Goal: Transaction & Acquisition: Purchase product/service

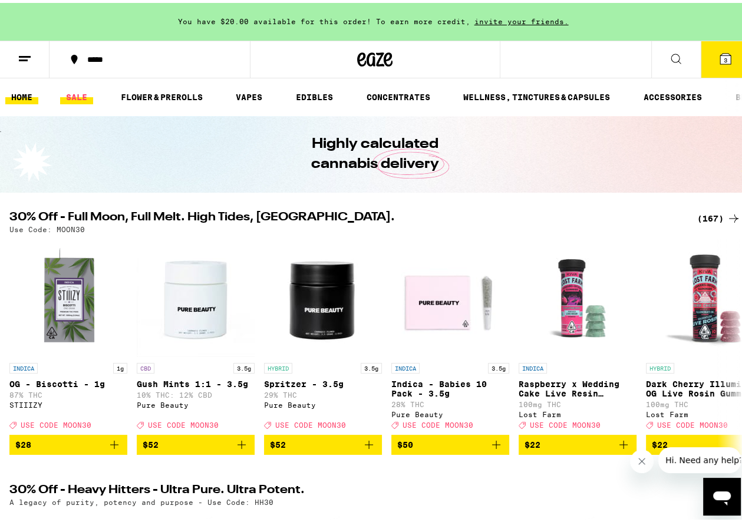
click at [78, 93] on link "SALE" at bounding box center [76, 94] width 33 height 14
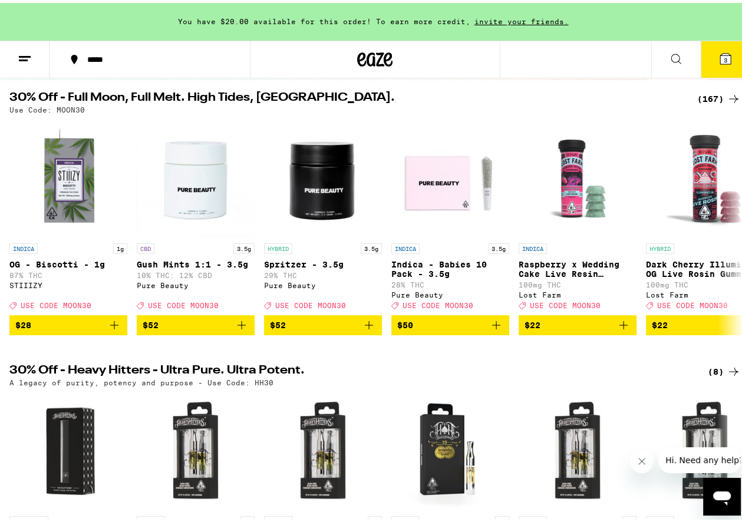
scroll to position [59, 0]
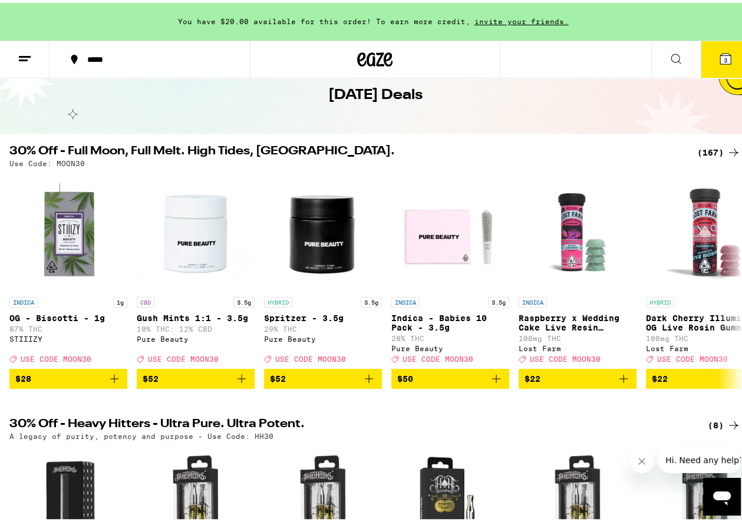
click at [704, 146] on div "(167)" at bounding box center [719, 150] width 44 height 14
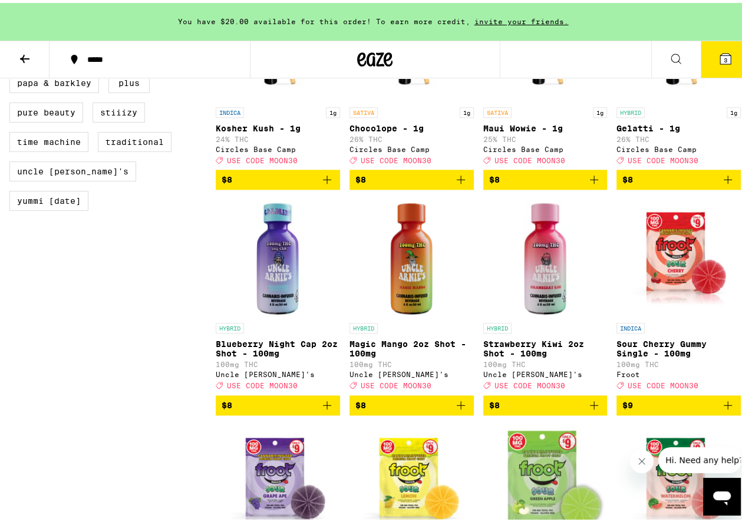
scroll to position [1002, 0]
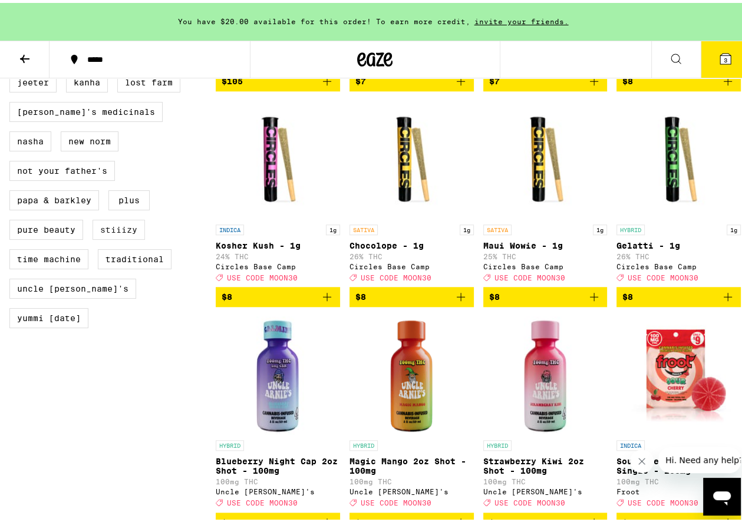
click at [117, 230] on label "STIIIZY" at bounding box center [119, 227] width 52 height 20
checkbox input "true"
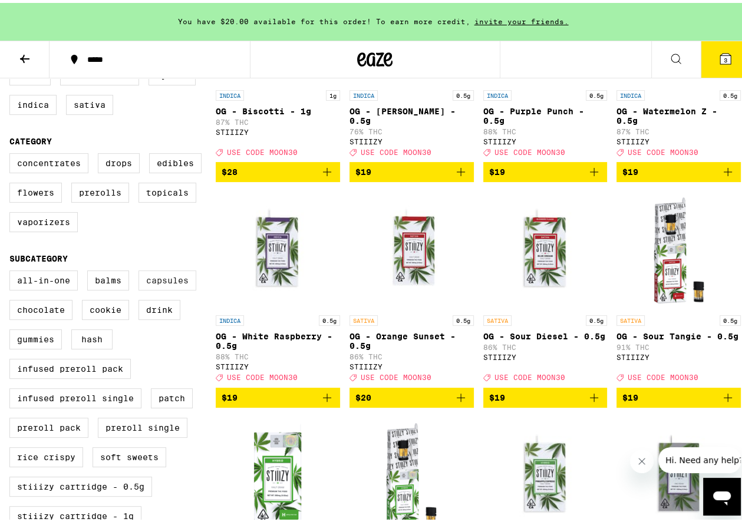
scroll to position [236, 0]
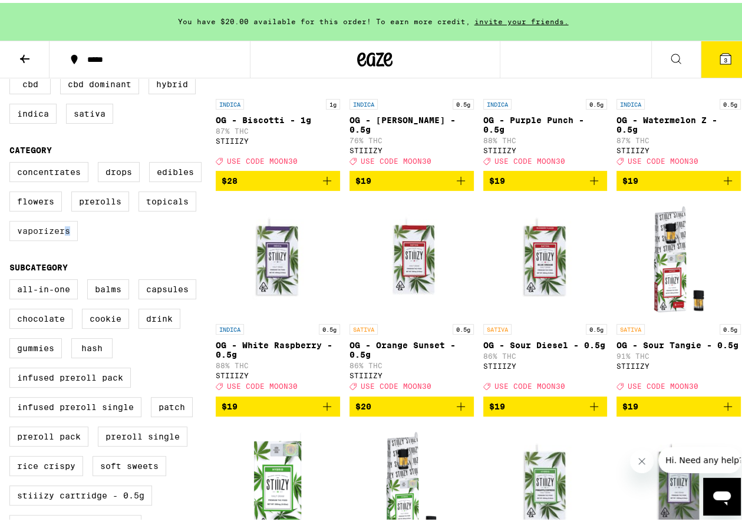
drag, startPoint x: 75, startPoint y: 242, endPoint x: 62, endPoint y: 242, distance: 12.4
click at [62, 238] on label "Vaporizers" at bounding box center [43, 228] width 68 height 20
click at [58, 238] on label "Vaporizers" at bounding box center [43, 228] width 68 height 20
click at [12, 161] on input "Vaporizers" at bounding box center [12, 161] width 1 height 1
checkbox input "true"
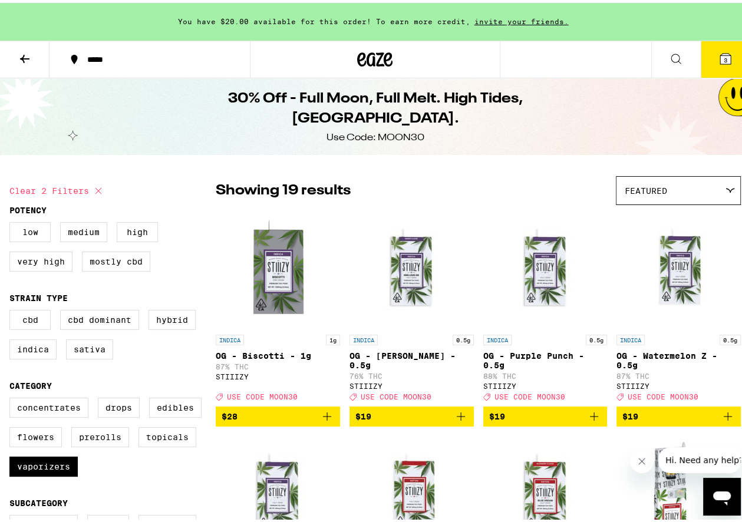
scroll to position [59, 0]
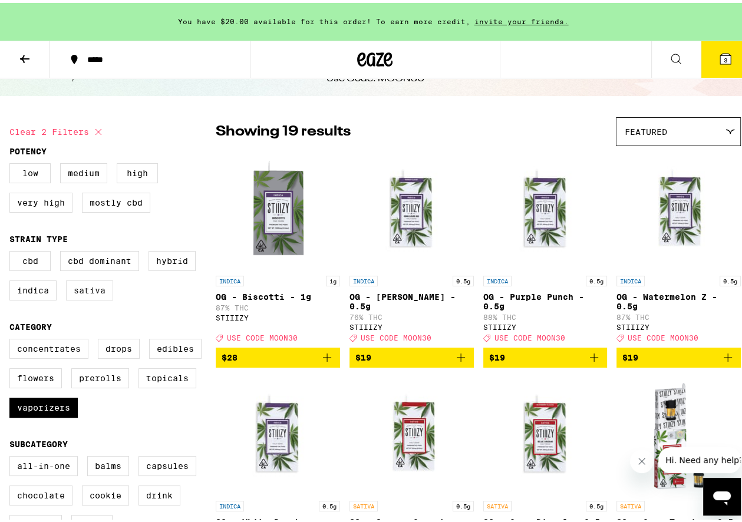
click at [97, 292] on label "Sativa" at bounding box center [89, 288] width 47 height 20
click at [12, 250] on input "Sativa" at bounding box center [12, 250] width 1 height 1
checkbox input "true"
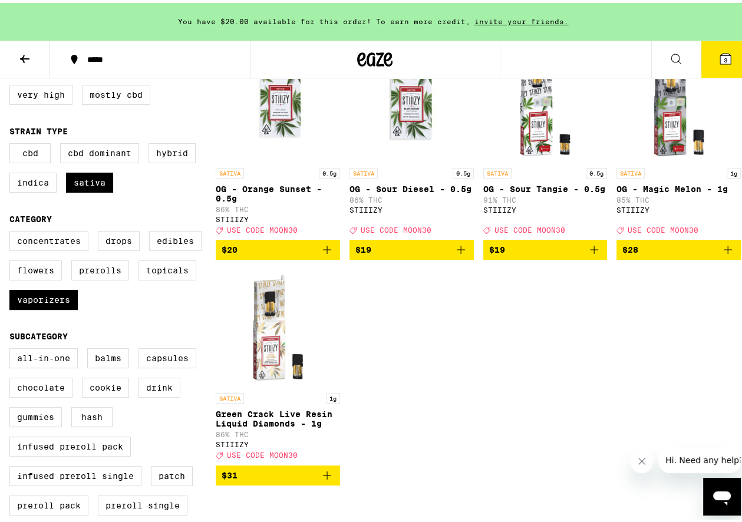
scroll to position [177, 0]
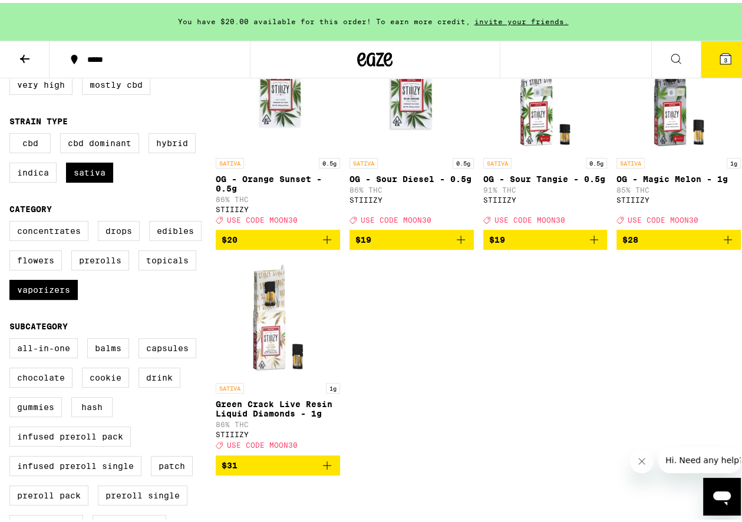
click at [724, 241] on icon "Add to bag" at bounding box center [728, 237] width 8 height 8
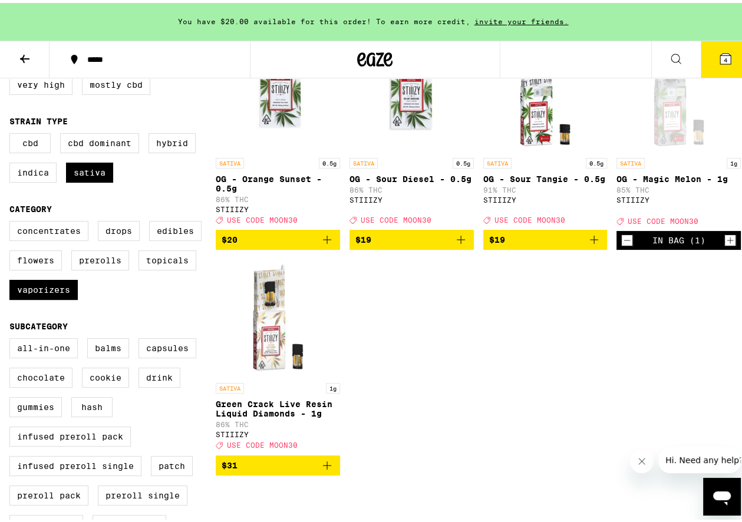
click at [324, 470] on icon "Add to bag" at bounding box center [327, 463] width 14 height 14
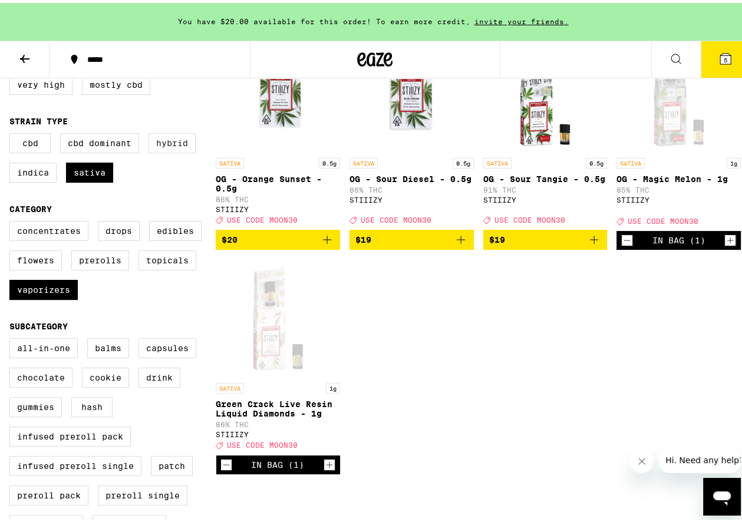
click at [175, 146] on label "Hybrid" at bounding box center [172, 140] width 47 height 20
click at [12, 133] on input "Hybrid" at bounding box center [12, 132] width 1 height 1
checkbox input "true"
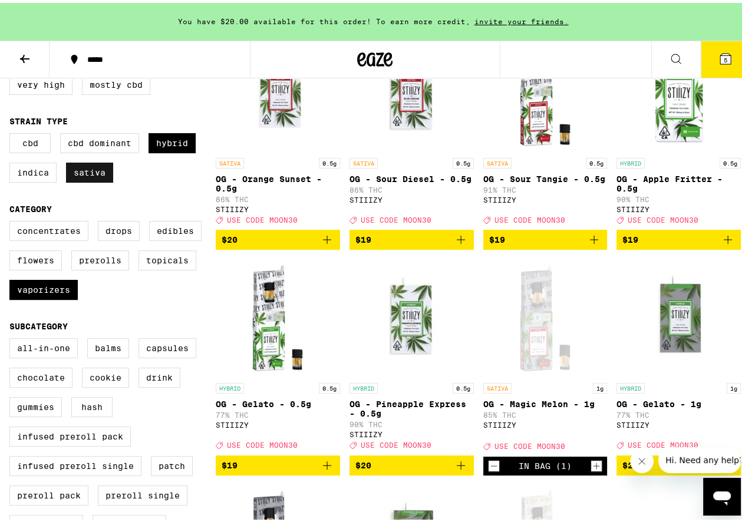
click at [78, 174] on label "Sativa" at bounding box center [89, 170] width 47 height 20
click at [12, 133] on input "Sativa" at bounding box center [12, 132] width 1 height 1
checkbox input "false"
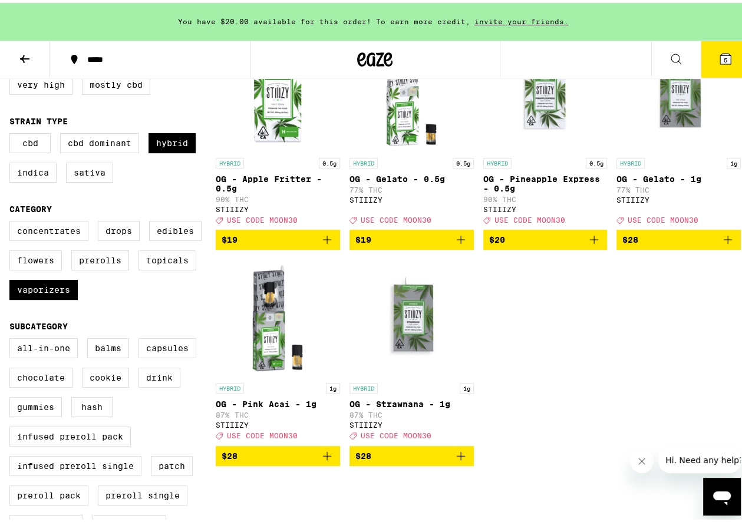
click at [458, 457] on icon "Add to bag" at bounding box center [461, 453] width 8 height 8
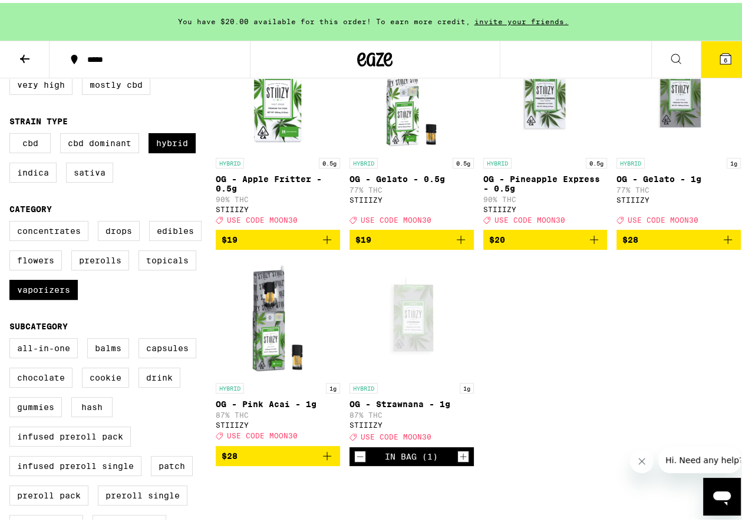
click at [328, 457] on icon "Add to bag" at bounding box center [327, 453] width 8 height 8
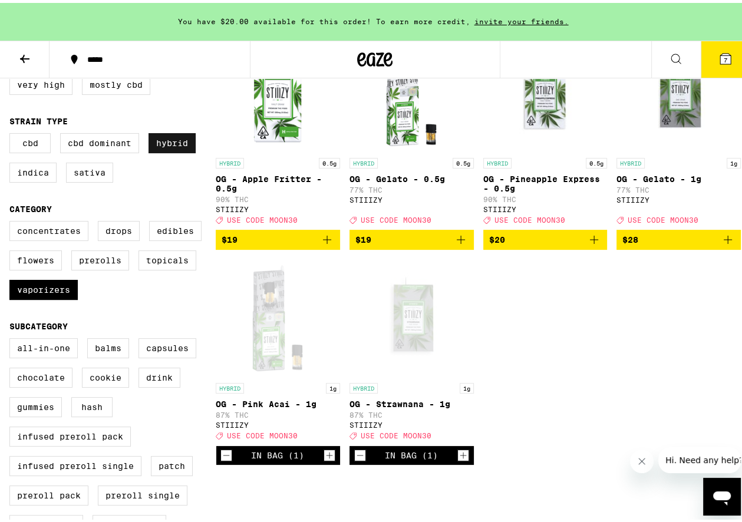
click at [170, 150] on label "Hybrid" at bounding box center [172, 140] width 47 height 20
click at [12, 133] on input "Hybrid" at bounding box center [12, 132] width 1 height 1
checkbox input "false"
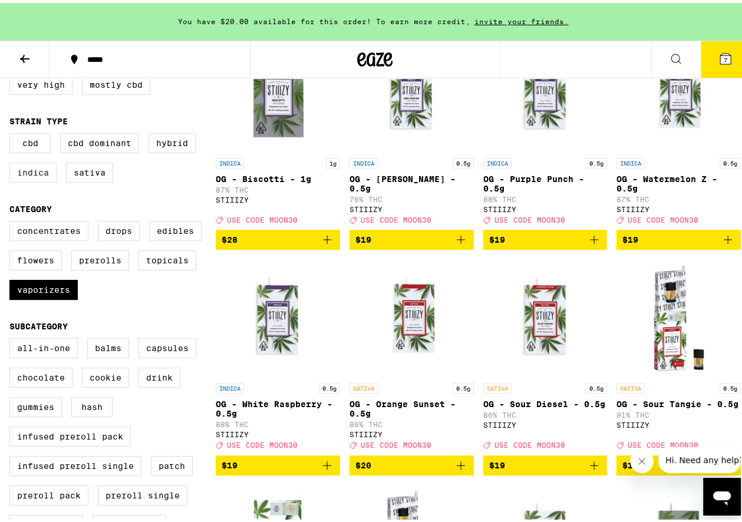
click at [24, 174] on label "Indica" at bounding box center [32, 170] width 47 height 20
click at [12, 133] on input "Indica" at bounding box center [12, 132] width 1 height 1
checkbox input "true"
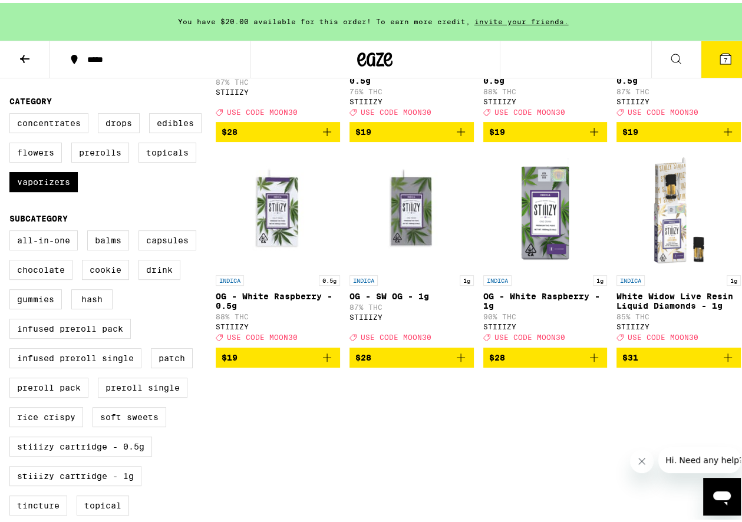
scroll to position [295, 0]
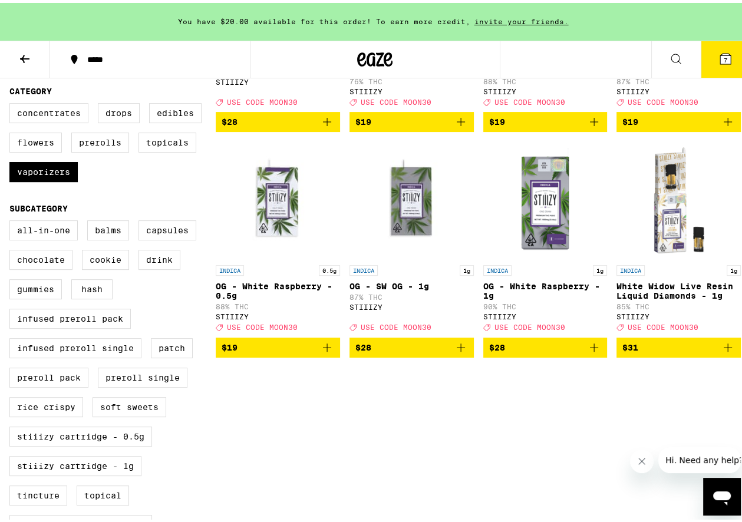
click at [591, 352] on icon "Add to bag" at bounding box center [594, 345] width 14 height 14
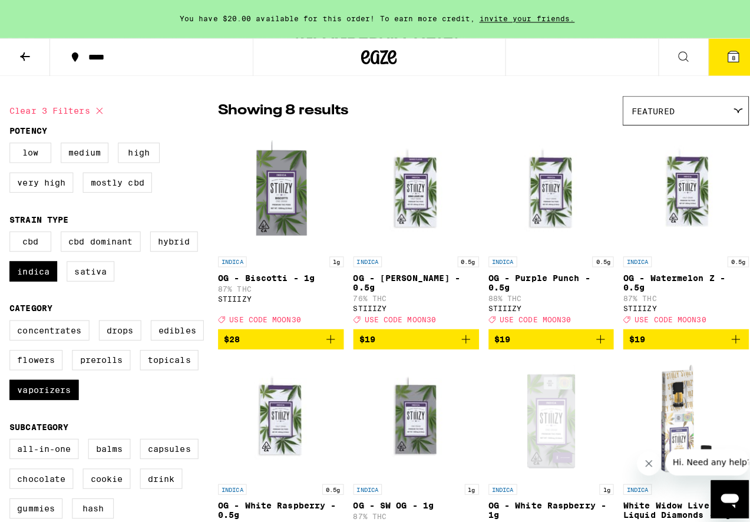
scroll to position [59, 0]
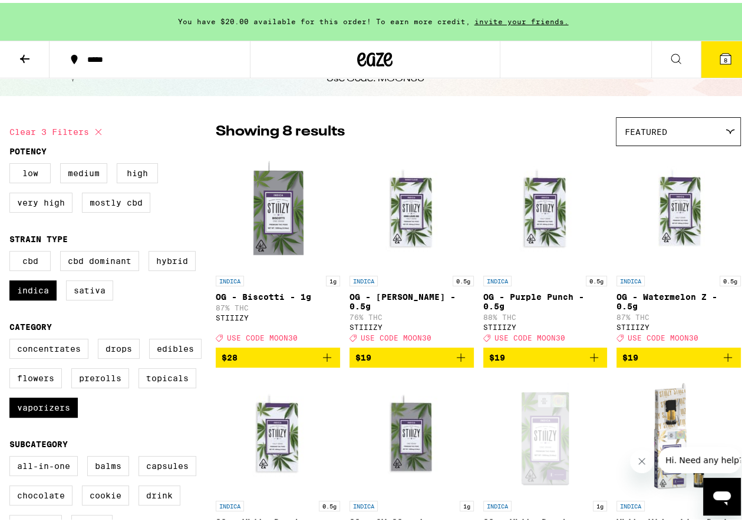
click at [720, 51] on icon at bounding box center [725, 56] width 11 height 11
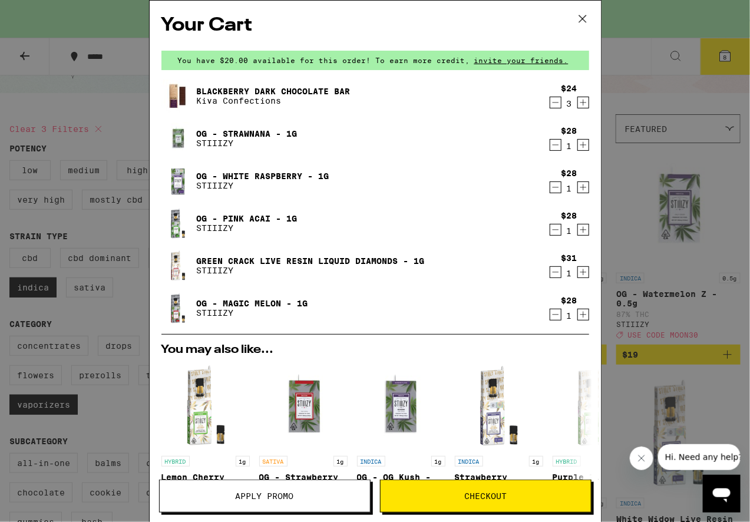
click at [578, 105] on icon "Increment" at bounding box center [583, 102] width 11 height 14
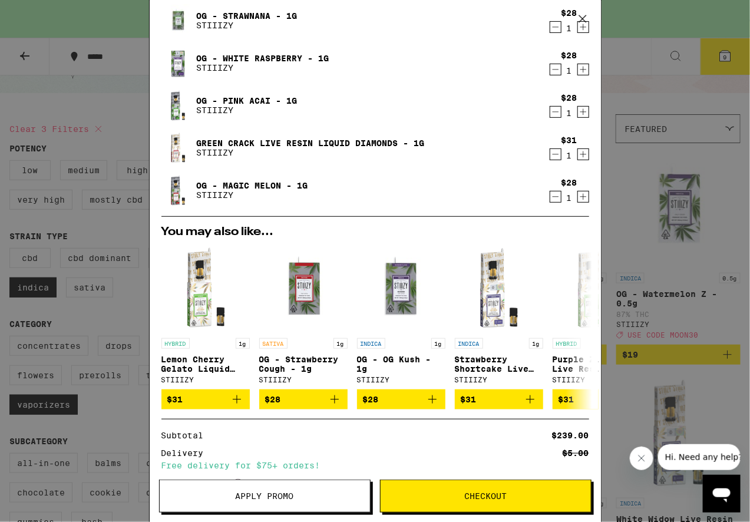
scroll to position [177, 0]
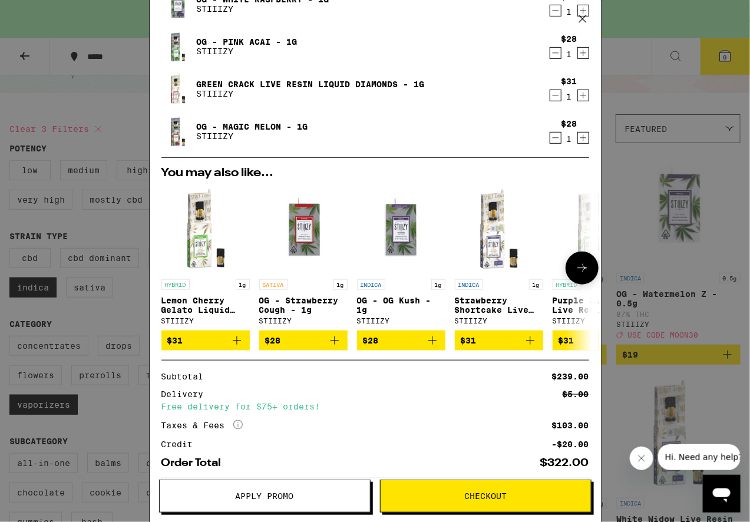
click at [532, 343] on icon "Add to bag" at bounding box center [530, 341] width 14 height 14
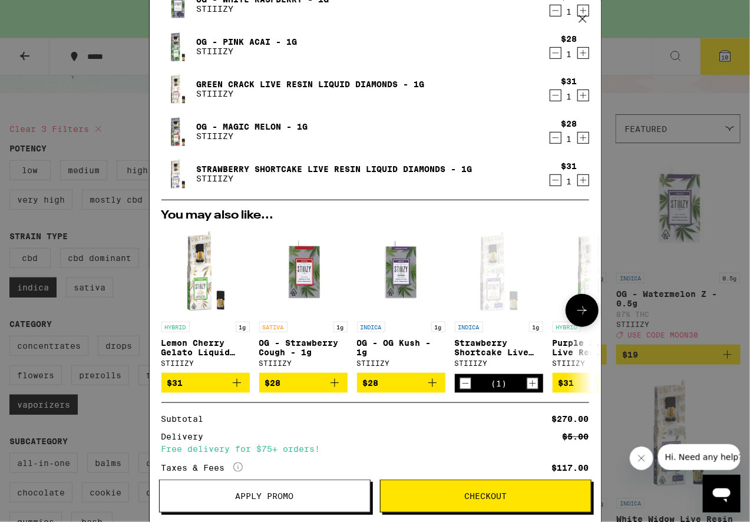
click at [237, 388] on icon "Add to bag" at bounding box center [237, 383] width 14 height 14
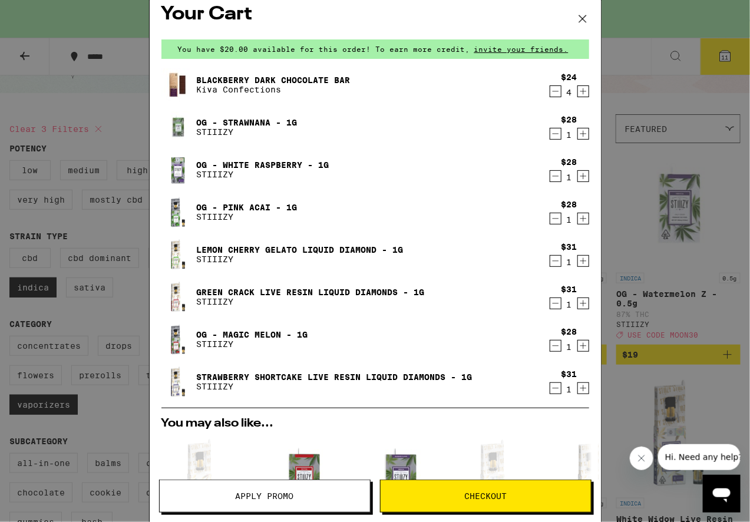
scroll to position [0, 0]
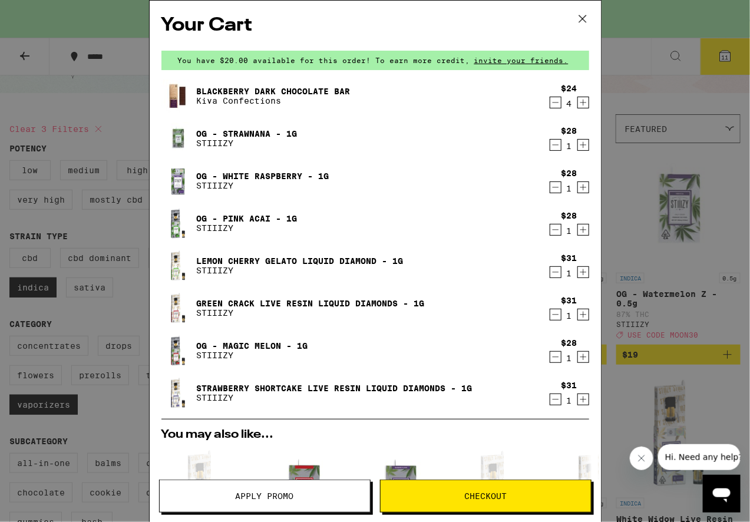
click at [550, 187] on icon "Decrement" at bounding box center [555, 187] width 11 height 14
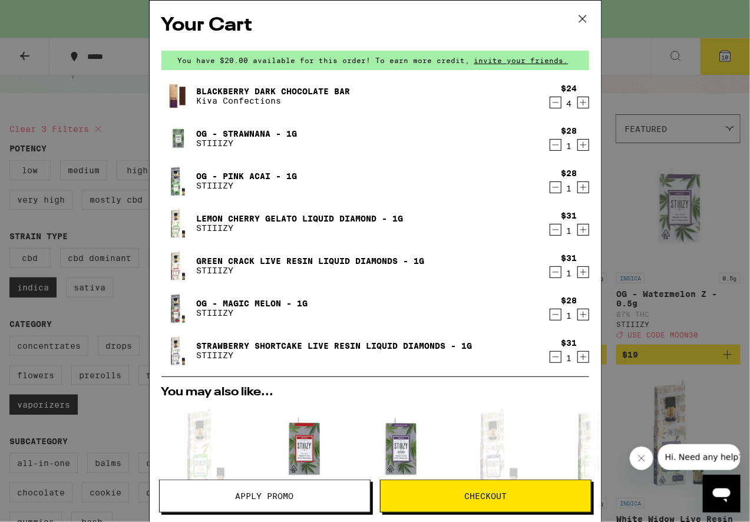
click at [550, 187] on icon "Decrement" at bounding box center [555, 187] width 11 height 14
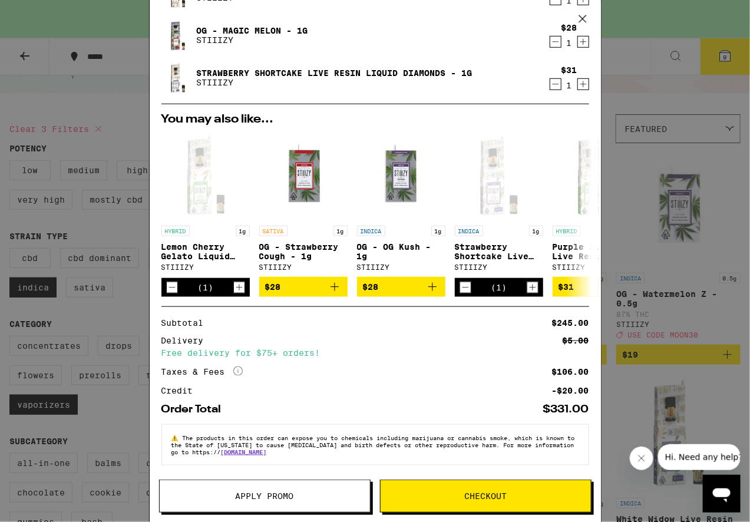
scroll to position [236, 0]
click at [275, 497] on span "Apply Promo" at bounding box center [265, 496] width 58 height 8
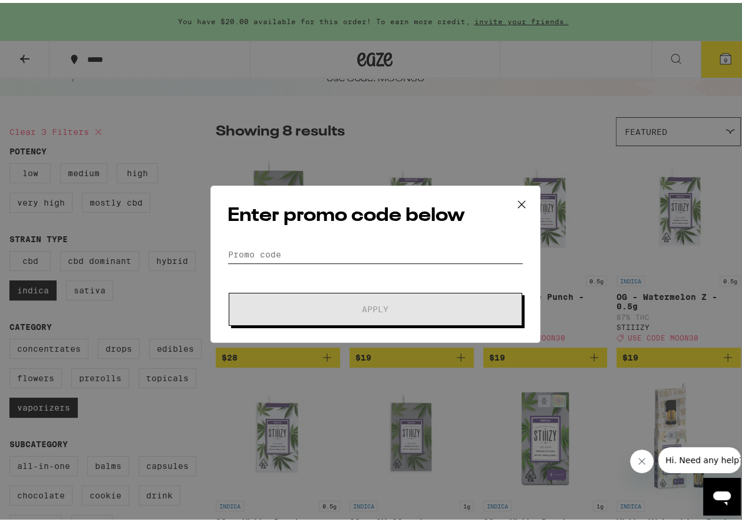
click at [272, 258] on input "Promo Code" at bounding box center [375, 252] width 296 height 18
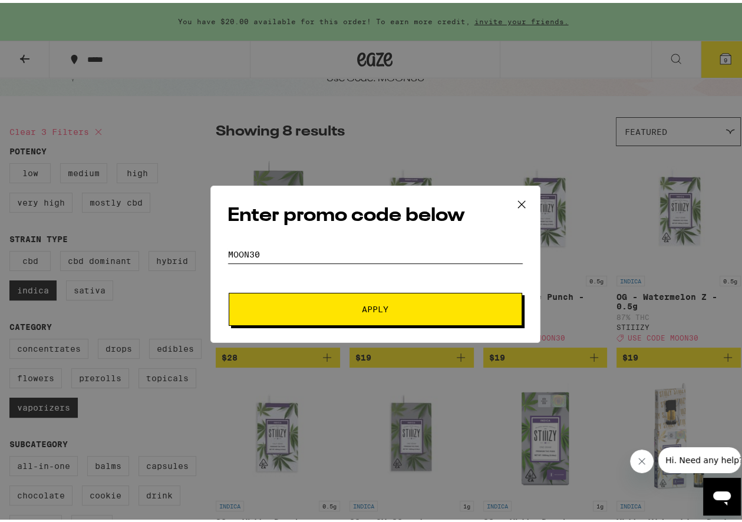
type input "moon30"
click at [355, 306] on span "Apply" at bounding box center [375, 306] width 212 height 8
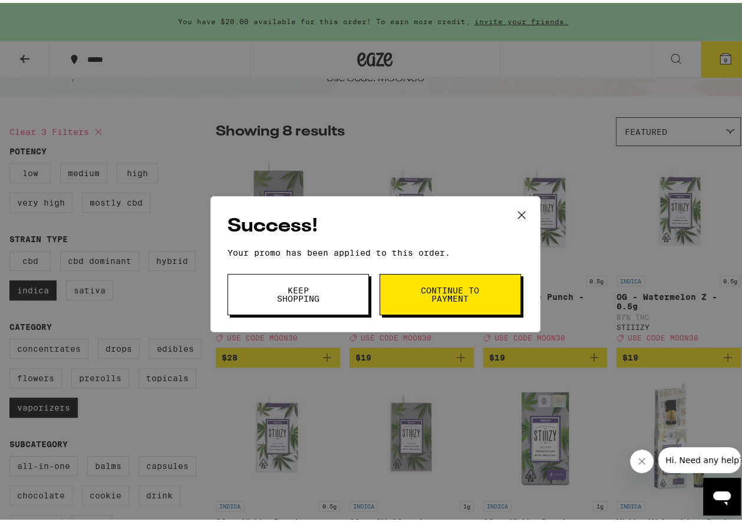
click at [323, 292] on span "Keep Shopping" at bounding box center [298, 291] width 60 height 17
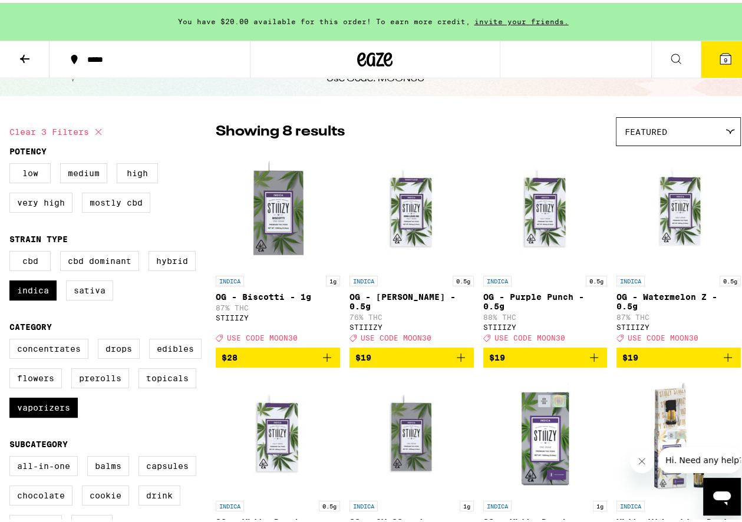
click at [720, 55] on icon at bounding box center [725, 56] width 11 height 11
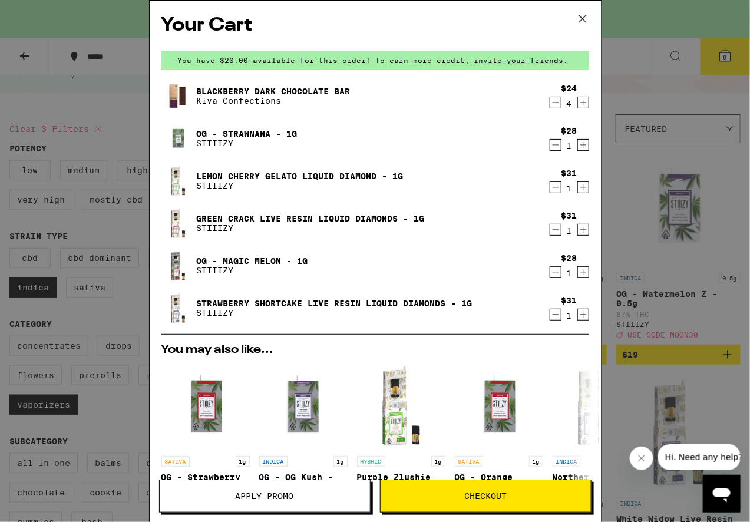
click at [581, 18] on icon at bounding box center [583, 19] width 18 height 18
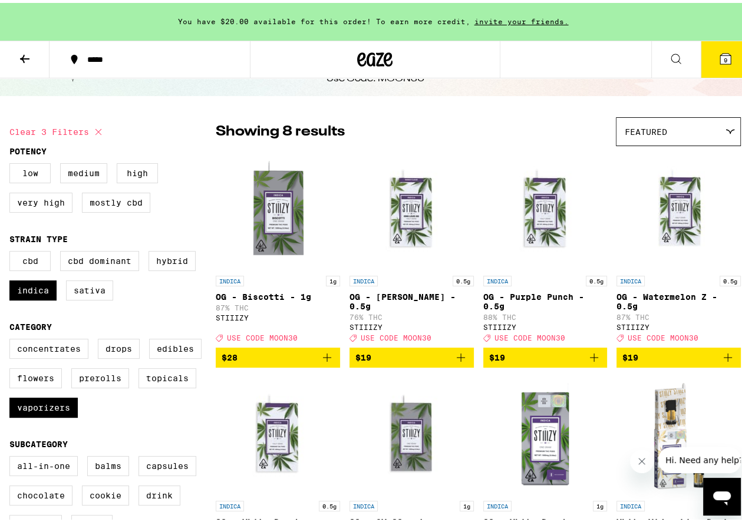
click at [19, 49] on icon at bounding box center [25, 56] width 14 height 14
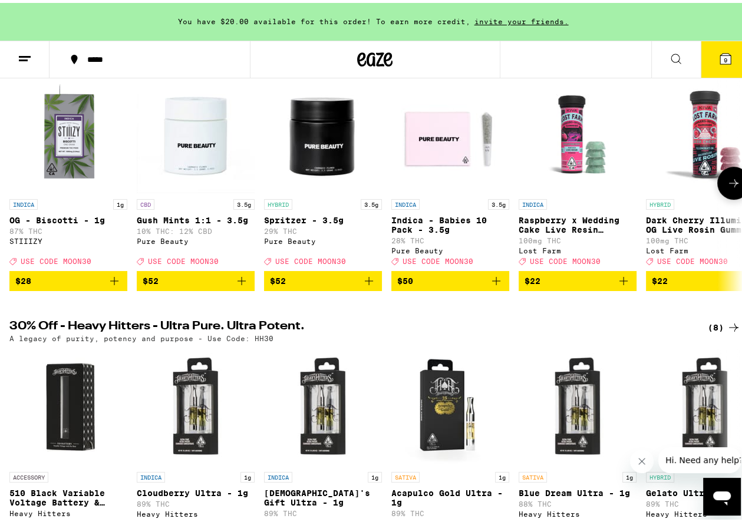
scroll to position [118, 0]
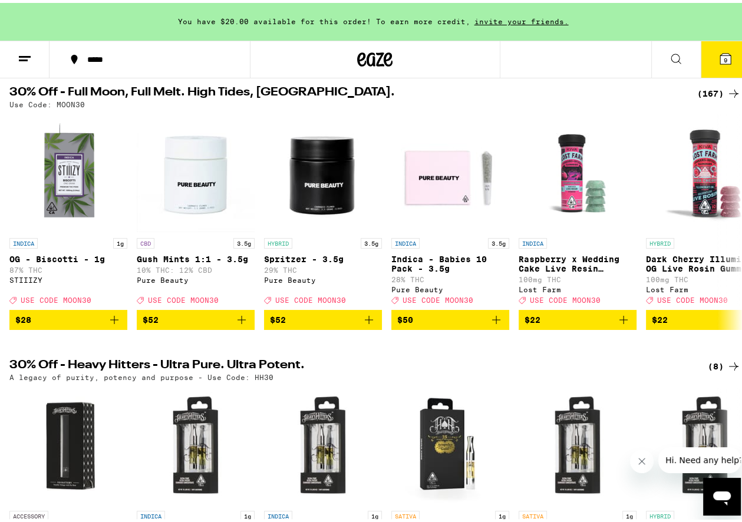
click at [720, 53] on icon at bounding box center [725, 56] width 11 height 11
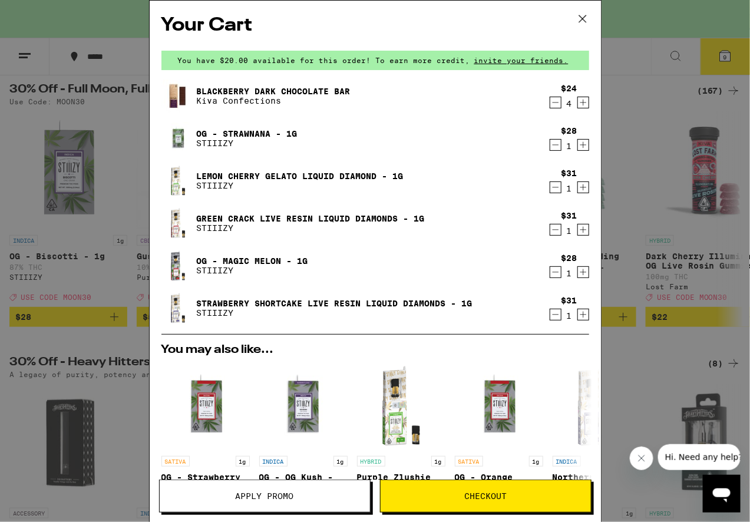
click at [272, 493] on span "Apply Promo" at bounding box center [265, 496] width 58 height 8
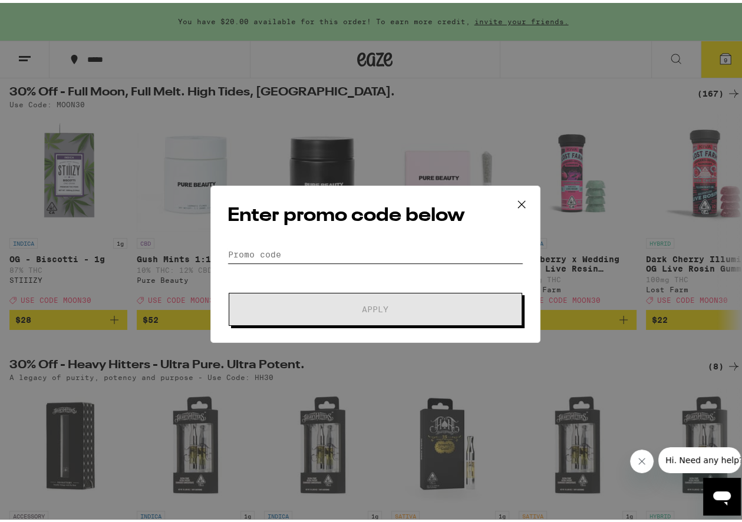
click at [370, 248] on input "Promo Code" at bounding box center [375, 252] width 296 height 18
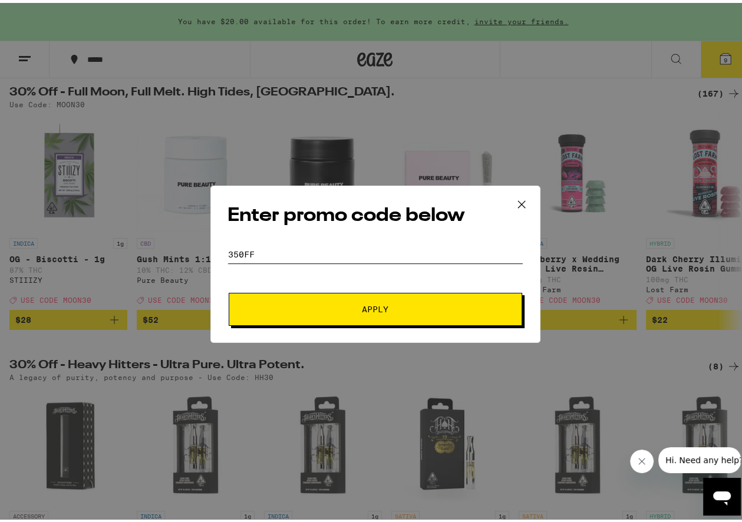
type input "350FF"
click at [398, 301] on button "Apply" at bounding box center [375, 306] width 293 height 33
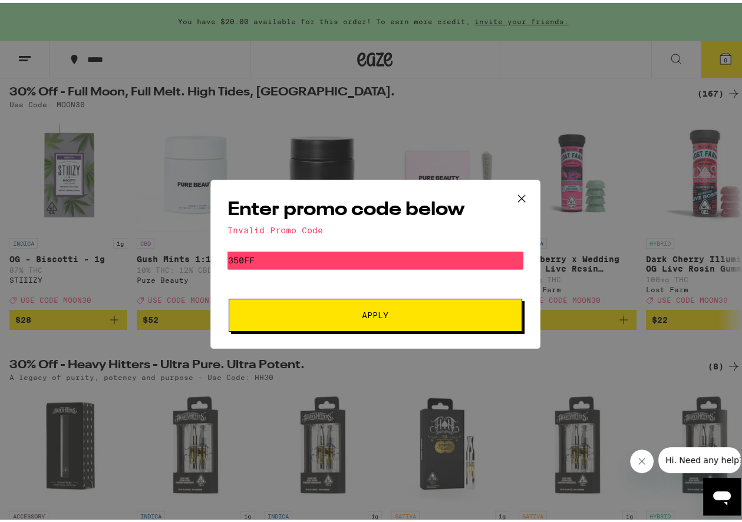
click at [517, 192] on icon at bounding box center [522, 196] width 18 height 18
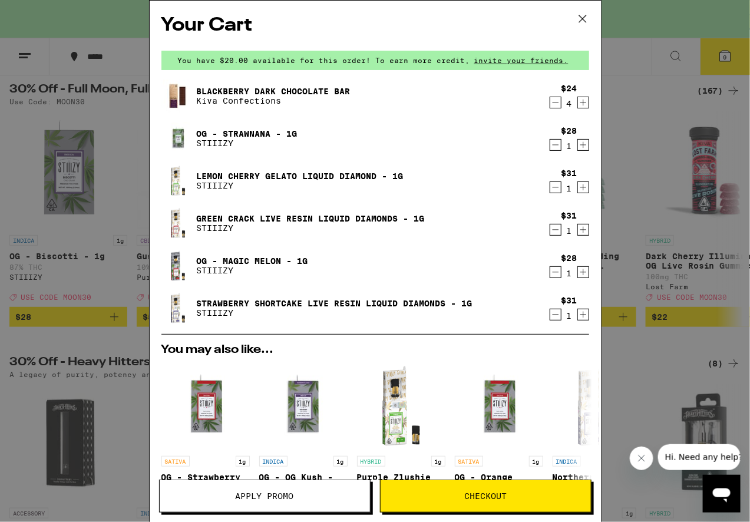
click at [552, 145] on icon "Decrement" at bounding box center [555, 145] width 6 height 0
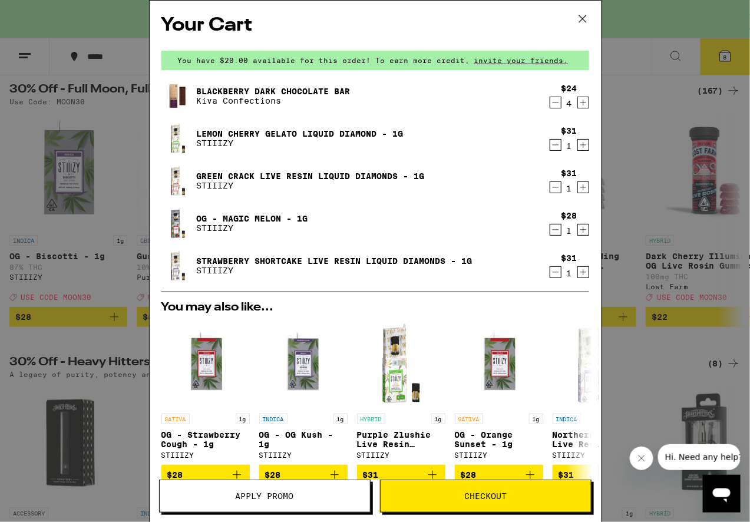
click at [550, 148] on icon "Decrement" at bounding box center [555, 145] width 11 height 14
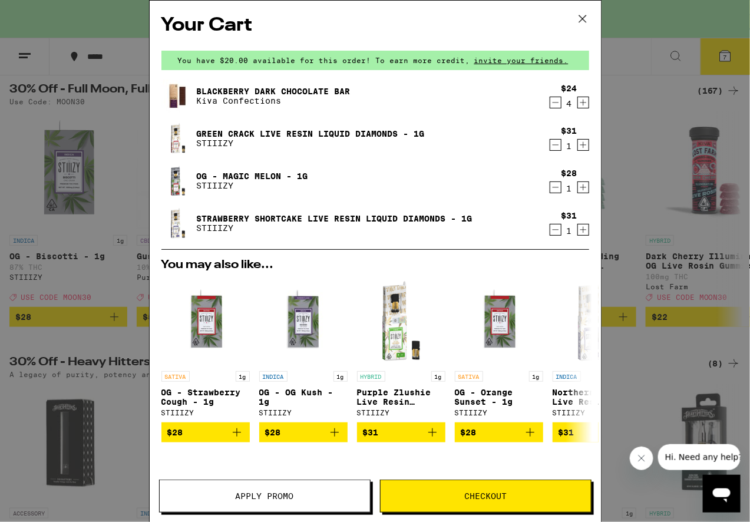
click at [550, 148] on icon "Decrement" at bounding box center [555, 145] width 11 height 14
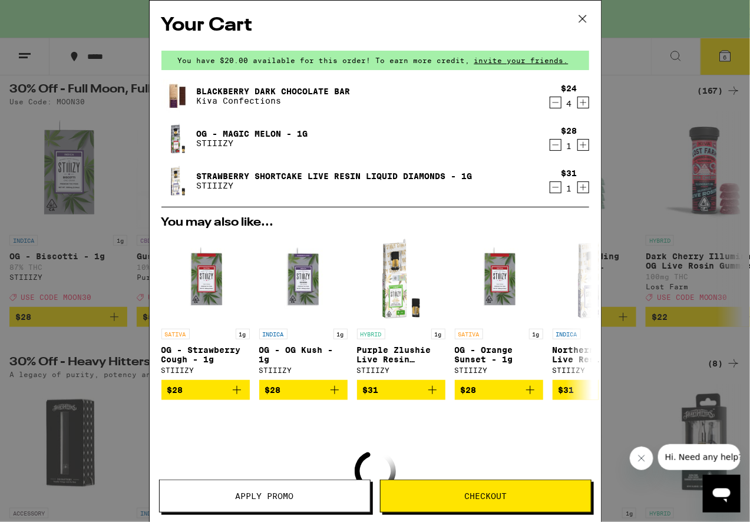
click at [550, 148] on icon "Decrement" at bounding box center [555, 145] width 11 height 14
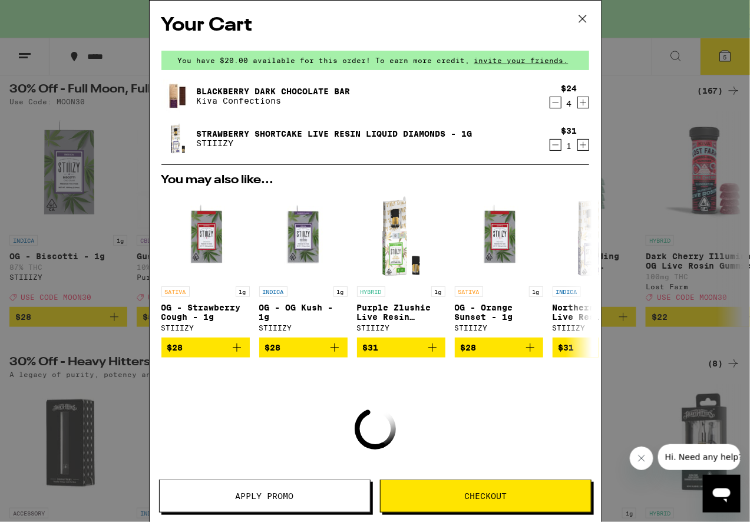
click at [550, 148] on icon "Decrement" at bounding box center [555, 145] width 11 height 14
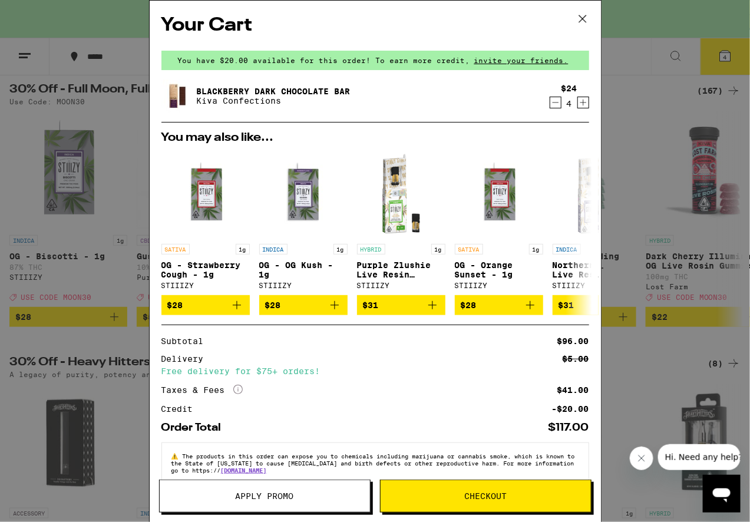
click at [283, 494] on span "Apply Promo" at bounding box center [265, 496] width 58 height 8
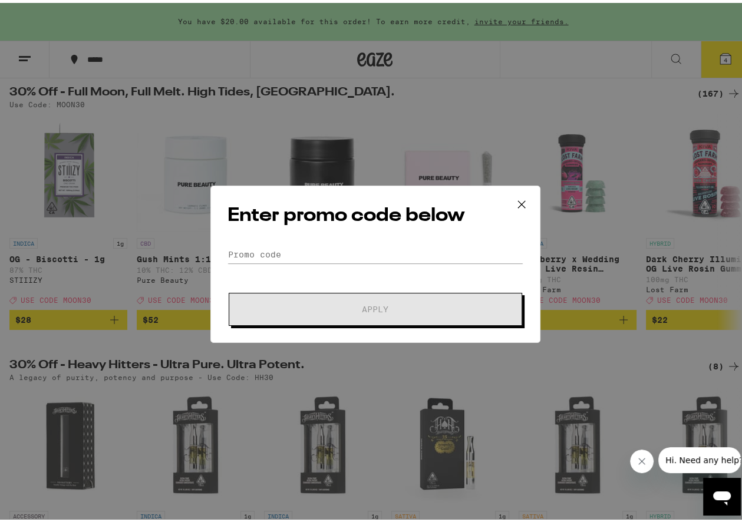
click at [245, 288] on form "Promo Code Apply" at bounding box center [375, 283] width 296 height 80
click at [249, 245] on input "Promo Code" at bounding box center [375, 252] width 296 height 18
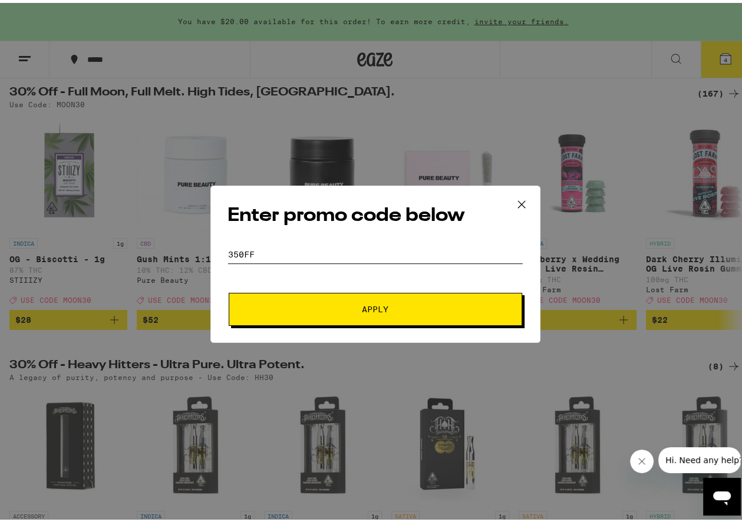
type input "350FF"
click at [370, 302] on span "Apply" at bounding box center [375, 306] width 27 height 8
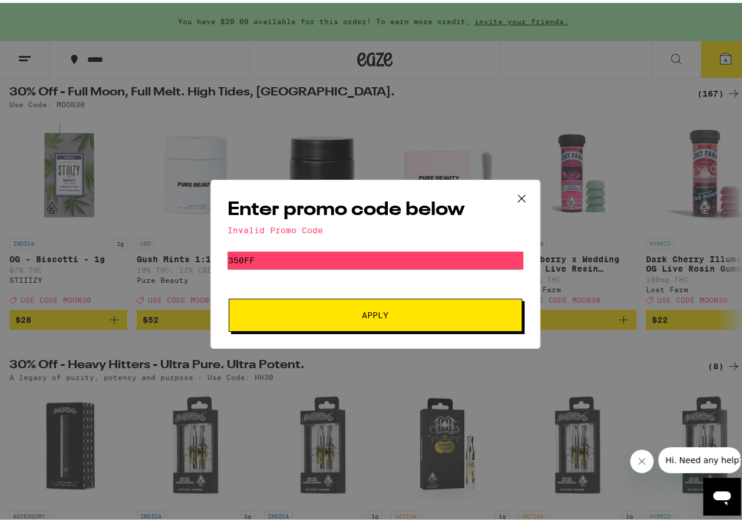
click at [519, 190] on icon at bounding box center [522, 196] width 18 height 18
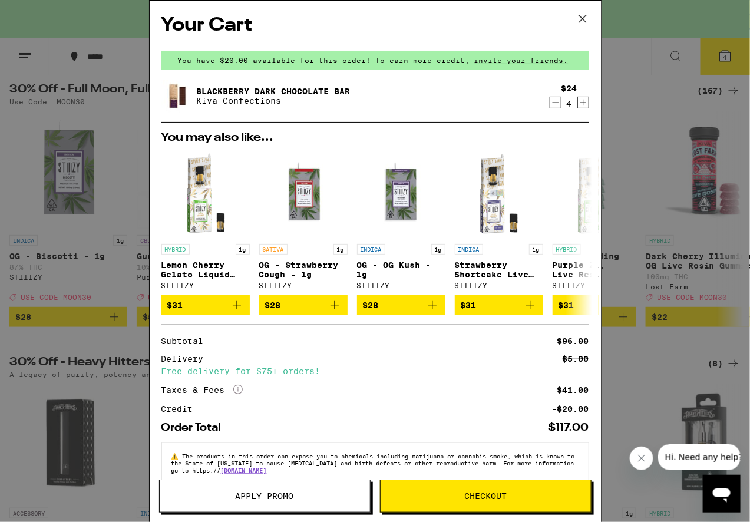
drag, startPoint x: 583, startPoint y: 11, endPoint x: 560, endPoint y: 26, distance: 27.3
click at [583, 11] on icon at bounding box center [583, 19] width 18 height 18
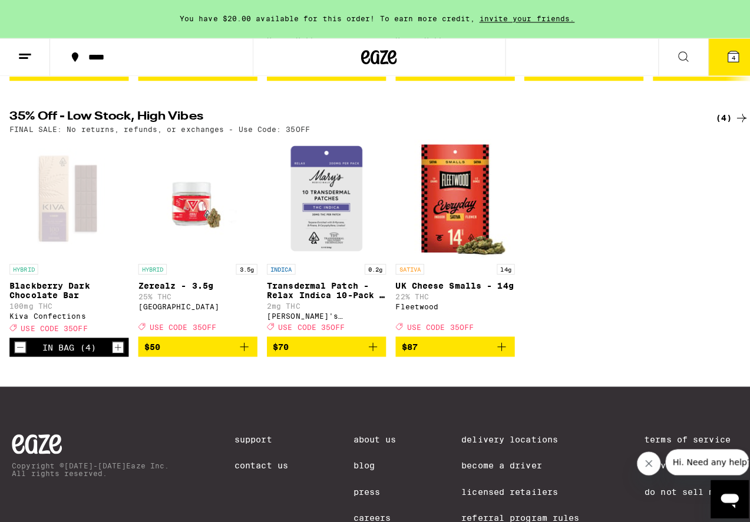
scroll to position [648, 0]
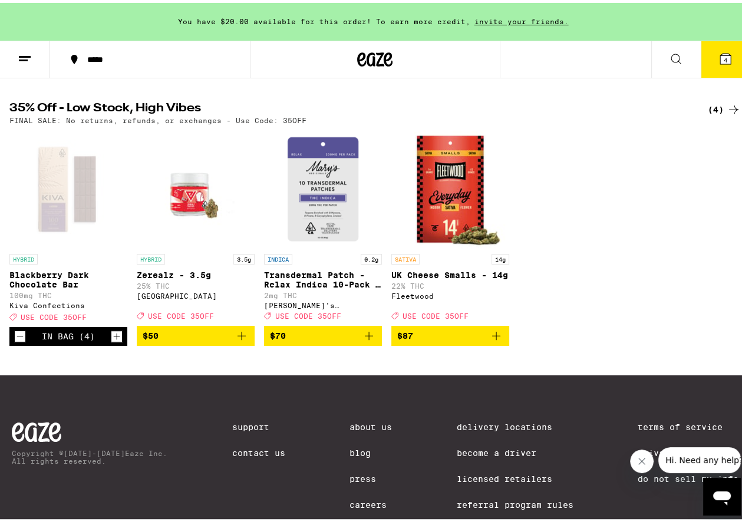
click at [77, 204] on div "Open page for Blackberry Dark Chocolate Bar from Kiva Confections" at bounding box center [68, 186] width 118 height 118
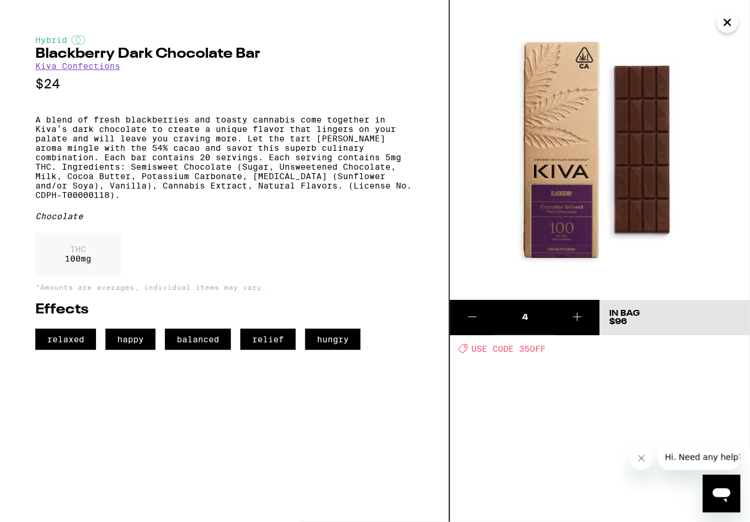
click at [537, 351] on span "USE CODE 35OFF" at bounding box center [509, 348] width 74 height 9
copy span "35OFF"
click at [730, 22] on icon "Close" at bounding box center [728, 23] width 14 height 18
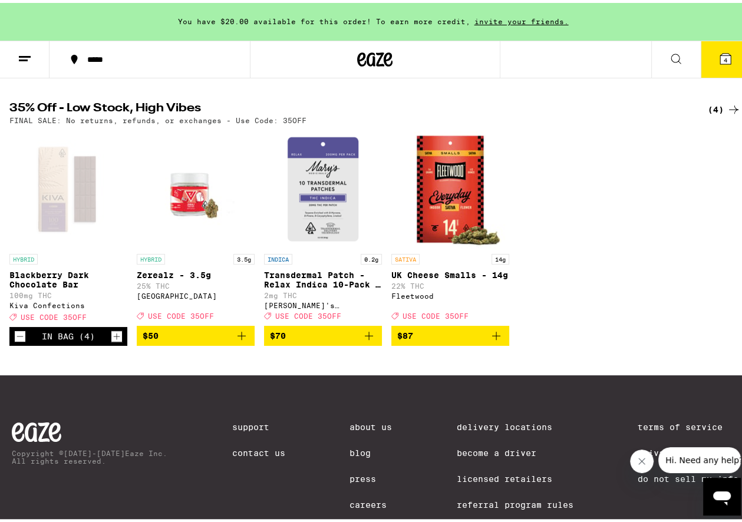
click at [720, 55] on icon at bounding box center [725, 56] width 11 height 11
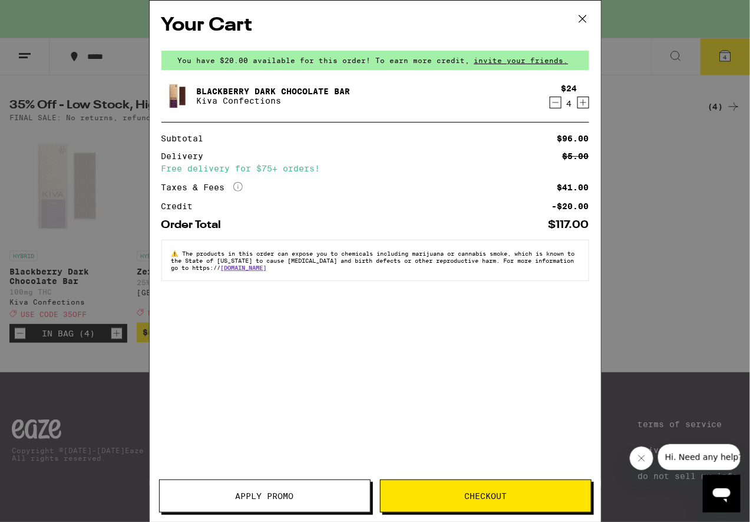
click at [289, 492] on span "Apply Promo" at bounding box center [265, 496] width 58 height 8
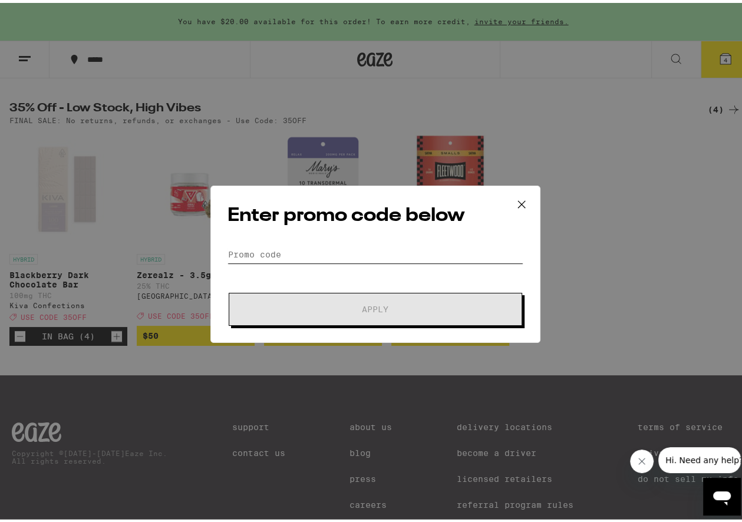
click at [315, 249] on input "Promo Code" at bounding box center [375, 252] width 296 height 18
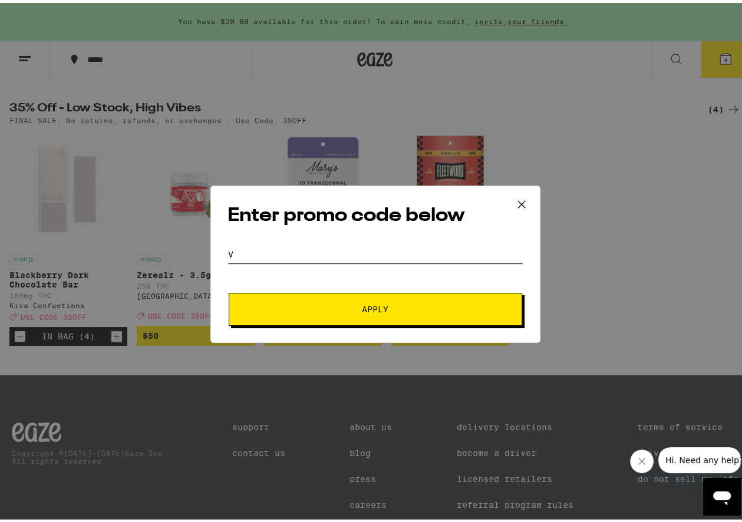
click at [315, 249] on input "v" at bounding box center [375, 252] width 296 height 18
paste input "35OFF"
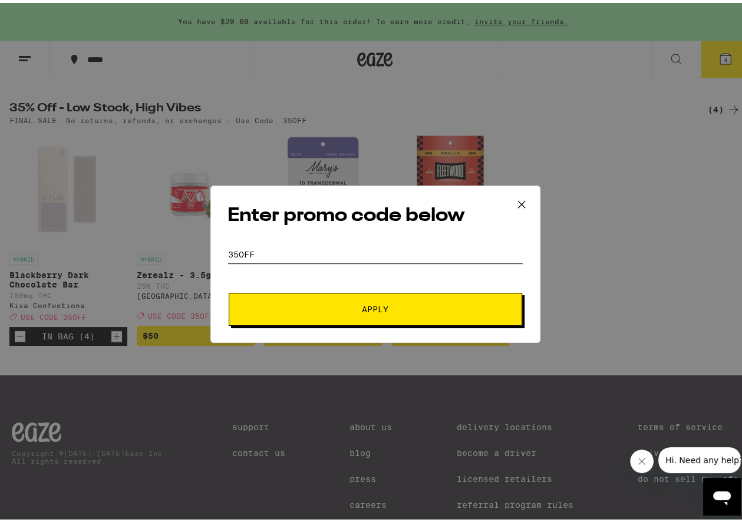
type input "35OFF"
click at [337, 300] on button "Apply" at bounding box center [375, 306] width 293 height 33
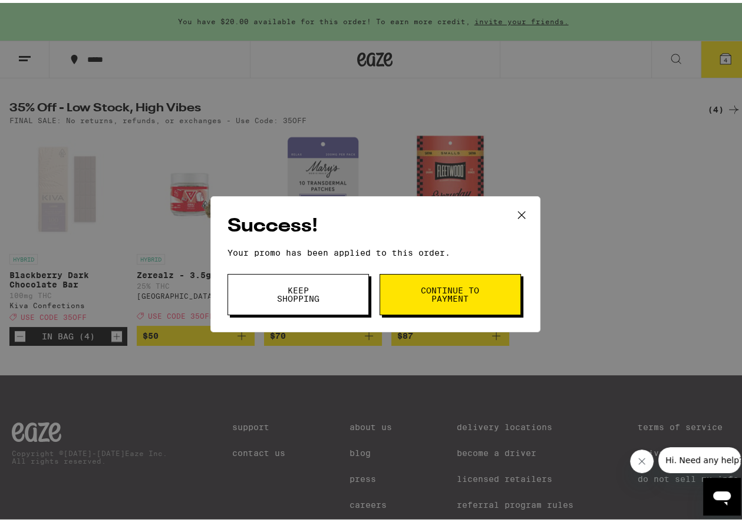
click at [328, 289] on button "Keep Shopping" at bounding box center [297, 291] width 141 height 41
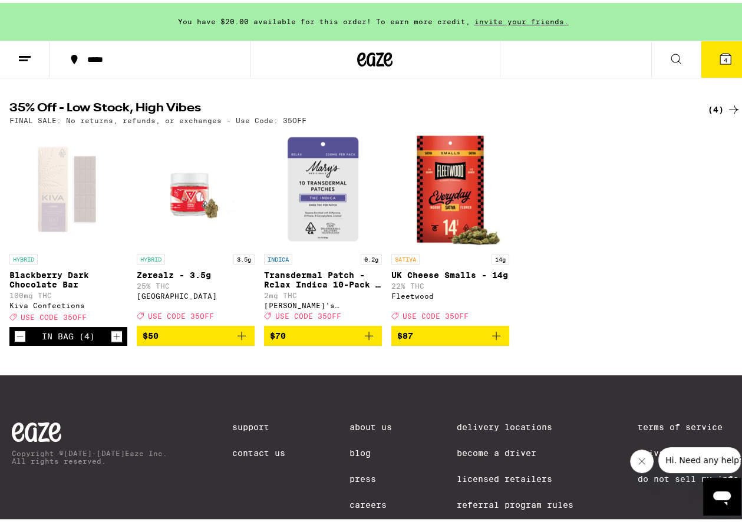
click at [724, 54] on span "4" at bounding box center [726, 57] width 4 height 7
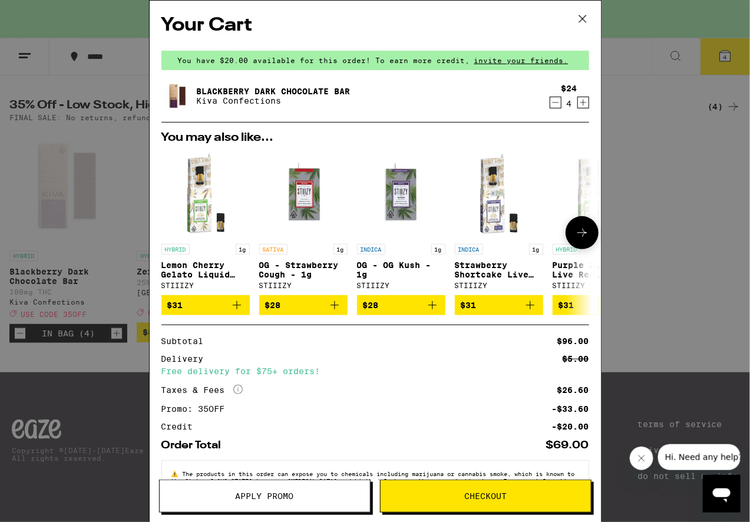
click at [530, 307] on icon "Add to bag" at bounding box center [530, 305] width 14 height 14
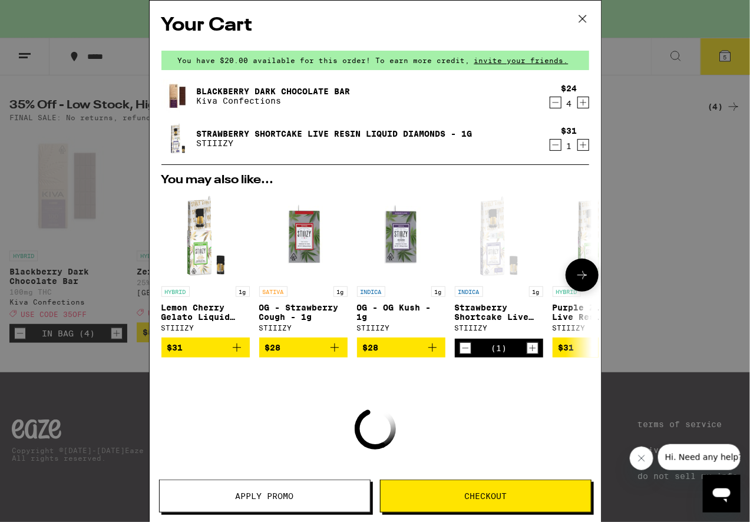
click at [236, 347] on icon "Add to bag" at bounding box center [237, 348] width 14 height 14
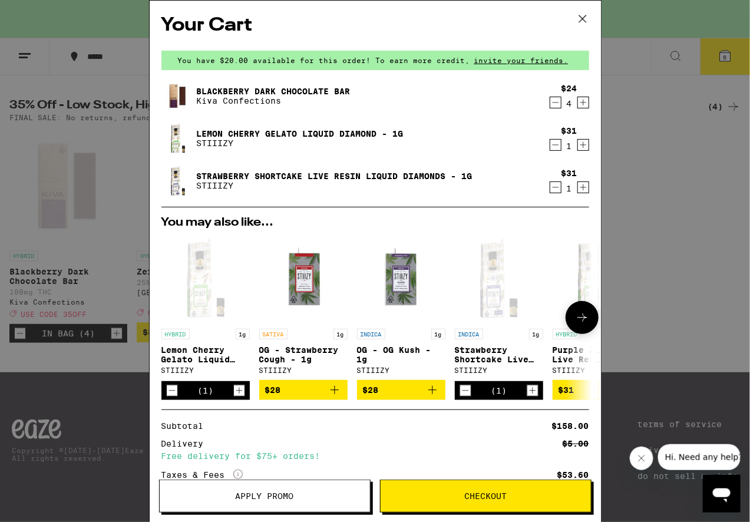
click at [575, 320] on icon at bounding box center [582, 318] width 14 height 14
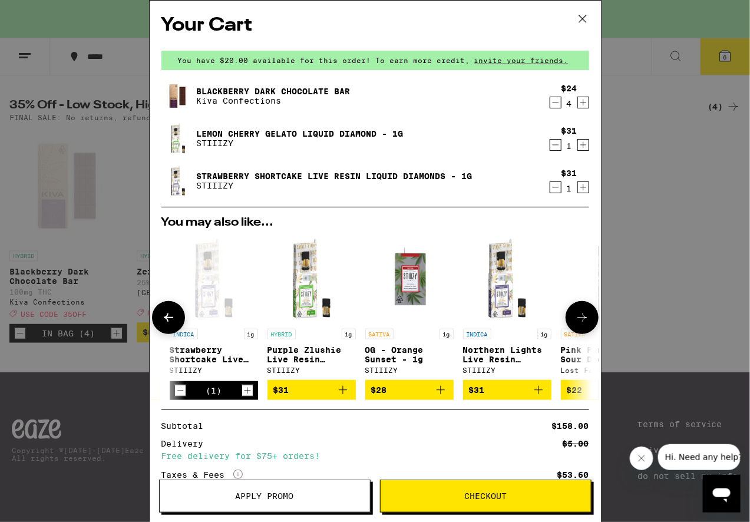
scroll to position [0, 291]
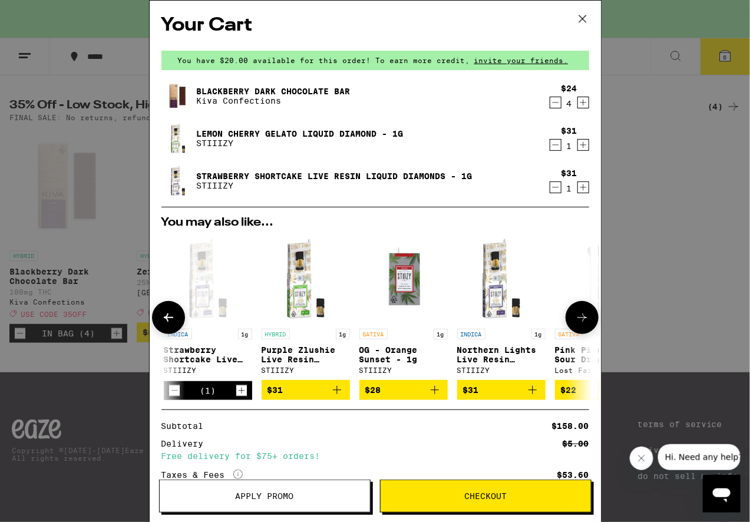
click at [575, 319] on icon at bounding box center [582, 318] width 14 height 14
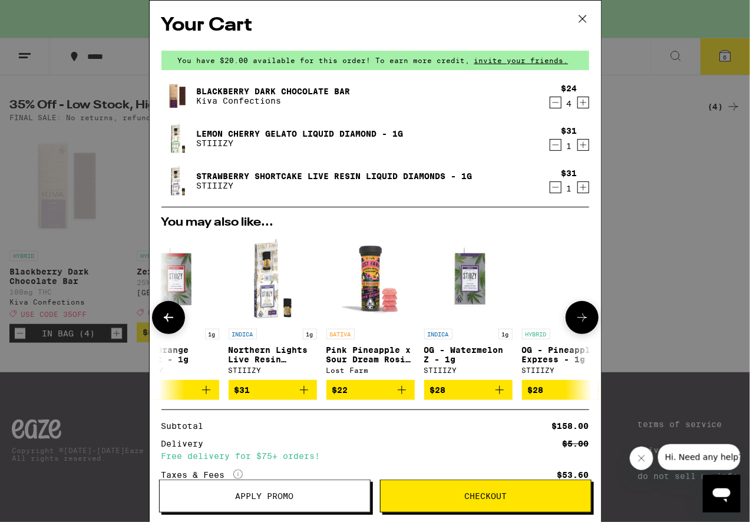
scroll to position [0, 558]
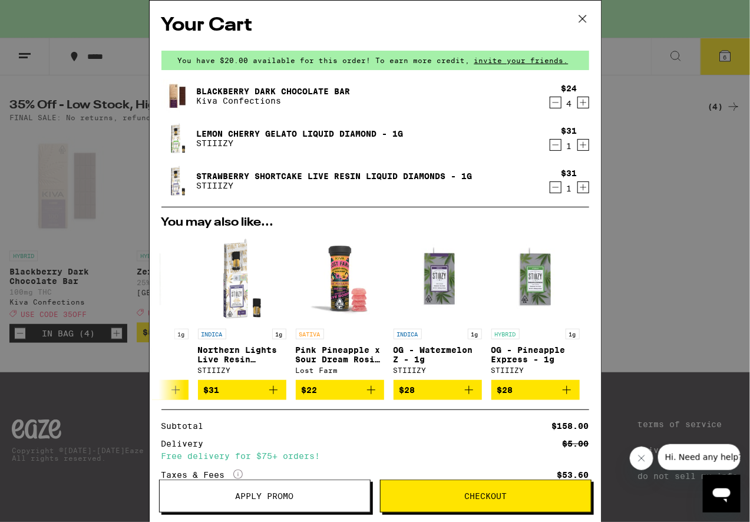
click at [288, 492] on span "Apply Promo" at bounding box center [265, 496] width 58 height 8
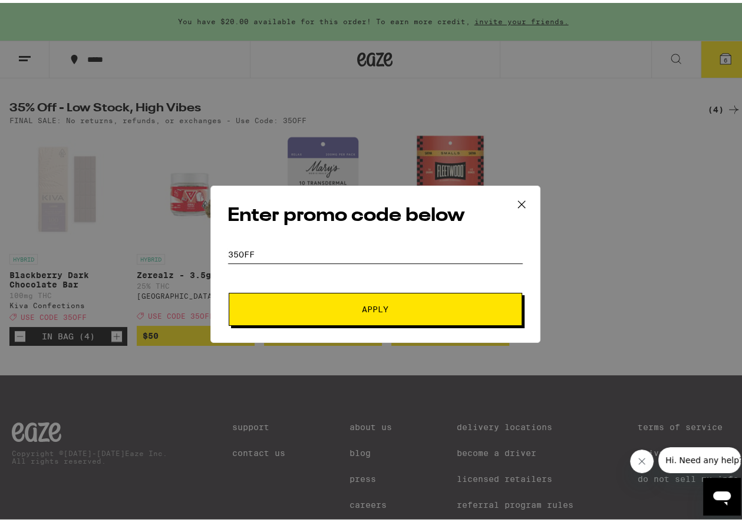
drag, startPoint x: 283, startPoint y: 248, endPoint x: 200, endPoint y: 246, distance: 83.1
click at [200, 246] on div "Enter promo code below Promo Code 35OFF Apply" at bounding box center [375, 261] width 750 height 522
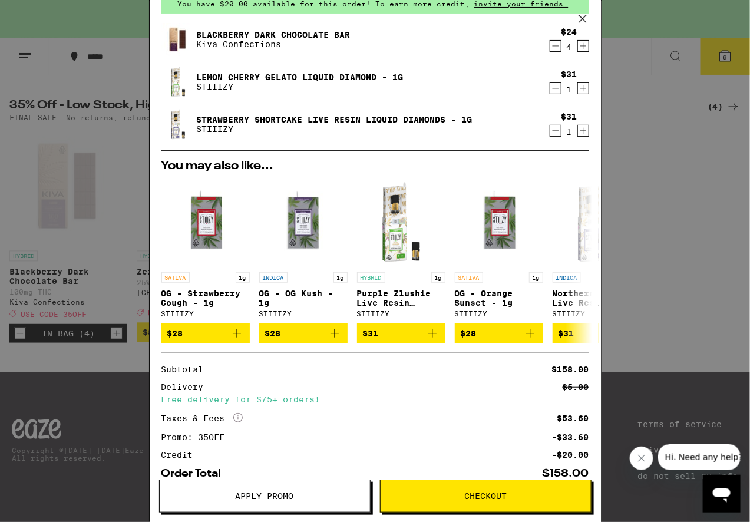
scroll to position [126, 0]
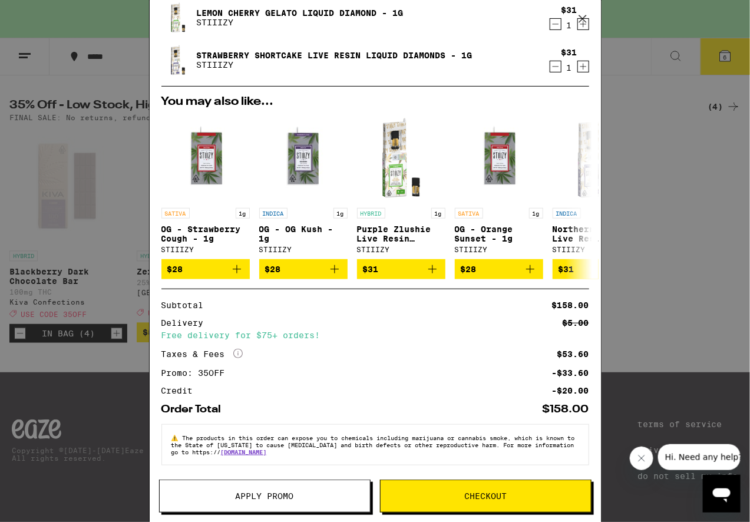
click at [271, 497] on span "Apply Promo" at bounding box center [265, 496] width 58 height 8
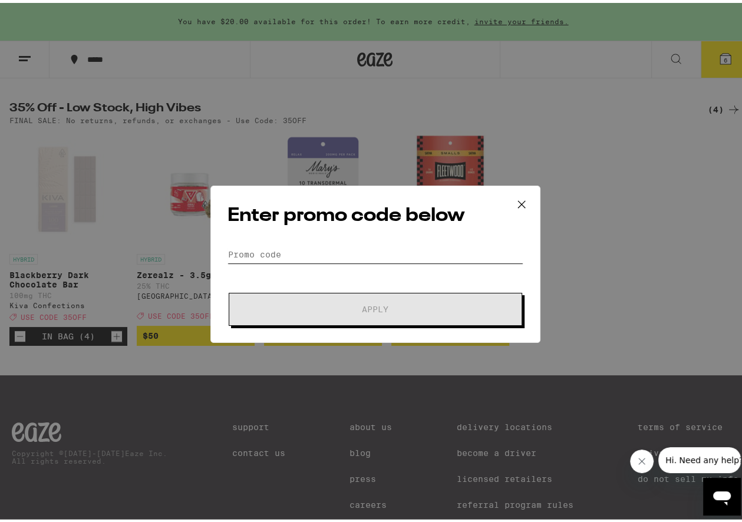
click at [275, 250] on input "Promo Code" at bounding box center [375, 252] width 296 height 18
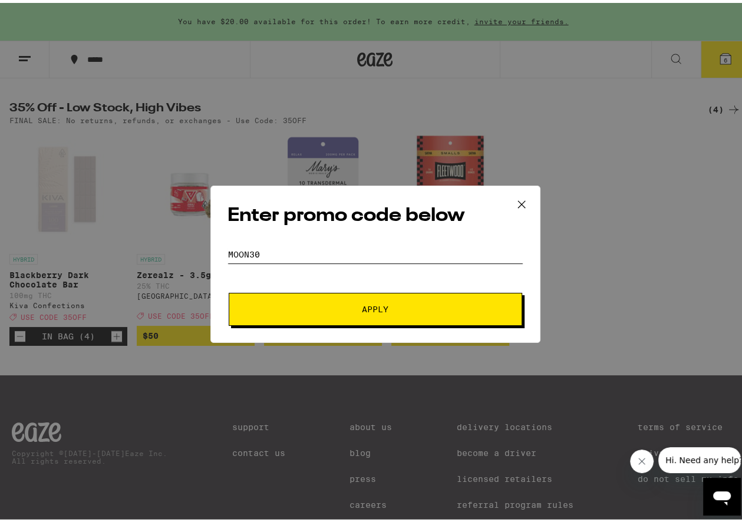
type input "moon30"
click at [362, 305] on span "Apply" at bounding box center [375, 306] width 27 height 8
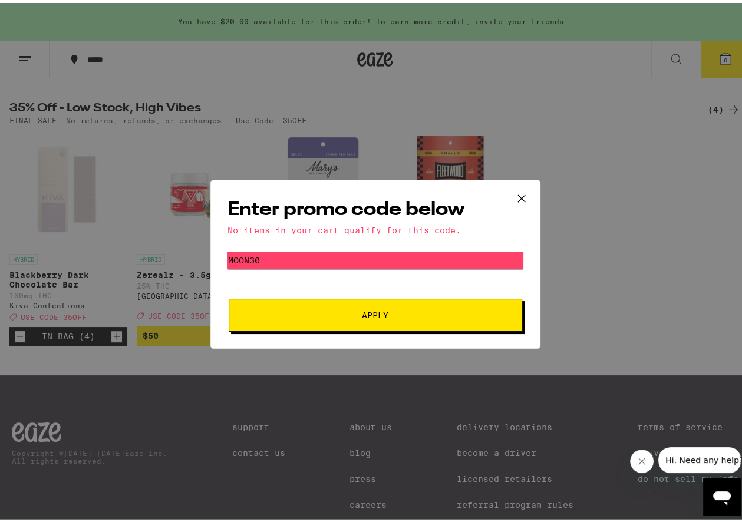
click at [517, 190] on icon at bounding box center [522, 196] width 18 height 18
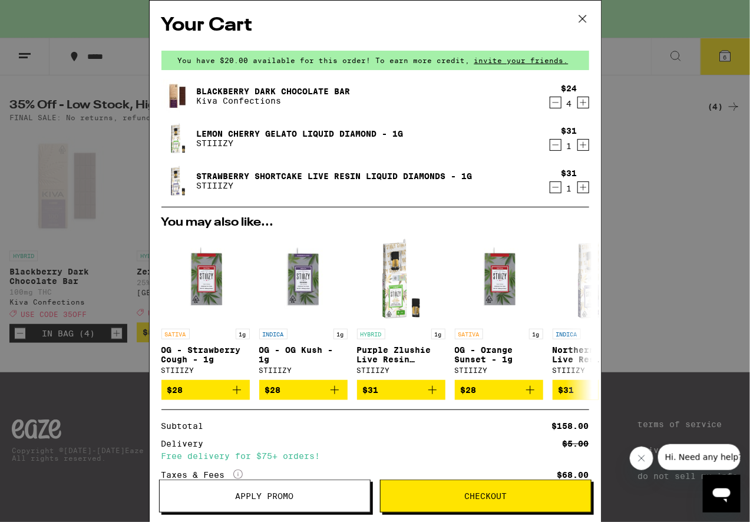
click at [276, 132] on link "Lemon Cherry Gelato Liquid Diamond - 1g" at bounding box center [300, 133] width 207 height 9
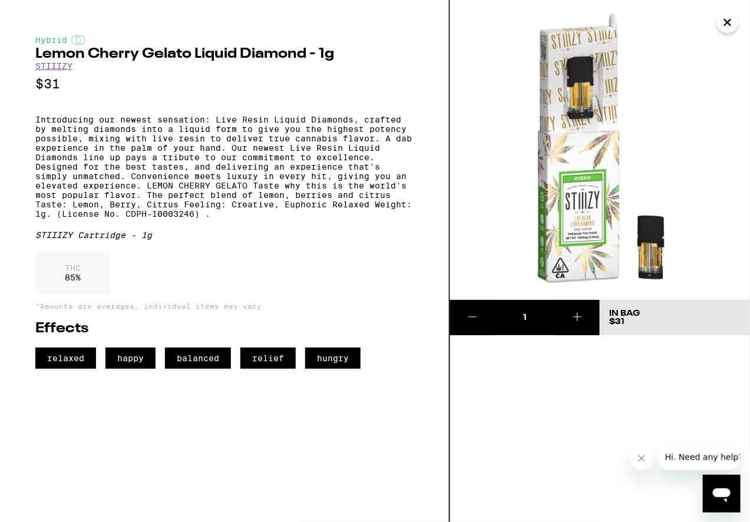
click at [731, 24] on icon "Close" at bounding box center [728, 23] width 14 height 18
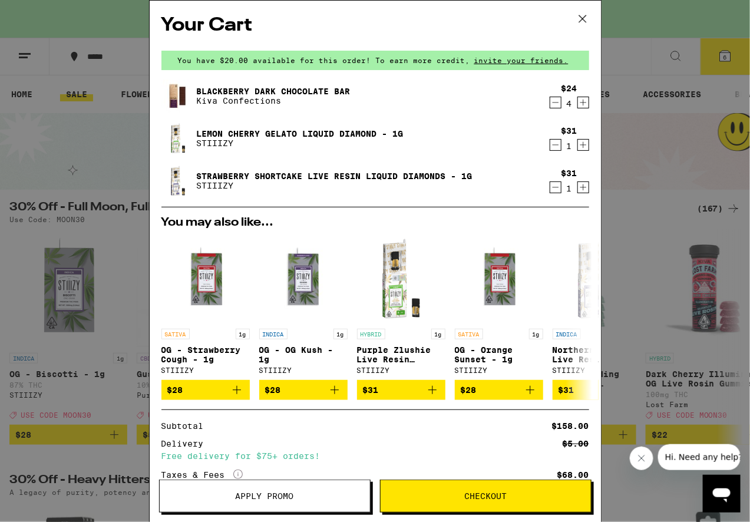
click at [550, 145] on icon "Decrement" at bounding box center [555, 145] width 11 height 14
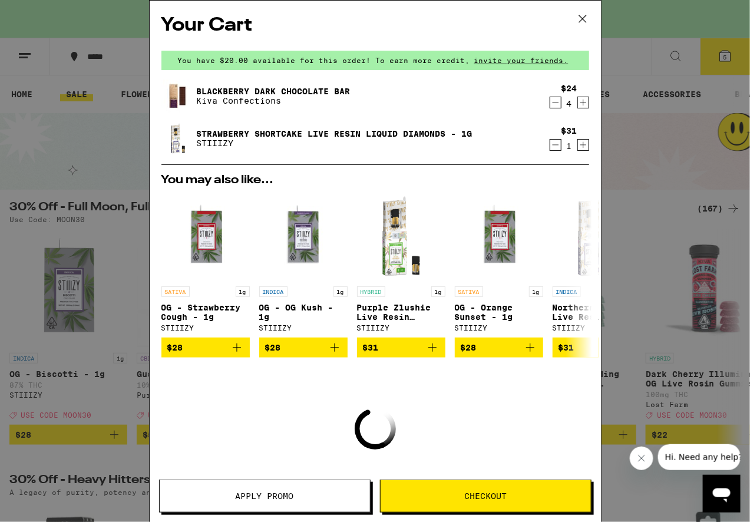
click at [552, 145] on icon "Decrement" at bounding box center [555, 145] width 6 height 0
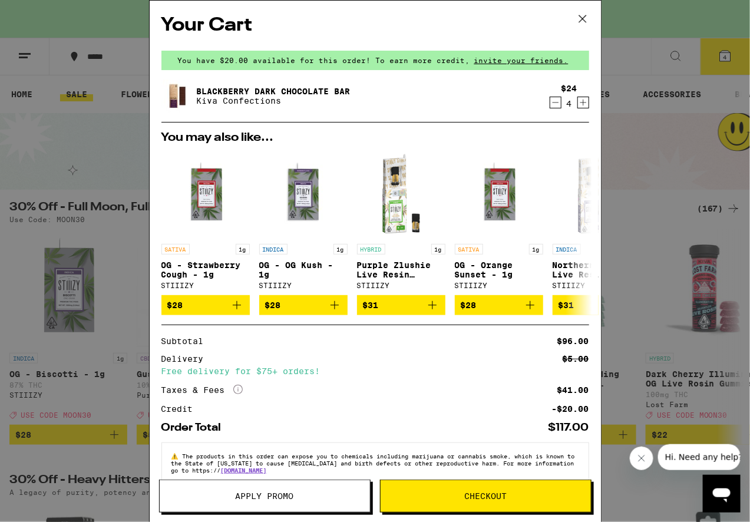
click at [581, 15] on icon at bounding box center [583, 19] width 18 height 18
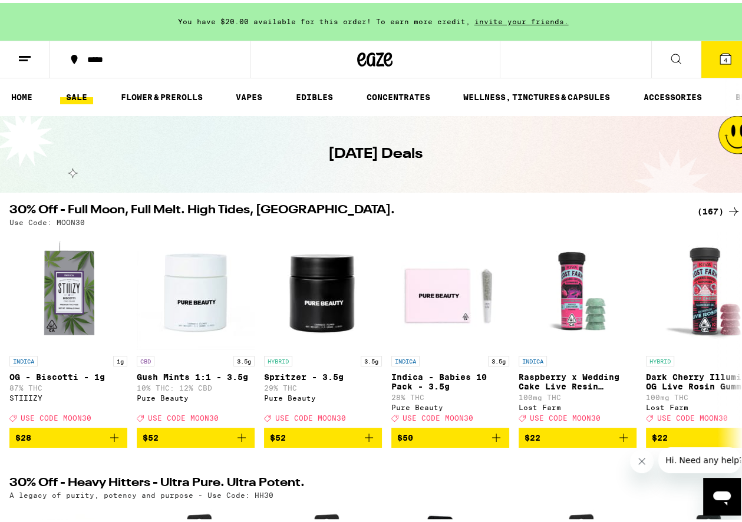
click at [706, 206] on div "(167)" at bounding box center [719, 209] width 44 height 14
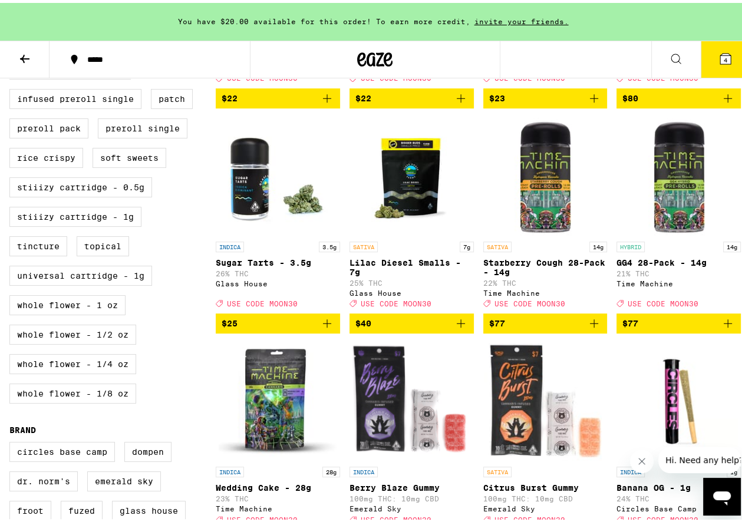
scroll to position [825, 0]
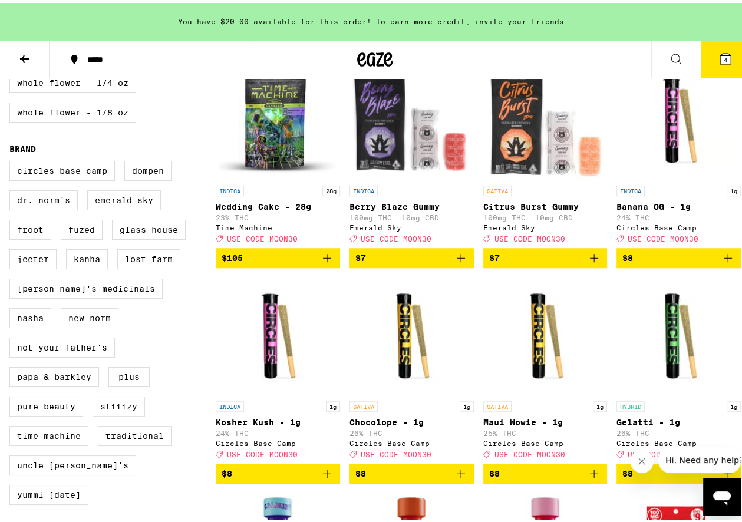
click at [121, 414] on label "STIIIZY" at bounding box center [119, 404] width 52 height 20
click at [12, 160] on input "STIIIZY" at bounding box center [12, 160] width 1 height 1
checkbox input "true"
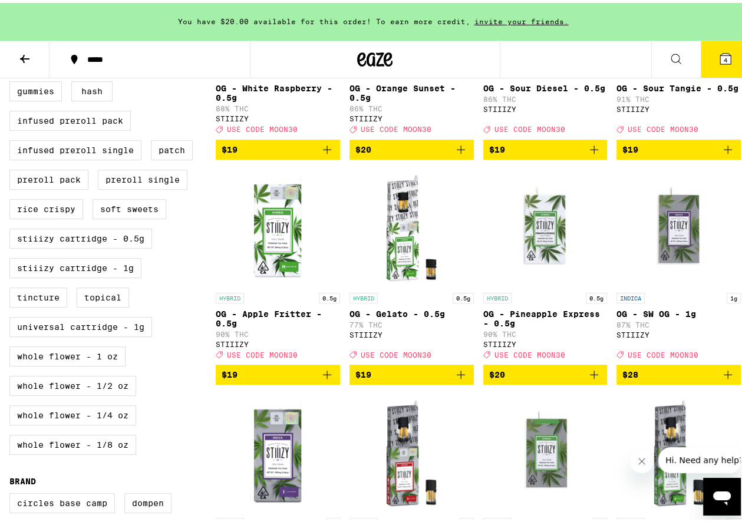
scroll to position [295, 0]
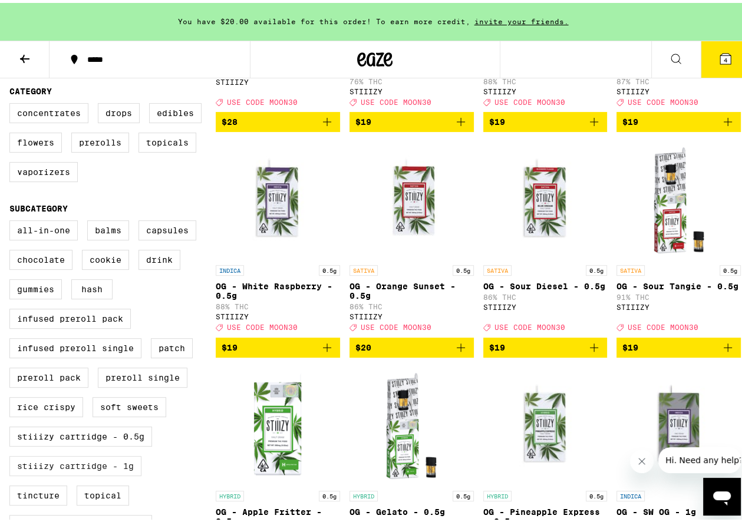
click at [111, 473] on label "STIIIZY Cartridge - 1g" at bounding box center [75, 463] width 132 height 20
click at [12, 220] on input "STIIIZY Cartridge - 1g" at bounding box center [12, 219] width 1 height 1
checkbox input "true"
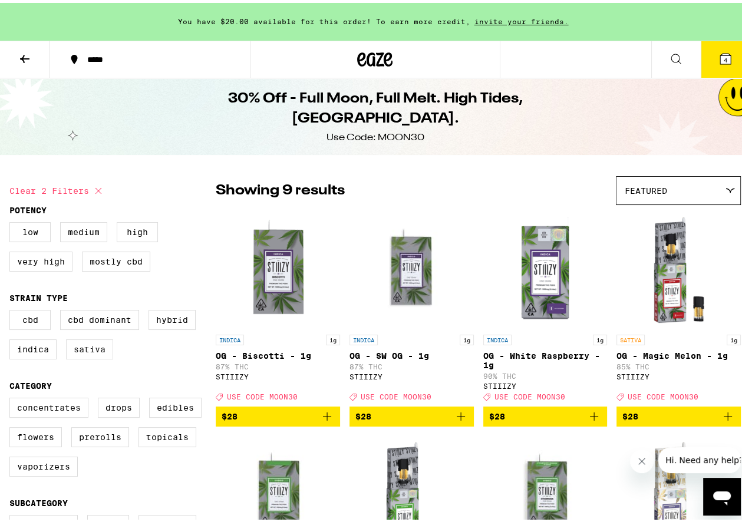
click at [91, 354] on label "Sativa" at bounding box center [89, 347] width 47 height 20
click at [12, 309] on input "Sativa" at bounding box center [12, 309] width 1 height 1
checkbox input "true"
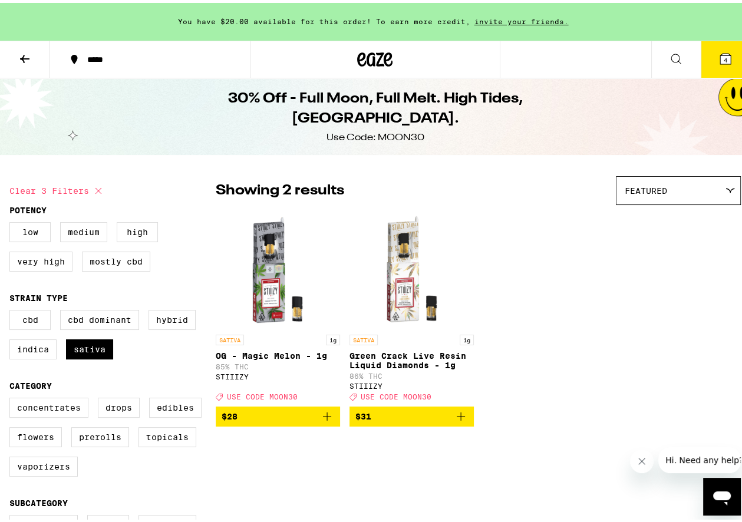
click at [456, 419] on icon "Add to bag" at bounding box center [461, 414] width 14 height 14
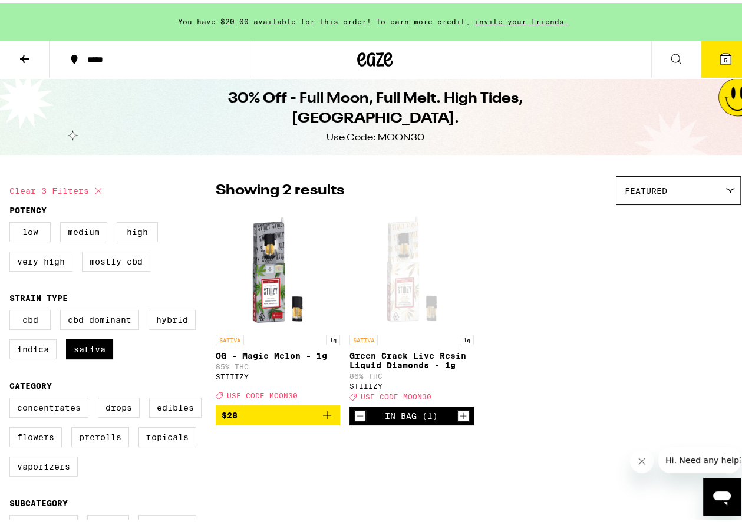
click at [322, 418] on icon "Add to bag" at bounding box center [327, 412] width 14 height 14
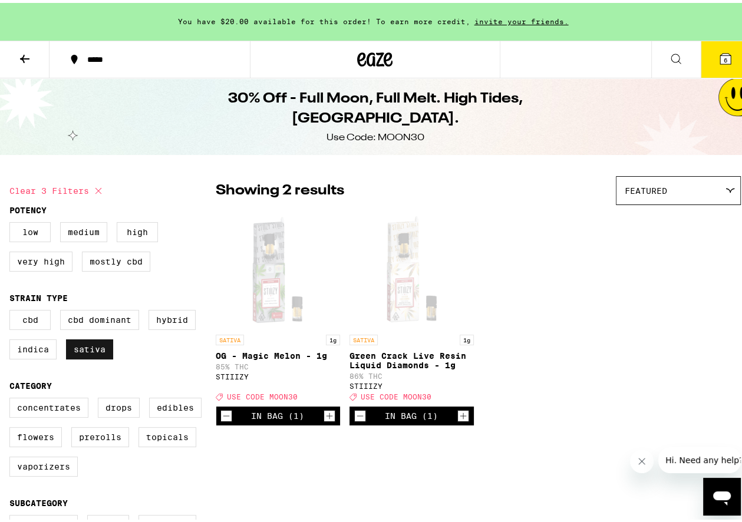
drag, startPoint x: 170, startPoint y: 326, endPoint x: 110, endPoint y: 344, distance: 63.2
click at [170, 325] on label "Hybrid" at bounding box center [172, 317] width 47 height 20
click at [12, 309] on input "Hybrid" at bounding box center [12, 309] width 1 height 1
checkbox input "true"
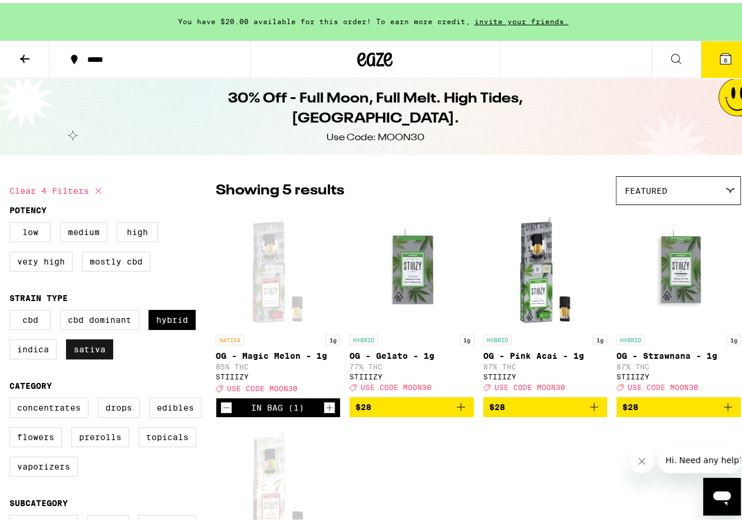
drag, startPoint x: 91, startPoint y: 350, endPoint x: 98, endPoint y: 349, distance: 7.7
click at [91, 349] on label "Sativa" at bounding box center [89, 347] width 47 height 20
click at [12, 309] on input "Sativa" at bounding box center [12, 309] width 1 height 1
checkbox input "false"
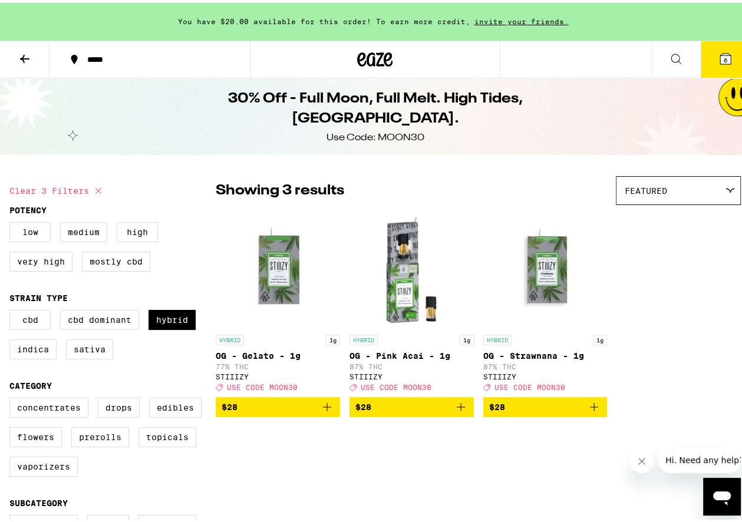
click at [587, 410] on icon "Add to bag" at bounding box center [594, 404] width 14 height 14
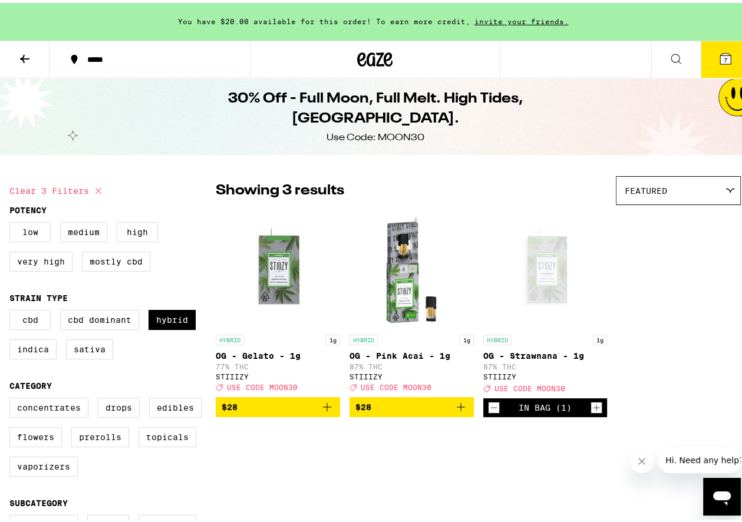
click at [331, 404] on icon "Add to bag" at bounding box center [327, 404] width 14 height 14
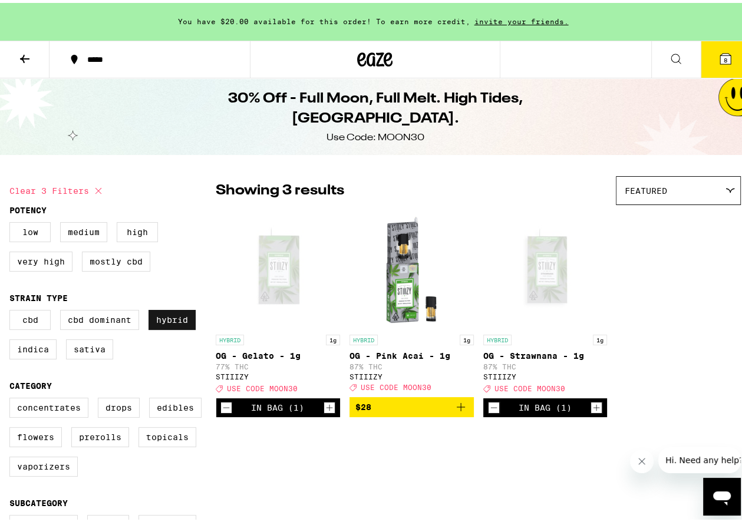
click at [175, 320] on label "Hybrid" at bounding box center [172, 317] width 47 height 20
click at [12, 309] on input "Hybrid" at bounding box center [12, 309] width 1 height 1
checkbox input "false"
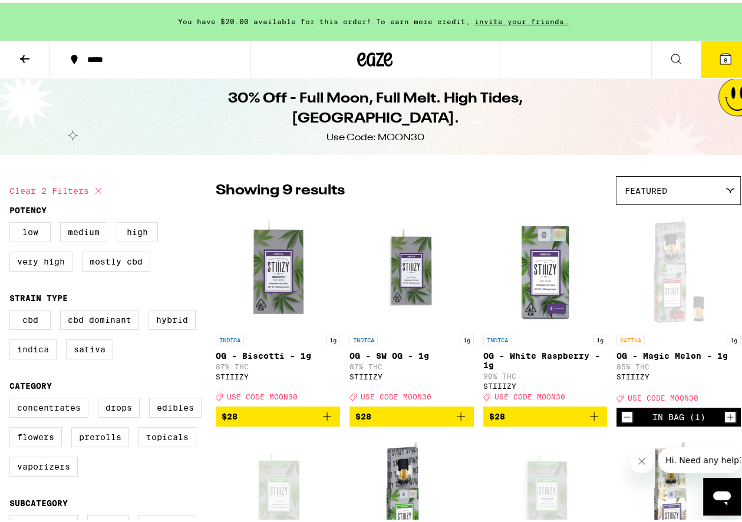
click at [31, 352] on label "Indica" at bounding box center [32, 347] width 47 height 20
click at [12, 309] on input "Indica" at bounding box center [12, 309] width 1 height 1
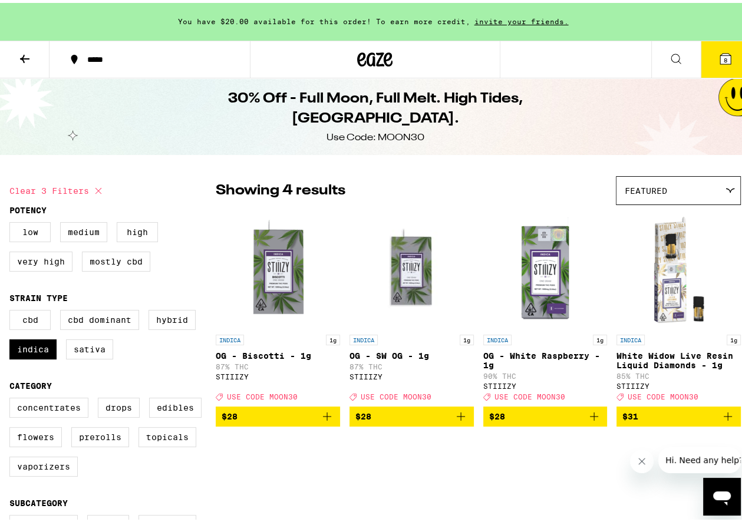
click at [722, 420] on icon "Add to bag" at bounding box center [728, 414] width 14 height 14
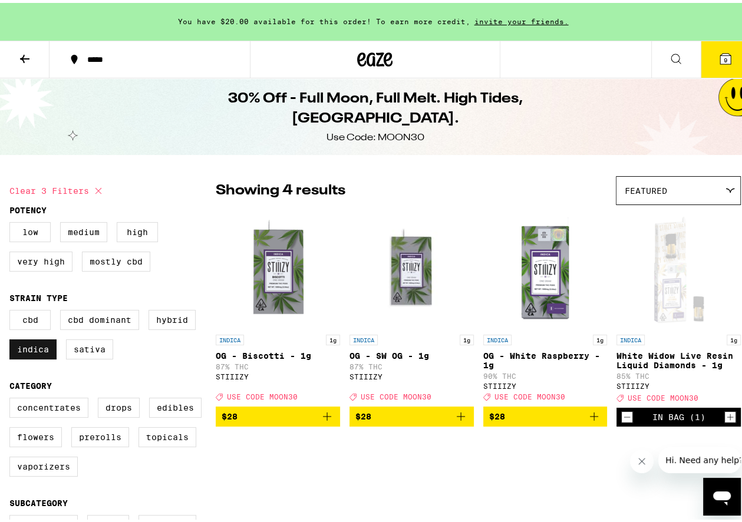
click at [44, 350] on label "Indica" at bounding box center [32, 347] width 47 height 20
click at [12, 309] on input "Indica" at bounding box center [12, 309] width 1 height 1
checkbox input "false"
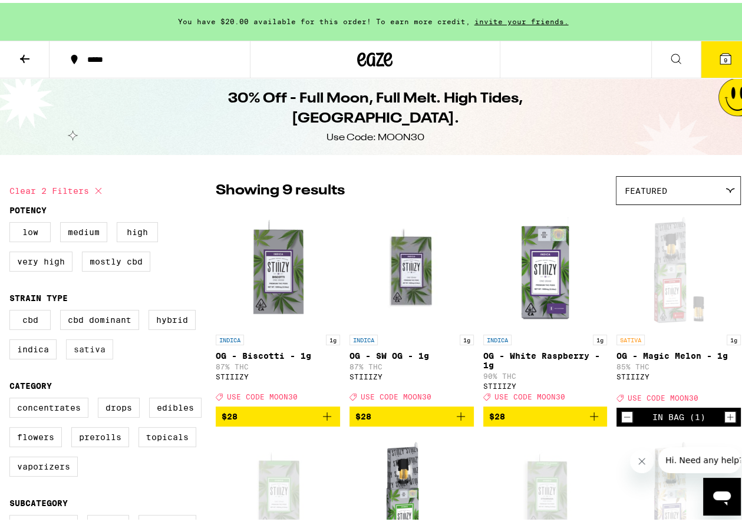
click at [91, 351] on label "Sativa" at bounding box center [89, 347] width 47 height 20
click at [12, 309] on input "Sativa" at bounding box center [12, 309] width 1 height 1
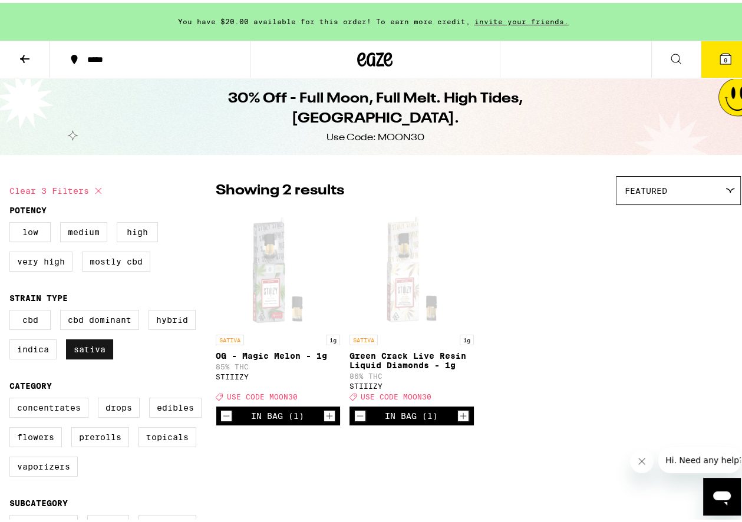
click at [88, 350] on label "Sativa" at bounding box center [89, 347] width 47 height 20
click at [12, 309] on input "Sativa" at bounding box center [12, 309] width 1 height 1
checkbox input "false"
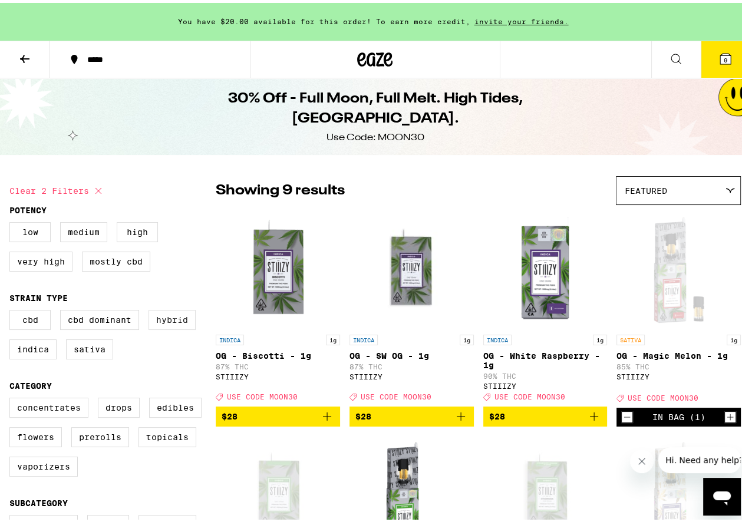
click at [160, 325] on label "Hybrid" at bounding box center [172, 317] width 47 height 20
click at [12, 309] on input "Hybrid" at bounding box center [12, 309] width 1 height 1
checkbox input "true"
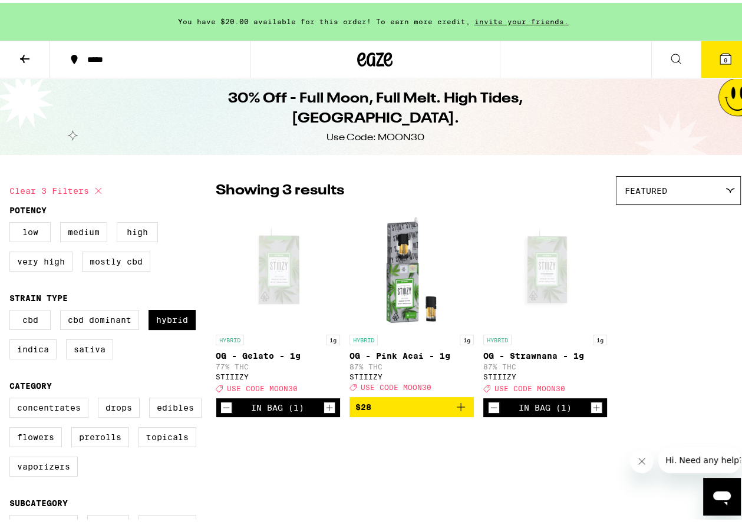
click at [224, 410] on icon "Decrement" at bounding box center [226, 405] width 11 height 14
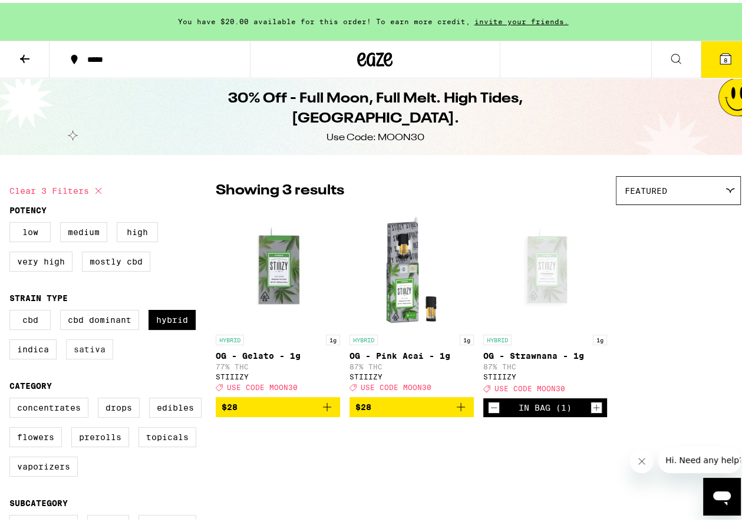
click at [99, 347] on label "Sativa" at bounding box center [89, 347] width 47 height 20
click at [12, 309] on input "Sativa" at bounding box center [12, 309] width 1 height 1
checkbox input "true"
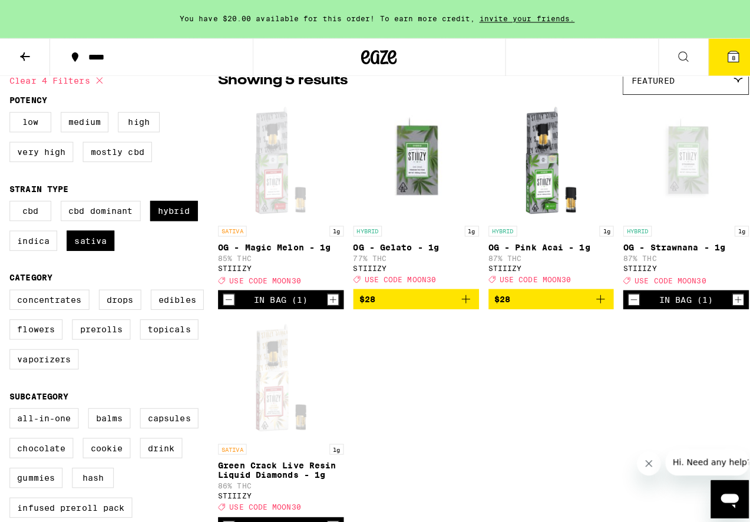
scroll to position [118, 0]
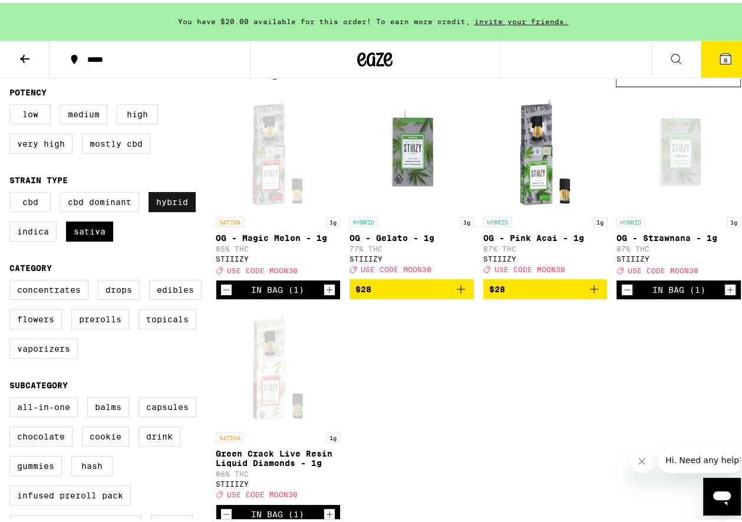
click at [181, 203] on label "Hybrid" at bounding box center [172, 199] width 47 height 20
click at [12, 192] on input "Hybrid" at bounding box center [12, 191] width 1 height 1
checkbox input "false"
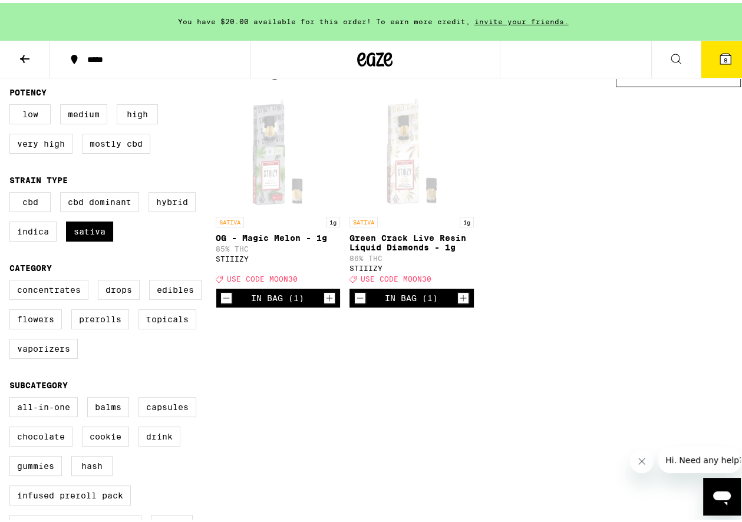
click at [224, 295] on icon "Decrement" at bounding box center [226, 295] width 6 height 0
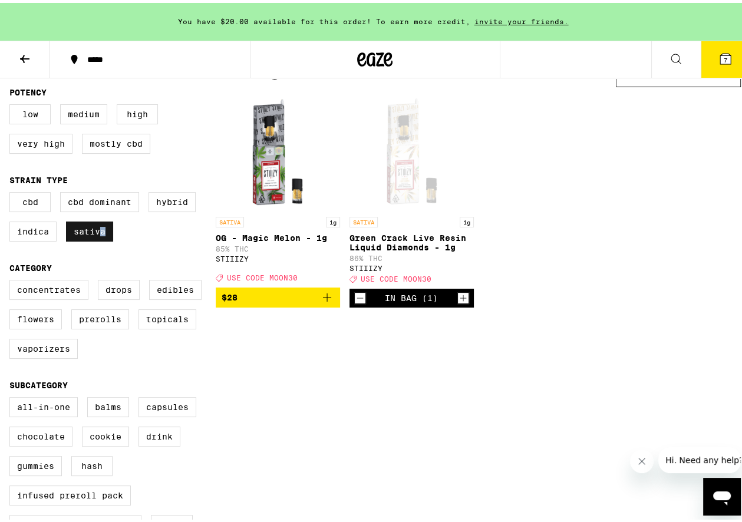
click at [101, 235] on label "Sativa" at bounding box center [89, 229] width 47 height 20
click at [24, 235] on label "Indica" at bounding box center [32, 229] width 47 height 20
click at [12, 192] on input "Indica" at bounding box center [12, 191] width 1 height 1
checkbox input "true"
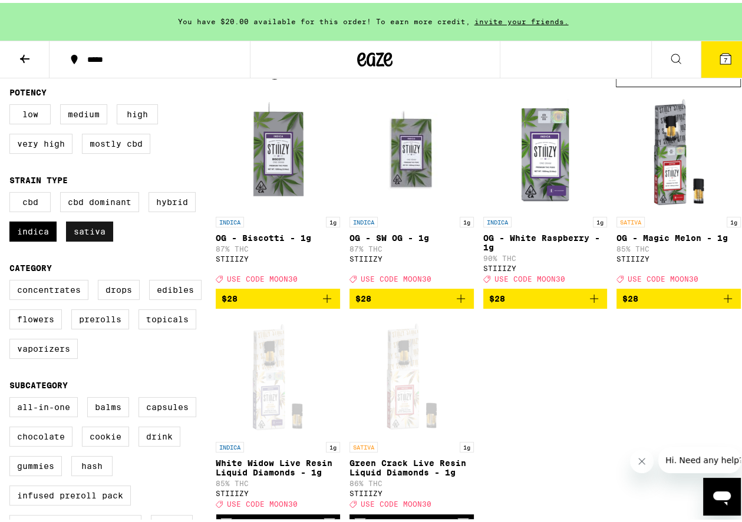
click at [80, 238] on label "Sativa" at bounding box center [89, 229] width 47 height 20
click at [12, 192] on input "Sativa" at bounding box center [12, 191] width 1 height 1
checkbox input "false"
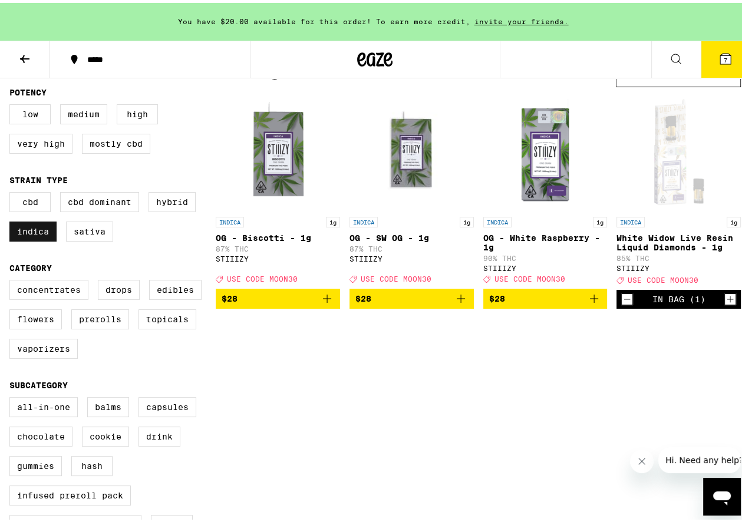
click at [21, 232] on label "Indica" at bounding box center [32, 229] width 47 height 20
click at [12, 192] on input "Indica" at bounding box center [12, 191] width 1 height 1
checkbox input "false"
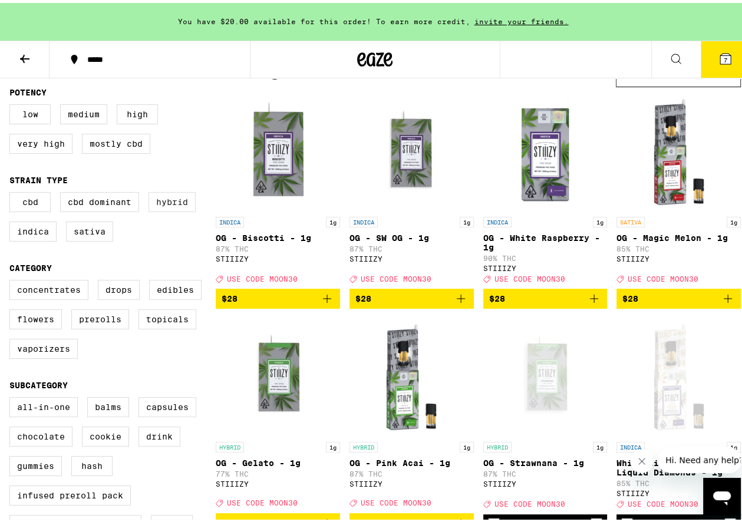
click at [169, 206] on label "Hybrid" at bounding box center [172, 199] width 47 height 20
click at [12, 192] on input "Hybrid" at bounding box center [12, 191] width 1 height 1
checkbox input "true"
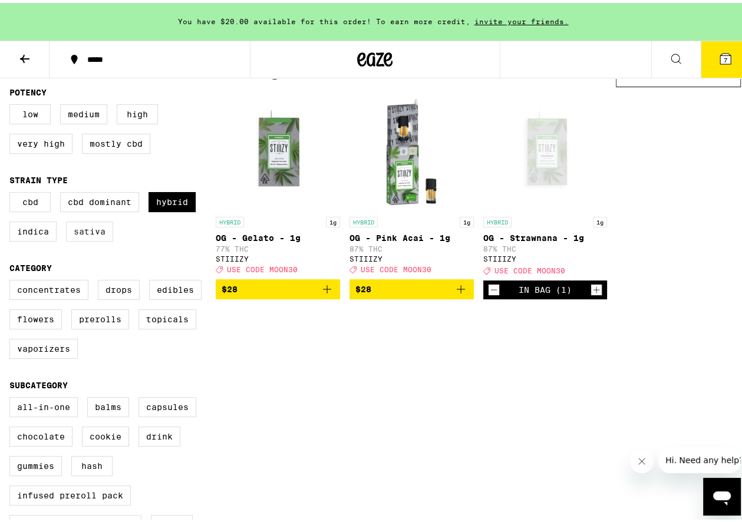
click at [93, 233] on label "Sativa" at bounding box center [89, 229] width 47 height 20
click at [12, 192] on input "Sativa" at bounding box center [12, 191] width 1 height 1
checkbox input "true"
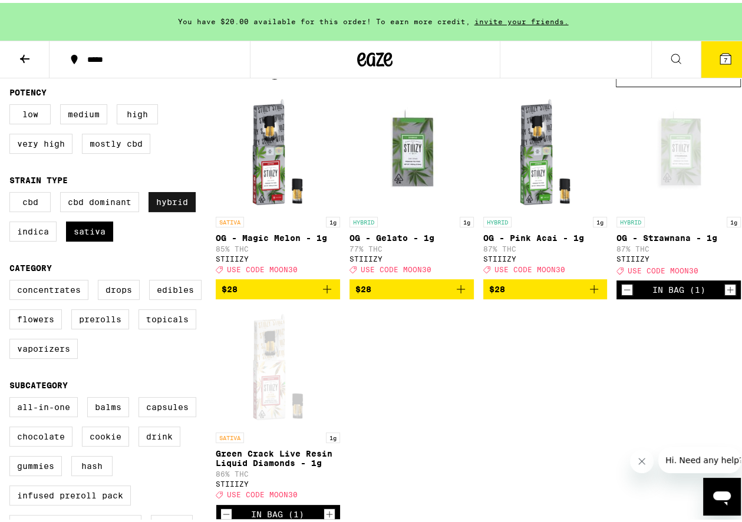
click at [170, 202] on label "Hybrid" at bounding box center [172, 199] width 47 height 20
click at [12, 192] on input "Hybrid" at bounding box center [12, 191] width 1 height 1
checkbox input "false"
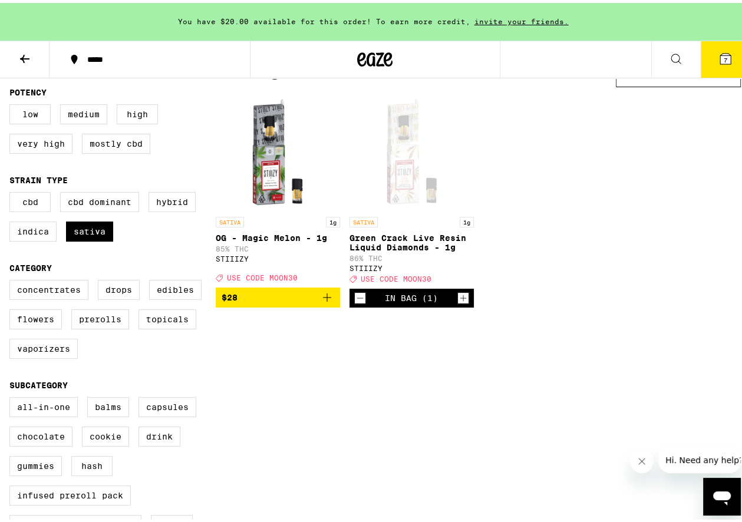
click at [325, 299] on icon "Add to bag" at bounding box center [327, 295] width 8 height 8
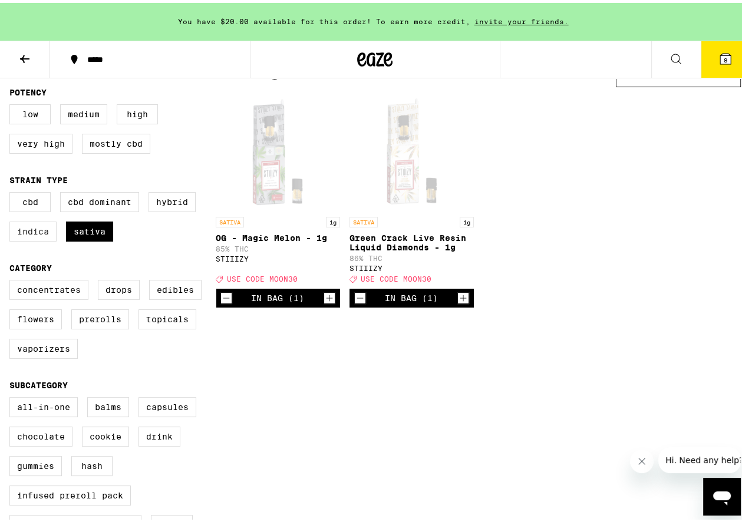
click at [38, 232] on label "Indica" at bounding box center [32, 229] width 47 height 20
click at [12, 192] on input "Indica" at bounding box center [12, 191] width 1 height 1
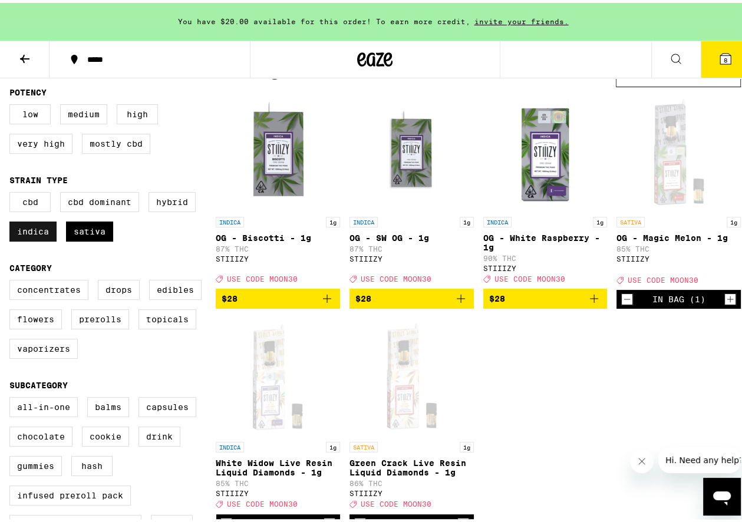
click at [51, 232] on label "Indica" at bounding box center [32, 229] width 47 height 20
click at [12, 192] on input "Indica" at bounding box center [12, 191] width 1 height 1
checkbox input "false"
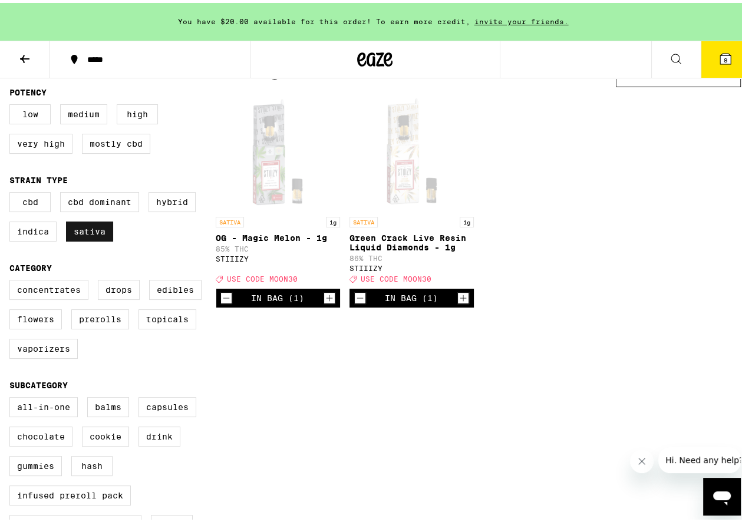
click at [93, 238] on label "Sativa" at bounding box center [89, 229] width 47 height 20
click at [12, 192] on input "Sativa" at bounding box center [12, 191] width 1 height 1
checkbox input "false"
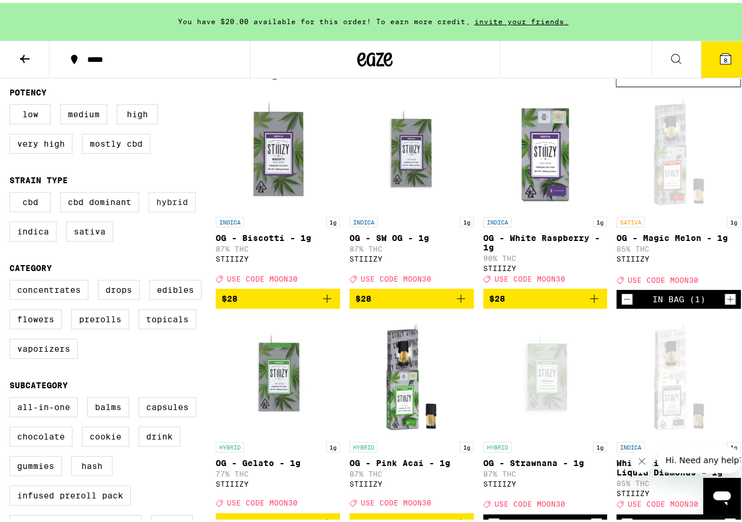
click at [183, 203] on label "Hybrid" at bounding box center [172, 199] width 47 height 20
click at [12, 192] on input "Hybrid" at bounding box center [12, 191] width 1 height 1
checkbox input "true"
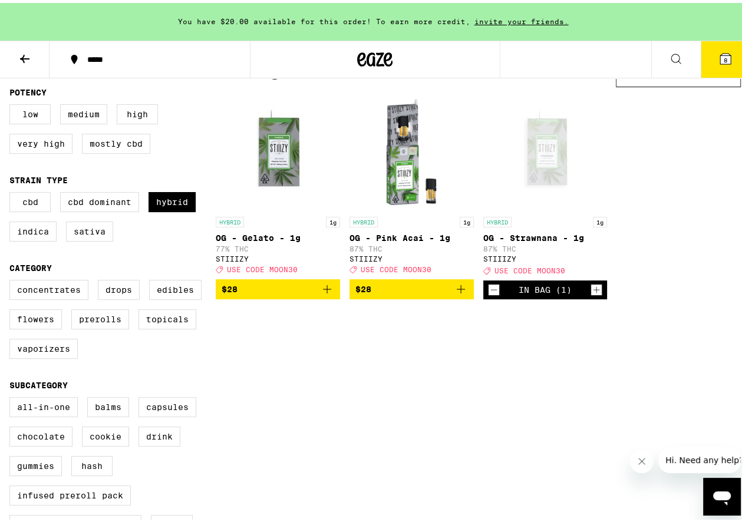
click at [458, 291] on icon "Add to bag" at bounding box center [461, 286] width 14 height 14
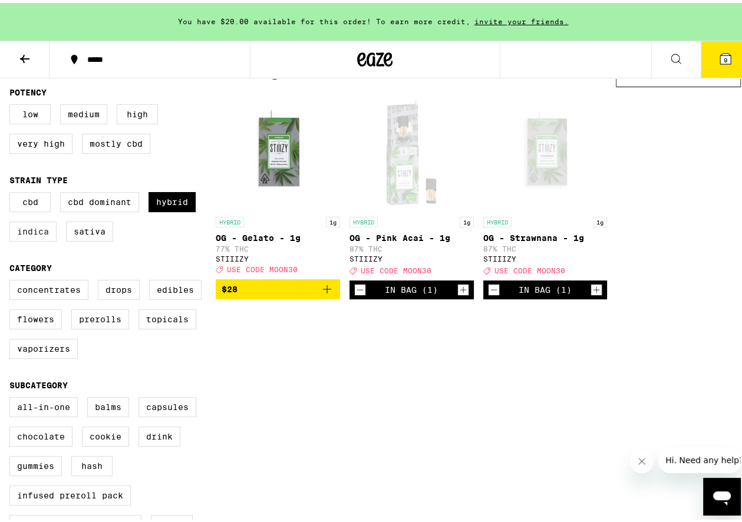
click at [31, 235] on label "Indica" at bounding box center [32, 229] width 47 height 20
click at [12, 192] on input "Indica" at bounding box center [12, 191] width 1 height 1
checkbox input "true"
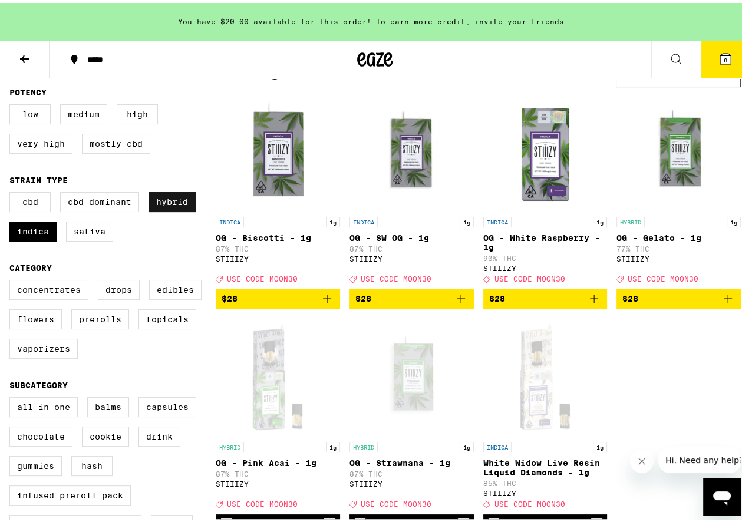
drag, startPoint x: 169, startPoint y: 203, endPoint x: 175, endPoint y: 204, distance: 5.9
click at [169, 203] on label "Hybrid" at bounding box center [172, 199] width 47 height 20
click at [12, 192] on input "Hybrid" at bounding box center [12, 191] width 1 height 1
checkbox input "false"
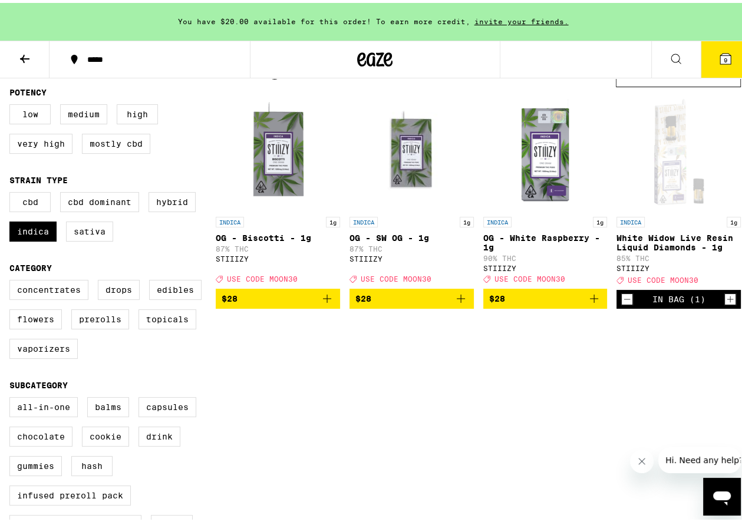
click at [591, 302] on icon "Add to bag" at bounding box center [594, 296] width 14 height 14
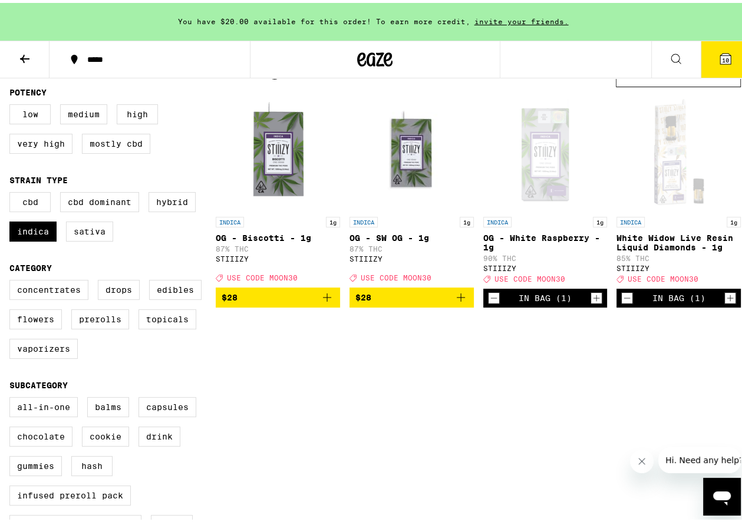
click at [722, 54] on span "10" at bounding box center [725, 57] width 7 height 7
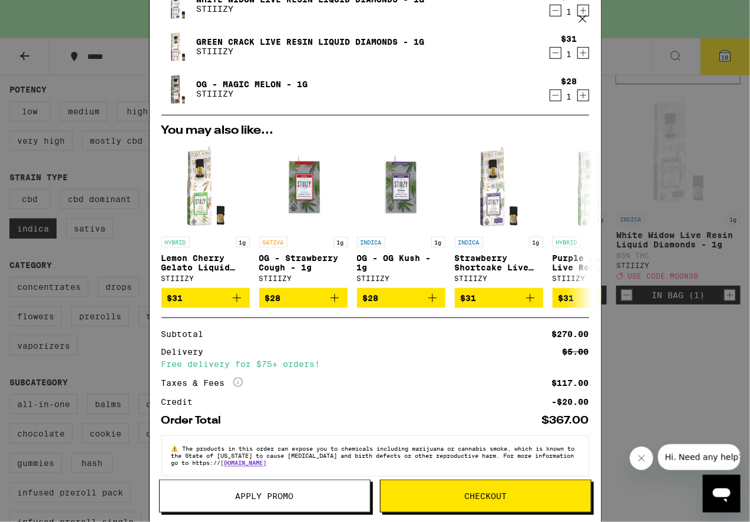
scroll to position [278, 0]
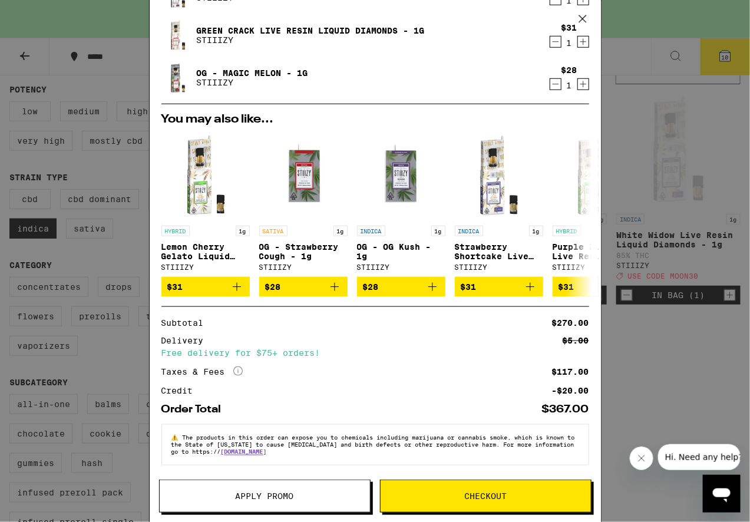
click at [296, 494] on span "Apply Promo" at bounding box center [265, 496] width 210 height 8
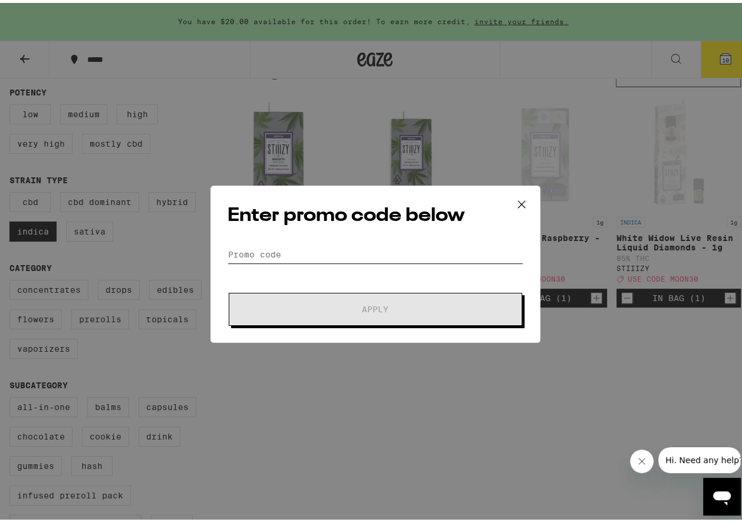
click at [362, 258] on input "Promo Code" at bounding box center [375, 252] width 296 height 18
paste input "35OFF"
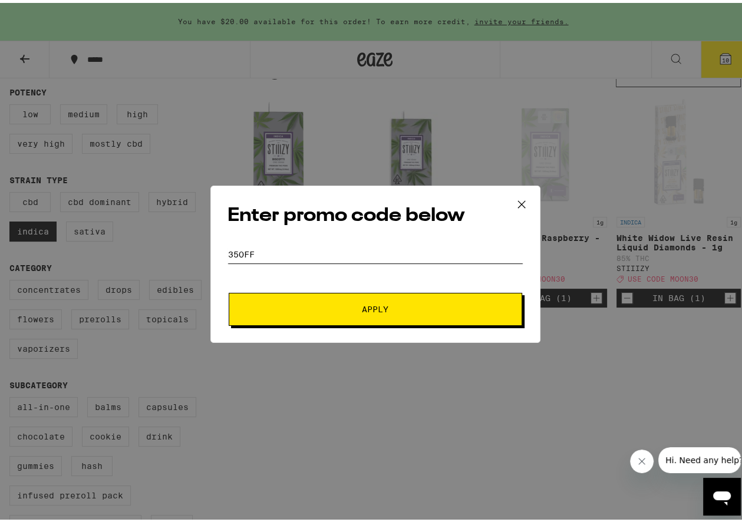
type input "35OFF"
click at [377, 303] on span "Apply" at bounding box center [375, 306] width 27 height 8
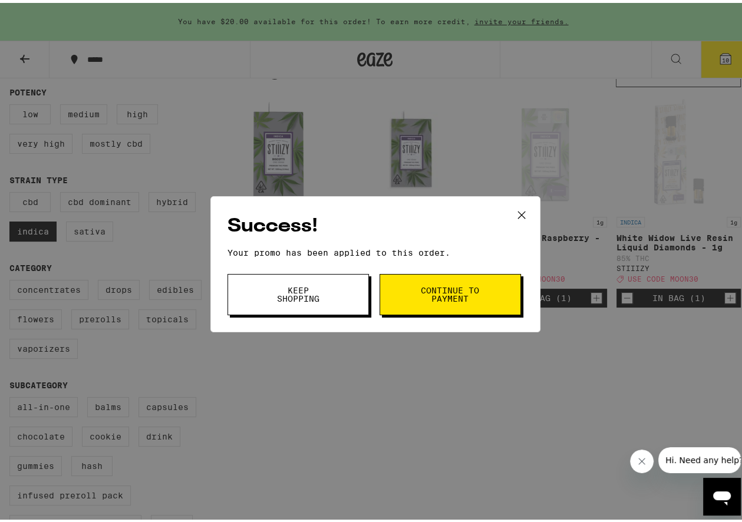
click at [309, 290] on span "Keep Shopping" at bounding box center [298, 291] width 60 height 17
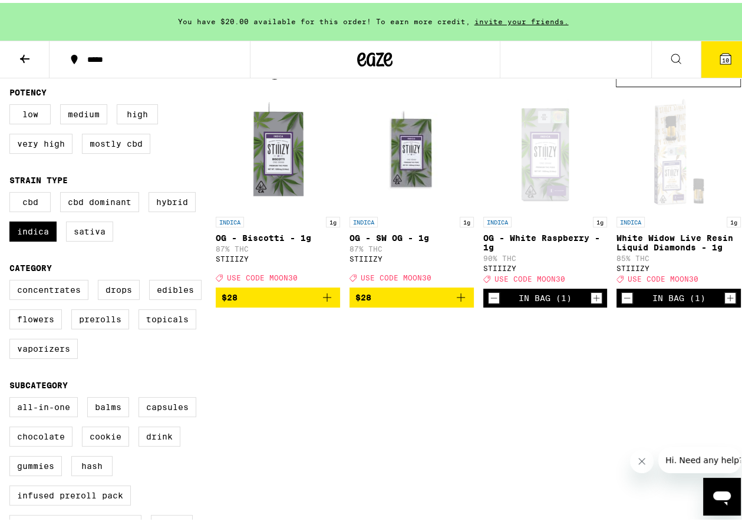
click at [718, 50] on icon at bounding box center [725, 56] width 14 height 14
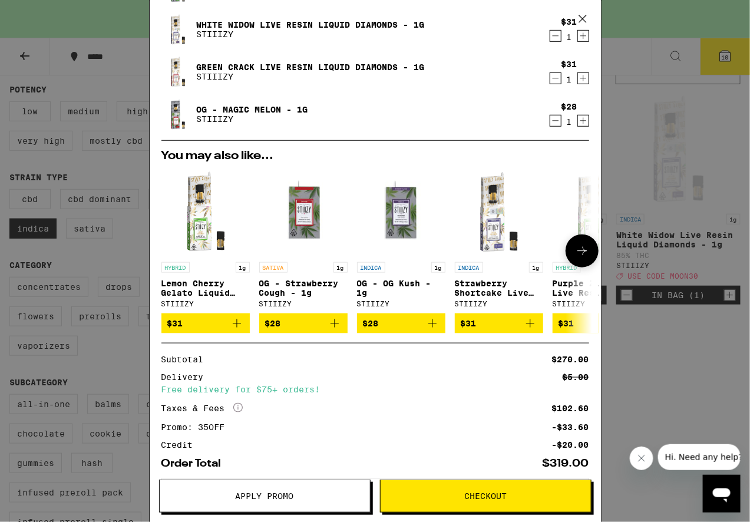
scroll to position [296, 0]
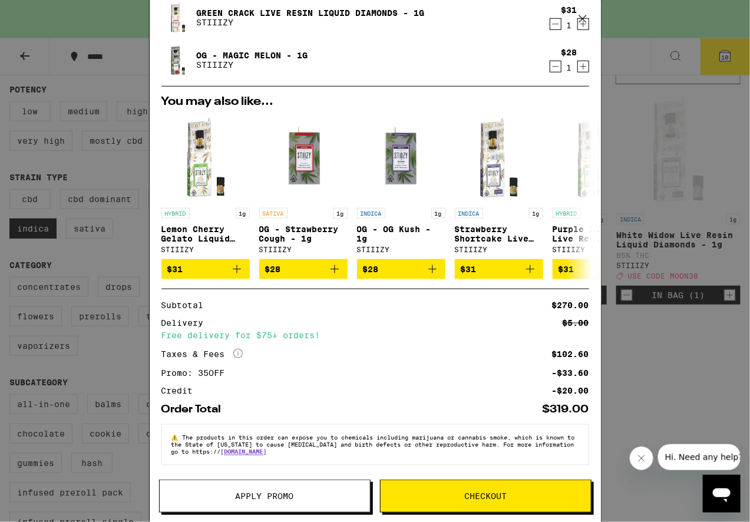
click at [296, 492] on button "Apply Promo" at bounding box center [265, 496] width 212 height 33
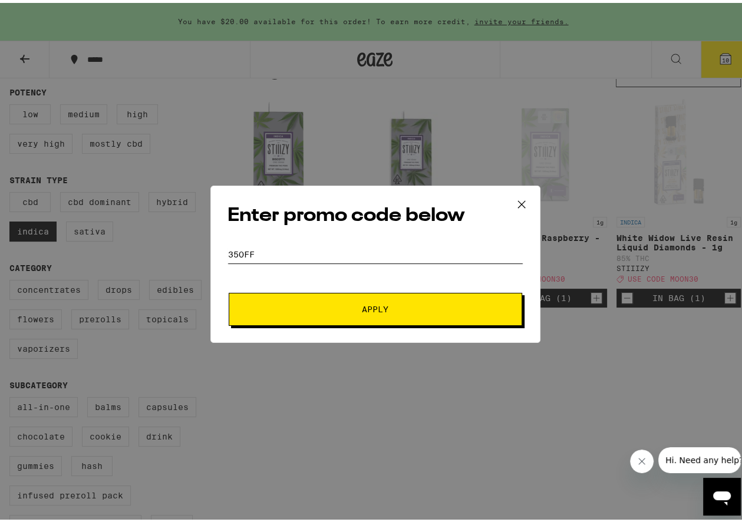
drag, startPoint x: 249, startPoint y: 247, endPoint x: 170, endPoint y: 249, distance: 78.4
click at [170, 249] on div "Enter promo code below Promo Code 35OFF Apply" at bounding box center [375, 261] width 750 height 522
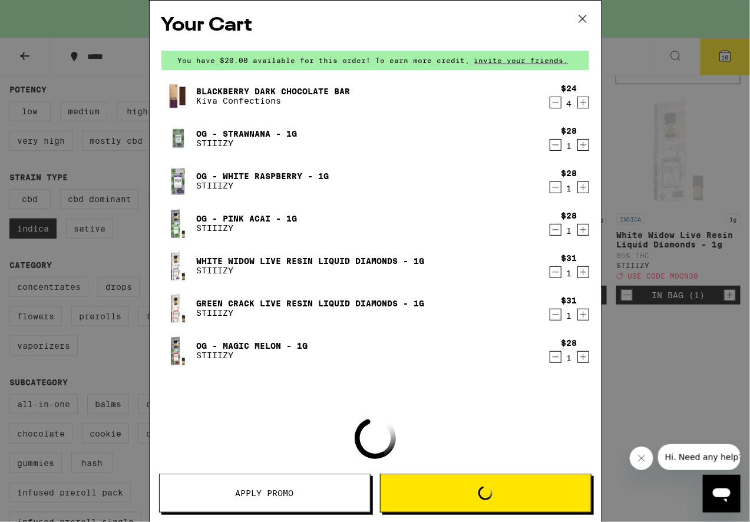
click at [281, 490] on span "Apply Promo" at bounding box center [265, 493] width 58 height 8
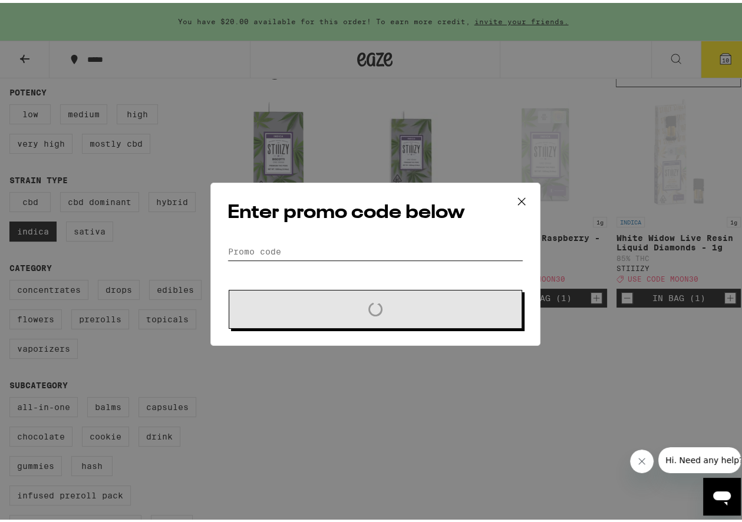
click at [293, 246] on input "Promo Code" at bounding box center [375, 249] width 296 height 18
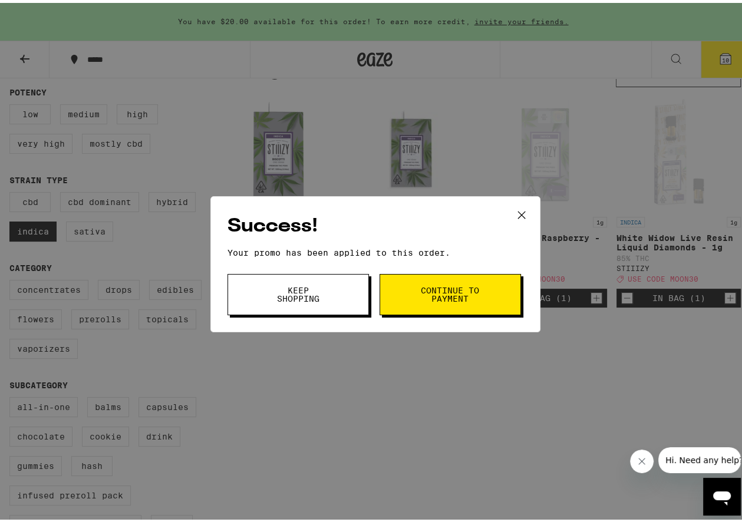
type input "moon30"
click at [315, 295] on span "Keep Shopping" at bounding box center [298, 291] width 60 height 17
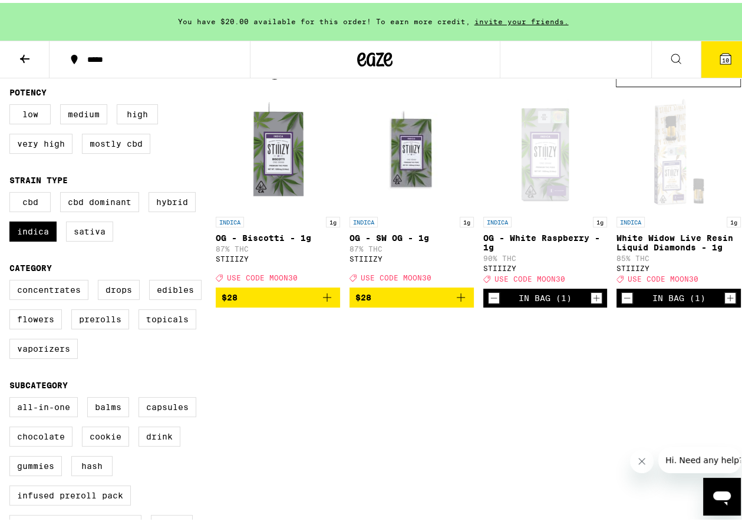
click at [724, 49] on icon at bounding box center [725, 56] width 14 height 14
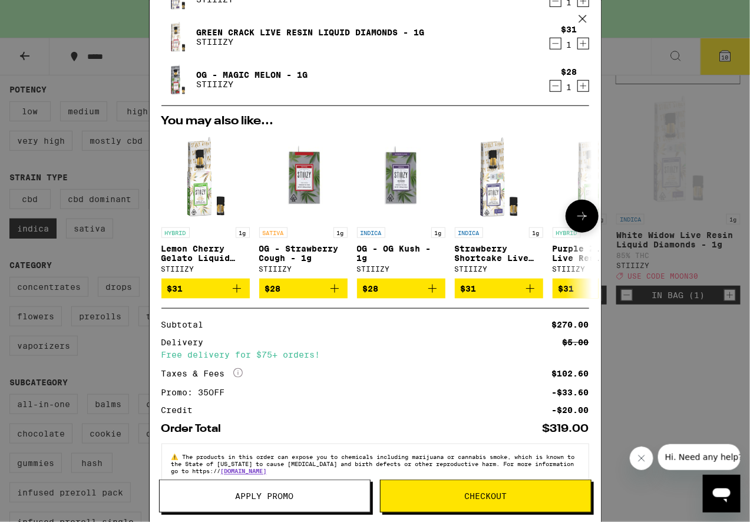
scroll to position [296, 0]
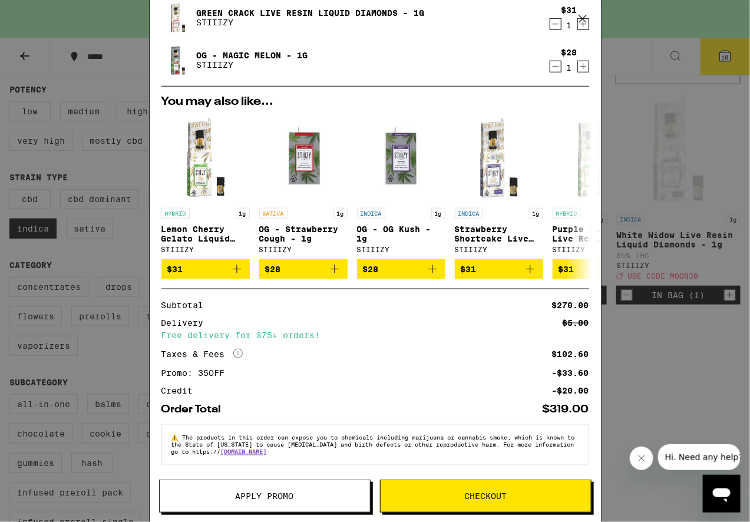
click at [721, 488] on icon "Open messaging window" at bounding box center [722, 495] width 18 height 14
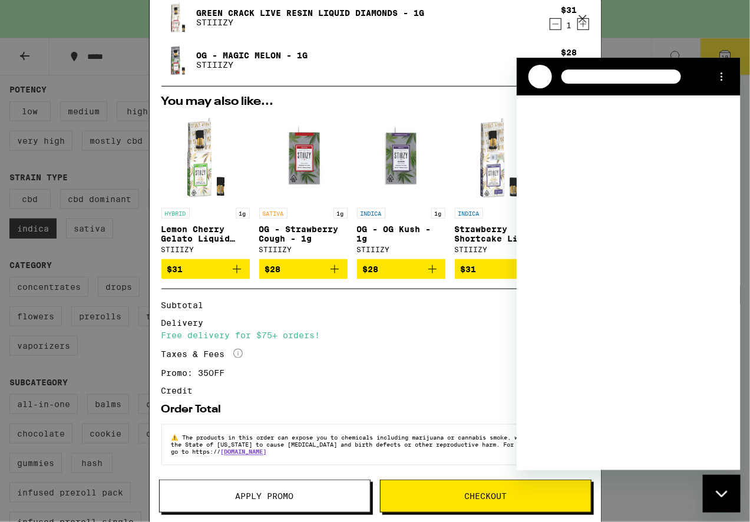
scroll to position [0, 0]
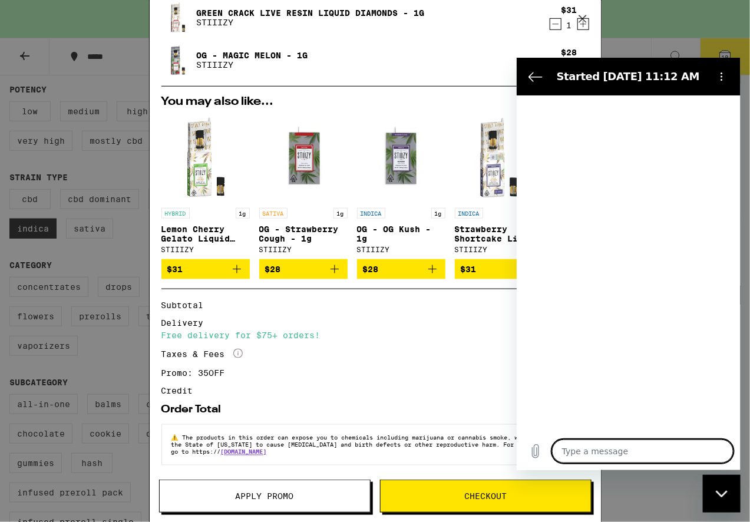
type textarea "x"
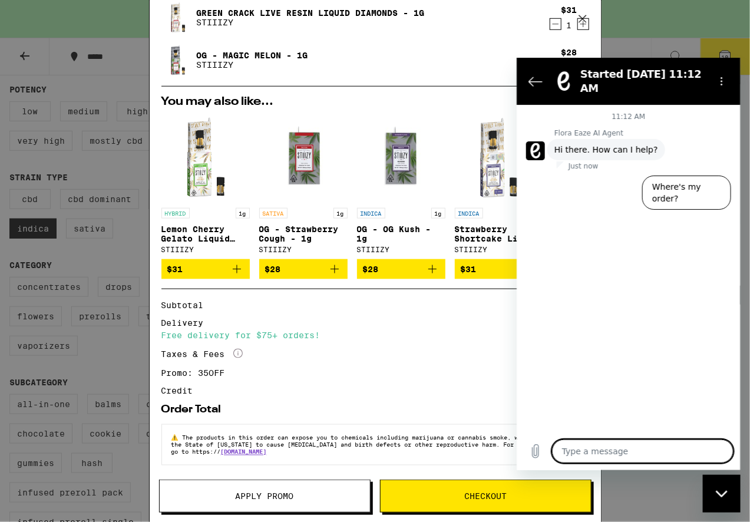
type textarea "I"
type textarea "x"
type textarea "In"
type textarea "x"
type textarea "In"
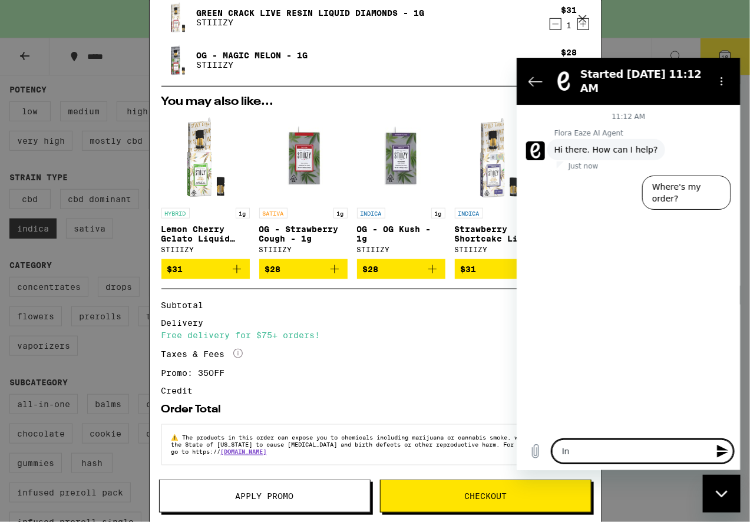
type textarea "x"
type textarea "In o"
type textarea "x"
type textarea "In or"
type textarea "x"
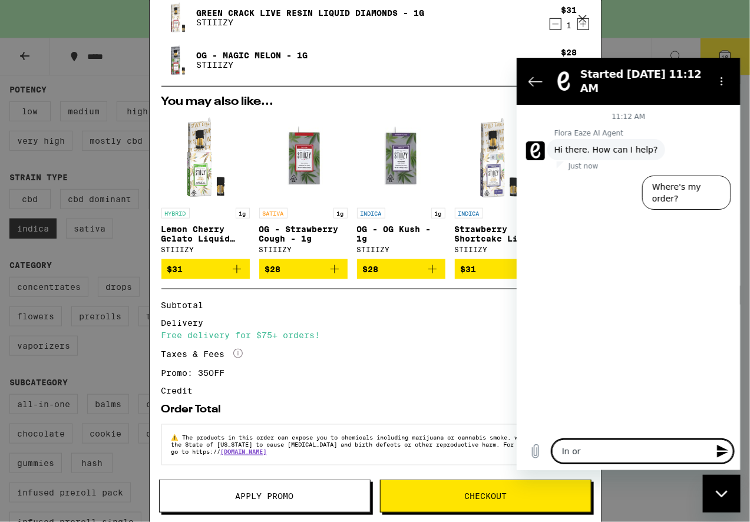
type textarea "In ord"
type textarea "x"
type textarea "In orde"
type textarea "x"
type textarea "In order"
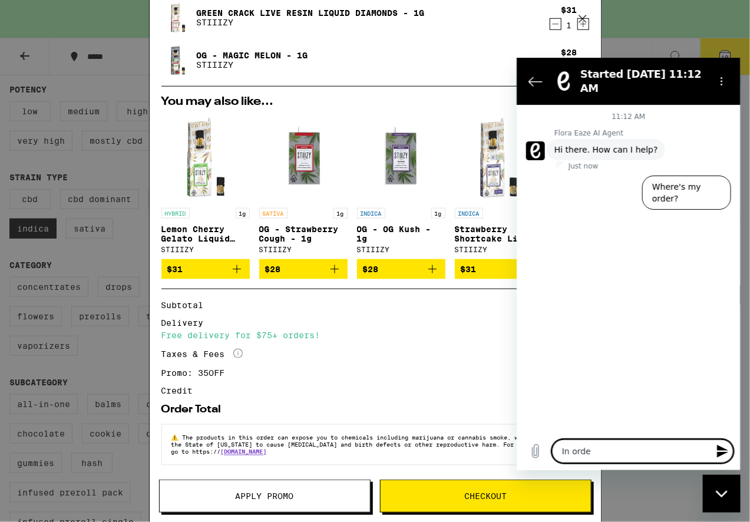
type textarea "x"
type textarea "In order"
type textarea "x"
type textarea "In order t"
type textarea "x"
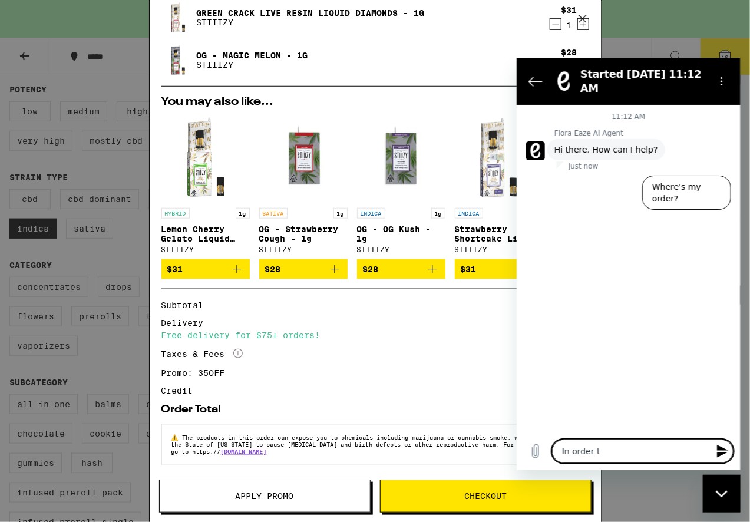
type textarea "In order to"
type textarea "x"
type textarea "In order to"
type textarea "x"
type textarea "In order to u"
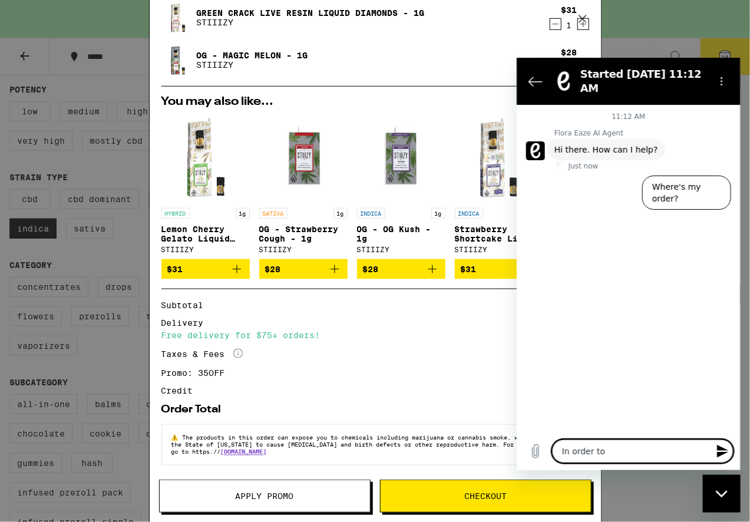
type textarea "x"
type textarea "In order to us"
type textarea "x"
type textarea "In order to use"
type textarea "x"
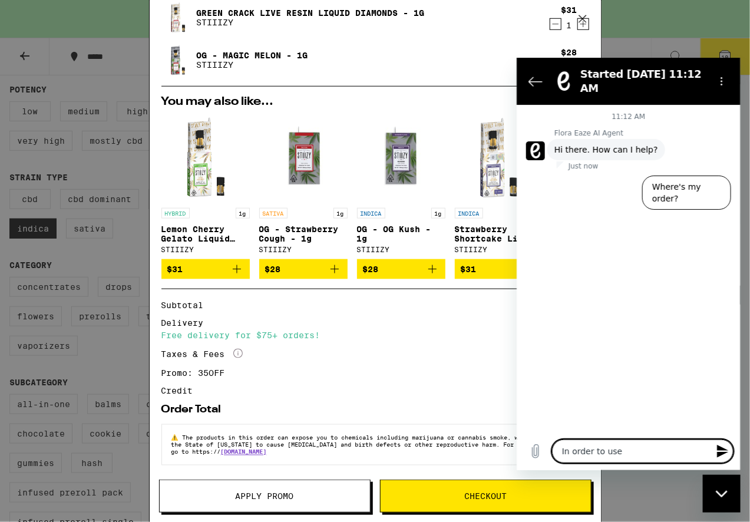
type textarea "In order to use"
type textarea "x"
type textarea "In order to use 2"
type textarea "x"
type textarea "In order to use 2"
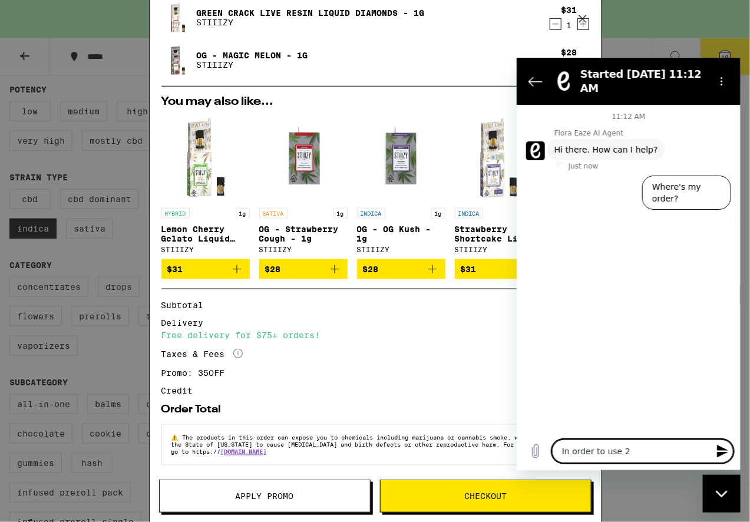
type textarea "x"
type textarea "In order to use 2 p"
type textarea "x"
type textarea "In order to use 2 po"
type textarea "x"
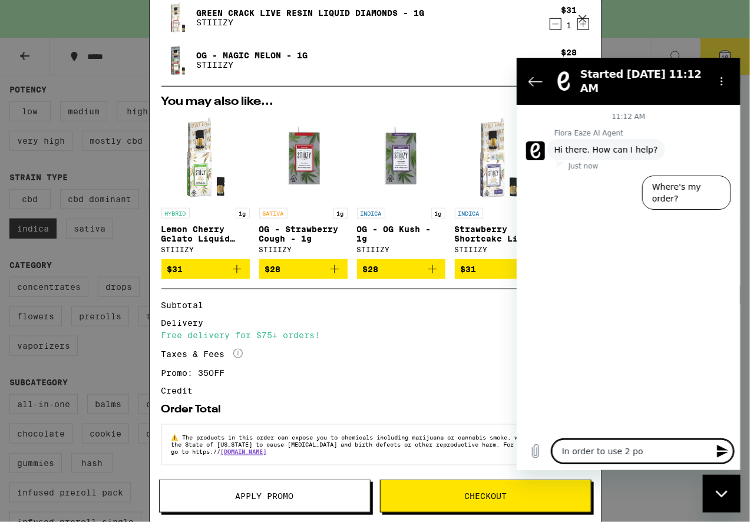
type textarea "In order to use 2 por"
type textarea "x"
type textarea "In order to use 2 po"
type textarea "x"
type textarea "In order to use 2 p"
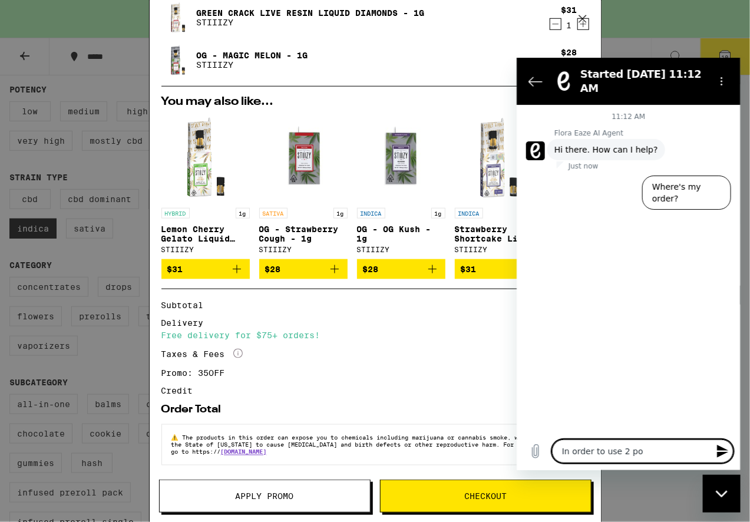
type textarea "x"
type textarea "In order to use 2"
type textarea "x"
type textarea "In order to use 2 d"
type textarea "x"
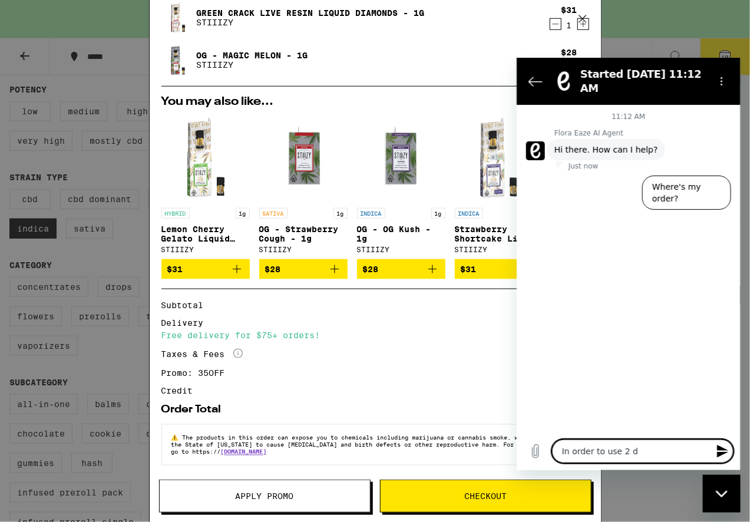
type textarea "In order to use 2 di"
type textarea "x"
type textarea "In order to use 2 dif"
type textarea "x"
type textarea "In order to use 2 diff"
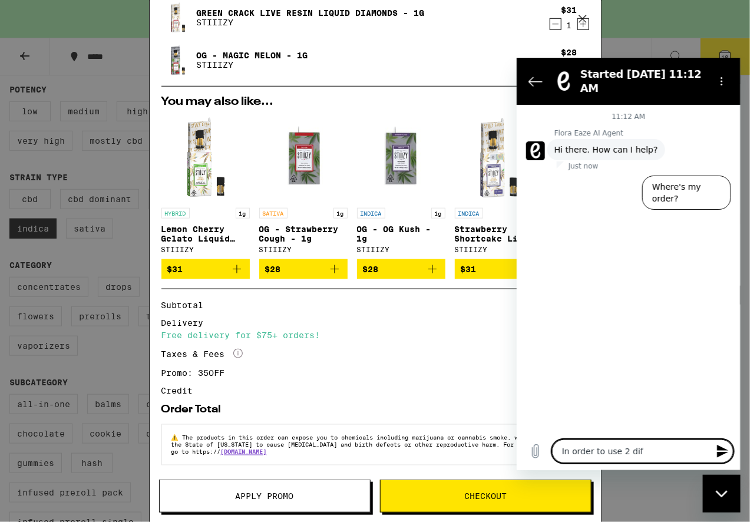
type textarea "x"
type textarea "In order to use 2 diffe"
type textarea "x"
type textarea "In order to use 2 differ"
type textarea "x"
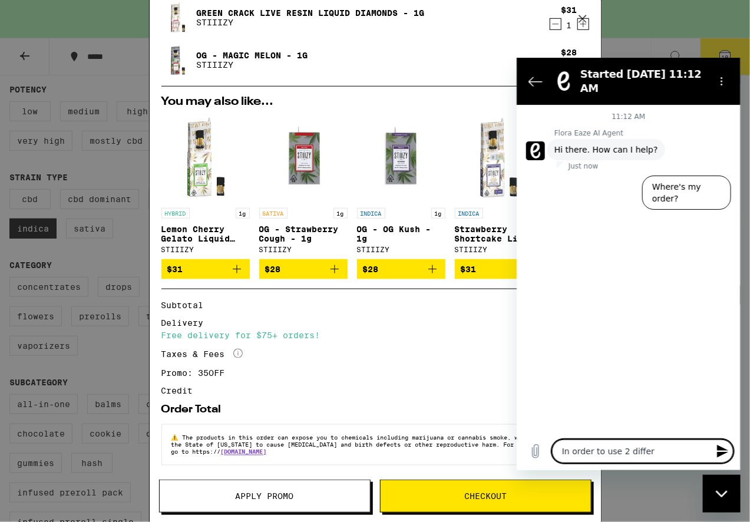
type textarea "In order to use 2 differe"
type textarea "x"
type textarea "In order to use 2 differen"
type textarea "x"
type textarea "In order to use 2 different"
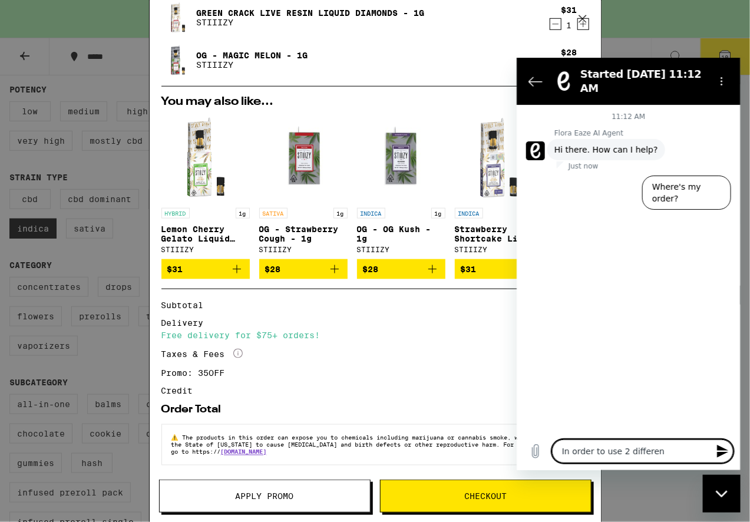
type textarea "x"
type textarea "In order to use 2 different"
type textarea "x"
type textarea "In order to use 2 different p"
type textarea "x"
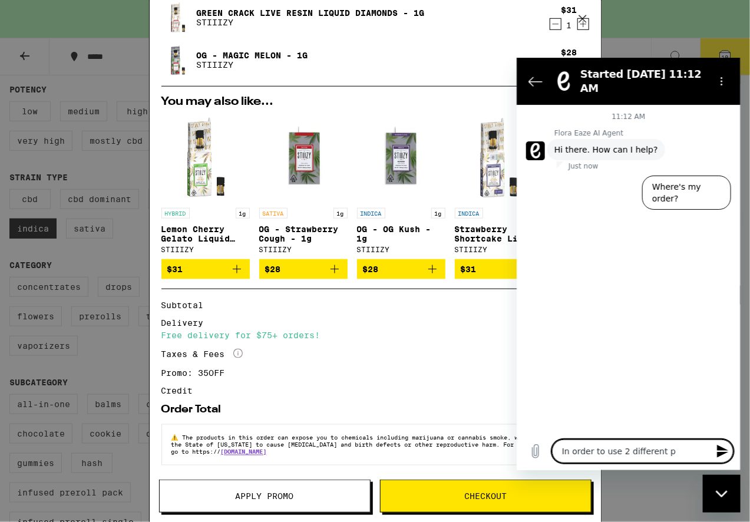
type textarea "In order to use 2 different pr"
type textarea "x"
type textarea "In order to use 2 different pro"
type textarea "x"
type textarea "In order to use 2 different prom"
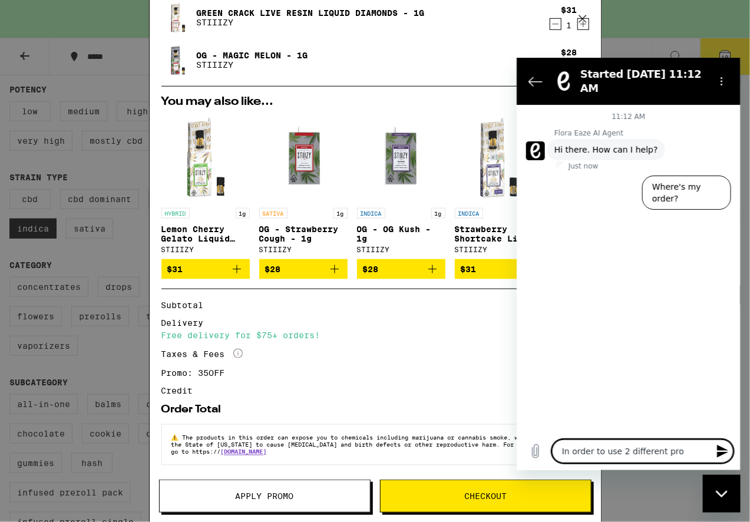
type textarea "x"
type textarea "In order to use 2 different promo"
type textarea "x"
type textarea "In order to use 2 different promo"
type textarea "x"
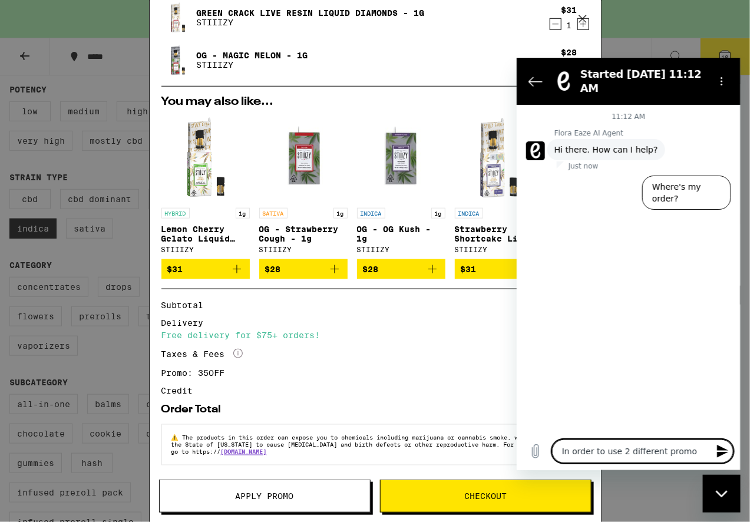
type textarea "In order to use 2 different promo c"
type textarea "x"
type textarea "In order to use 2 different promo co"
type textarea "x"
type textarea "In order to use 2 different promo cod"
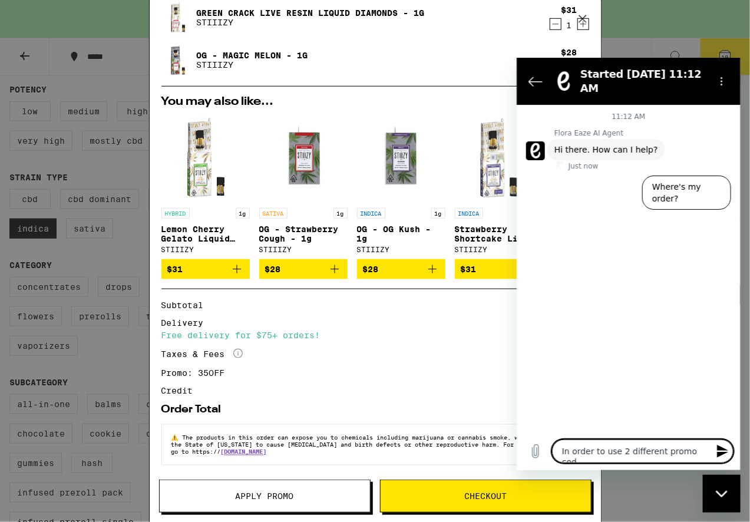
type textarea "x"
type textarea "In order to use 2 different promo code"
type textarea "x"
type textarea "In order to use 2 different promo codes"
type textarea "x"
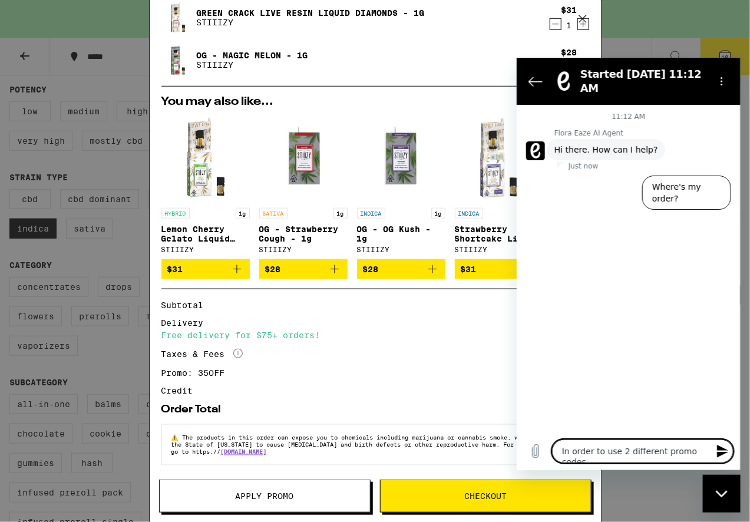
type textarea "In order to use 2 different promo codes,"
type textarea "x"
type textarea "In order to use 2 different promo codes,"
type textarea "x"
type textarea "In order to use 2 different promo codes, I"
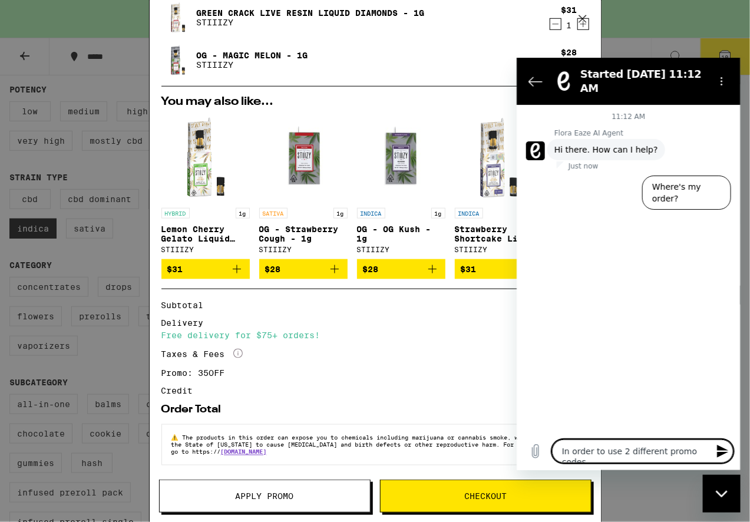
type textarea "x"
type textarea "In order to use 2 different promo codes, I"
type textarea "x"
type textarea "In order to use 2 different promo codes, I w"
type textarea "x"
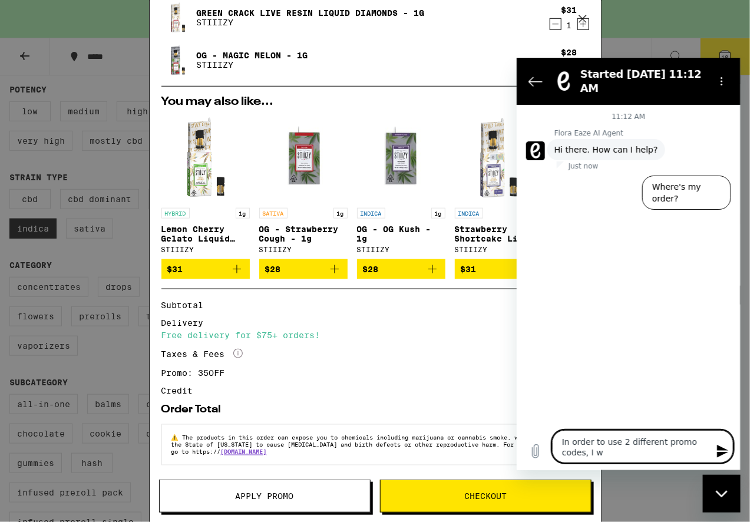
type textarea "In order to use 2 different promo codes, I wl"
type textarea "x"
type textarea "In order to use 2 different promo codes, I wli"
type textarea "x"
type textarea "In order to use 2 different promo codes, I wlil"
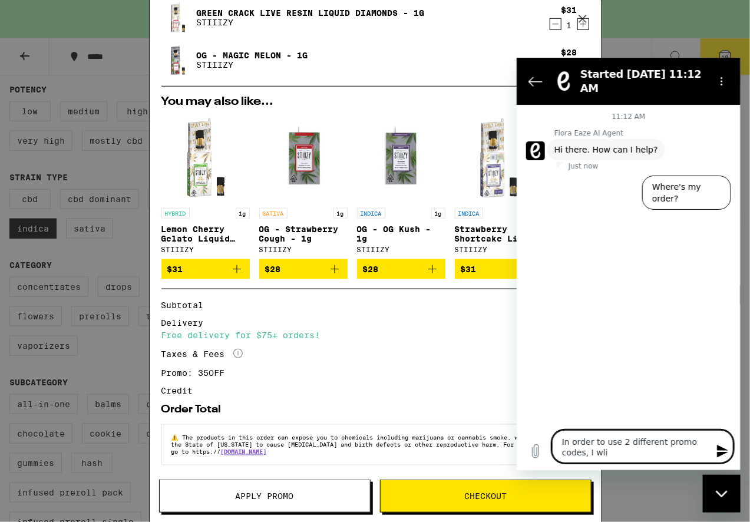
type textarea "x"
type textarea "In order to use 2 different promo codes, I wlil"
type textarea "x"
type textarea "In order to use 2 different promo codes, I wlil m"
type textarea "x"
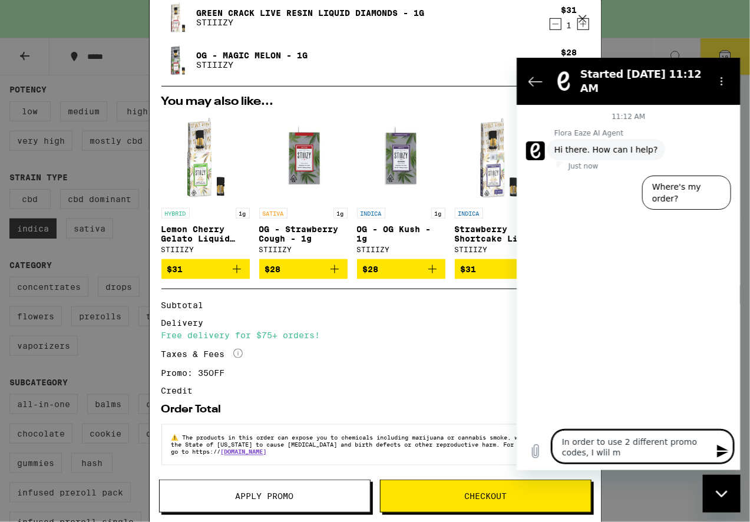
type textarea "In order to use 2 different promo codes, I wlil ma"
type textarea "x"
type textarea "In order to use 2 different promo codes, I wlil mak"
type textarea "x"
type textarea "In order to use 2 different promo codes, I wlil ma"
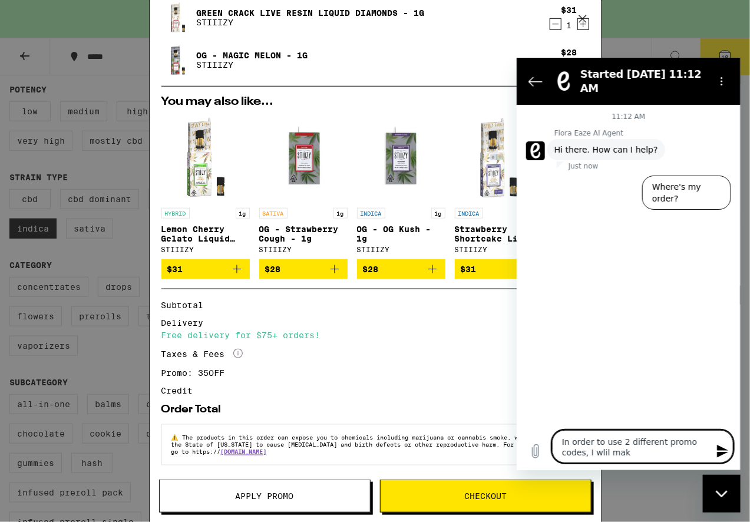
type textarea "x"
type textarea "In order to use 2 different promo codes, I wlil m"
type textarea "x"
type textarea "In order to use 2 different promo codes, I wlil"
type textarea "x"
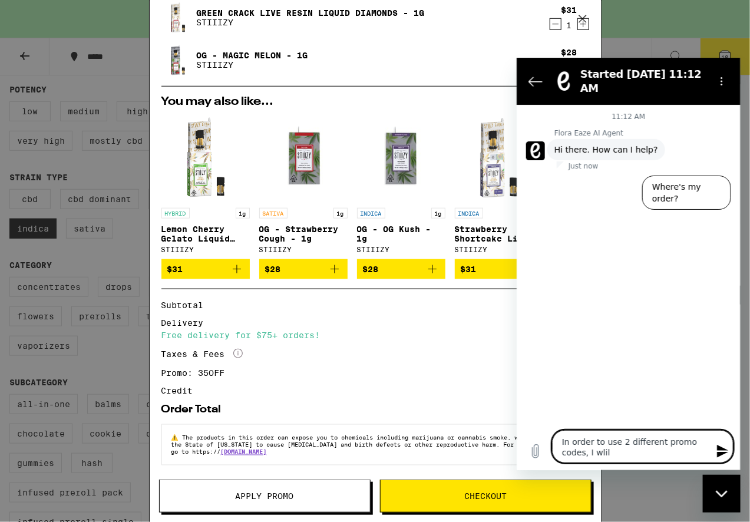
type textarea "In order to use 2 different promo codes, I wlil"
type textarea "x"
type textarea "In order to use 2 different promo codes, I wli"
type textarea "x"
type textarea "In order to use 2 different promo codes, I wl"
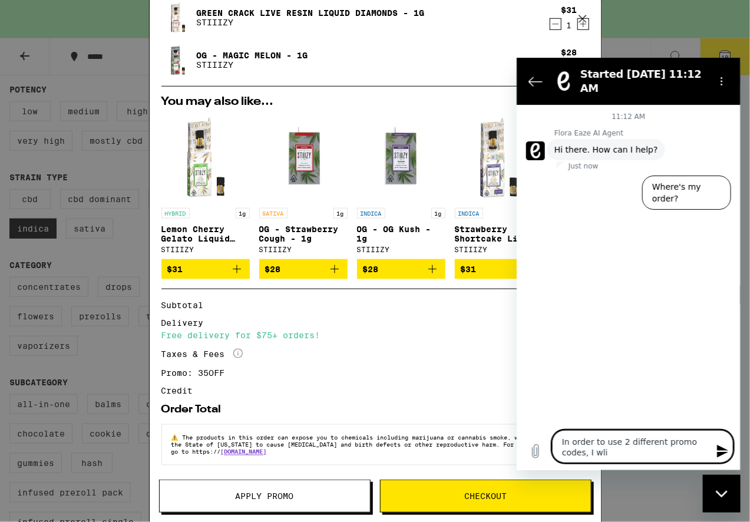
type textarea "x"
type textarea "In order to use 2 different promo codes, I w"
type textarea "x"
type textarea "In order to use 2 different promo codes, I wi"
type textarea "x"
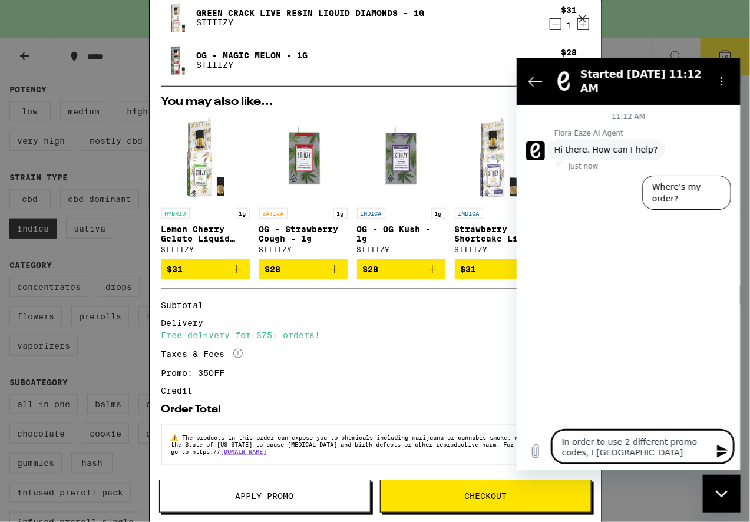
type textarea "In order to use 2 different promo codes, I wil"
type textarea "x"
type textarea "In order to use 2 different promo codes, I will"
type textarea "x"
type textarea "In order to use 2 different promo codes, I will"
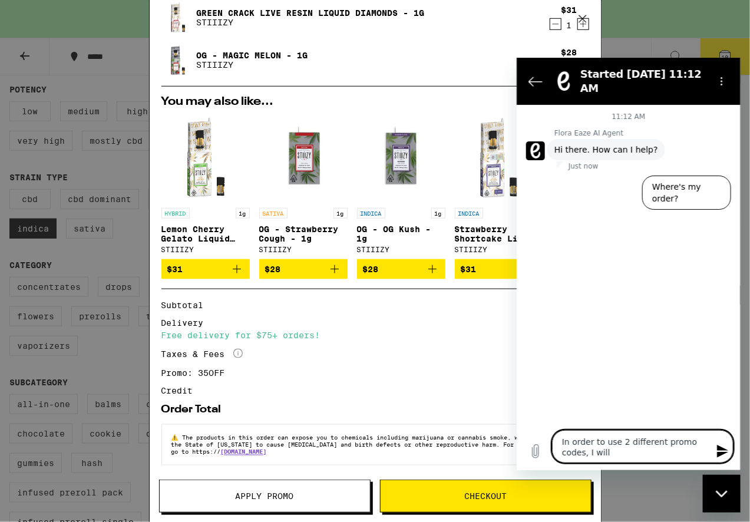
type textarea "x"
type textarea "In order to use 2 different promo codes, I will e"
type textarea "x"
type textarea "In order to use 2 different promo codes, I will en"
type textarea "x"
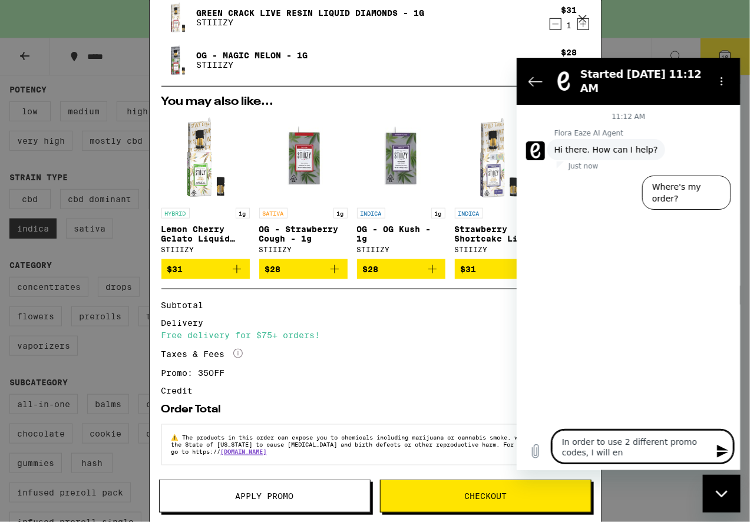
type textarea "In order to use 2 different promo codes, I will ent"
type textarea "x"
type textarea "In order to use 2 different promo codes, I will ente"
type textarea "x"
type textarea "In order to use 2 different promo codes, I will enter"
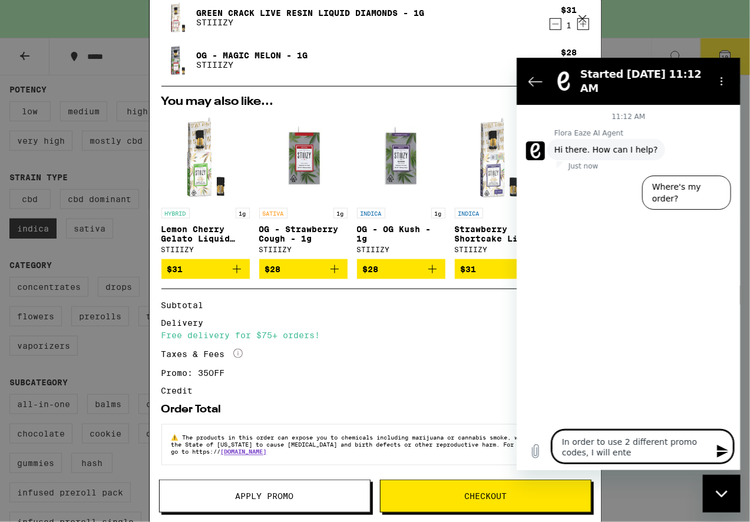
type textarea "x"
type textarea "In order to use 2 different promo codes, I will enter"
type textarea "x"
type textarea "In order to use 2 different promo codes, I will enter 2"
type textarea "x"
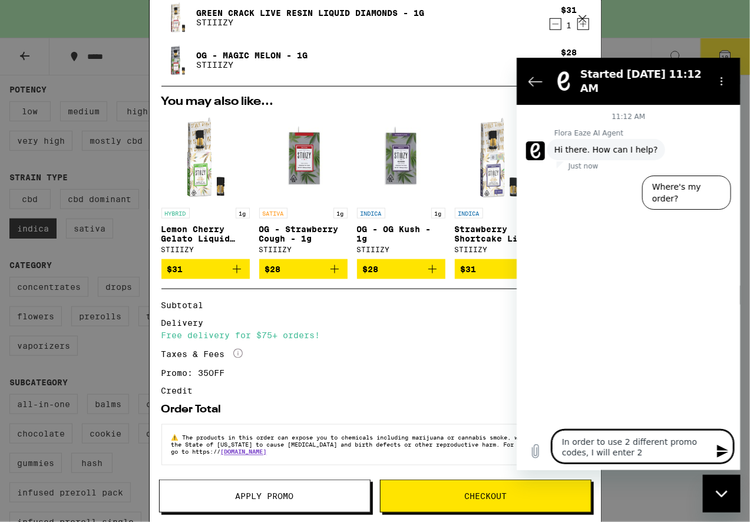
type textarea "In order to use 2 different promo codes, I will enter 2"
type textarea "x"
type textarea "In order to use 2 different promo codes, I will enter 2 o"
type textarea "x"
type textarea "In order to use 2 different promo codes, I will enter 2 or"
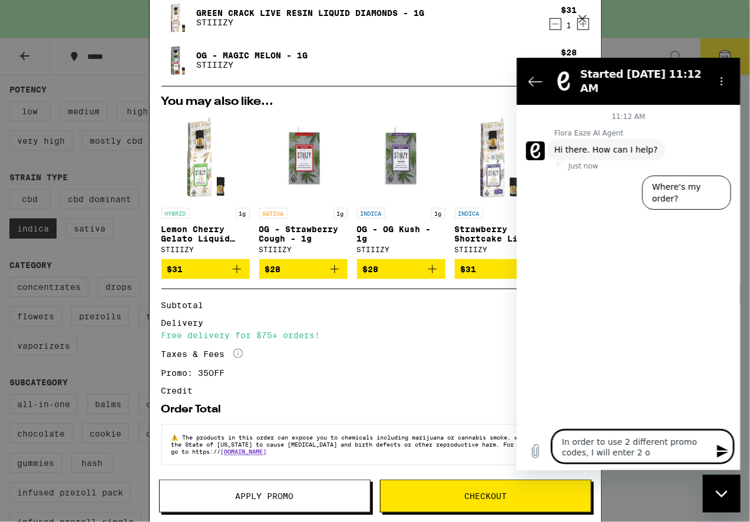
type textarea "x"
type textarea "In order to use 2 different promo codes, I will enter 2 ord"
type textarea "x"
type textarea "In order to use 2 different promo codes, I will enter 2 orde"
type textarea "x"
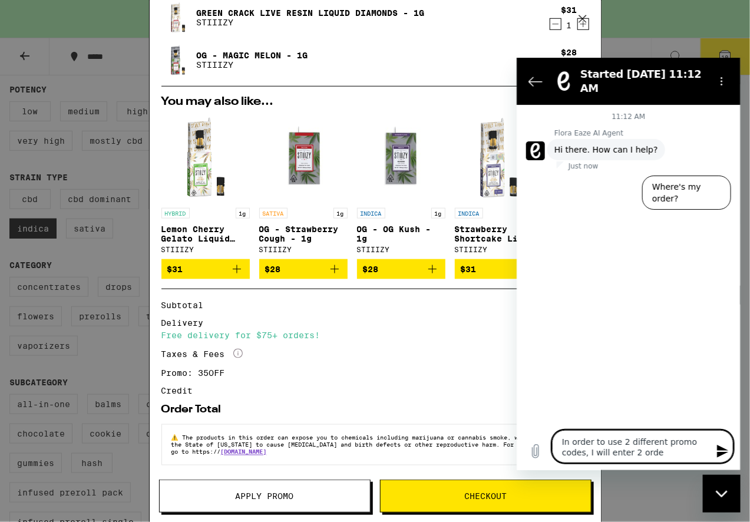
type textarea "In order to use 2 different promo codes, I will enter 2 order"
type textarea "x"
type textarea "In order to use 2 different promo codes, I will enter 2 orders"
type textarea "x"
type textarea "In order to use 2 different promo codes, I will enter 2 orders."
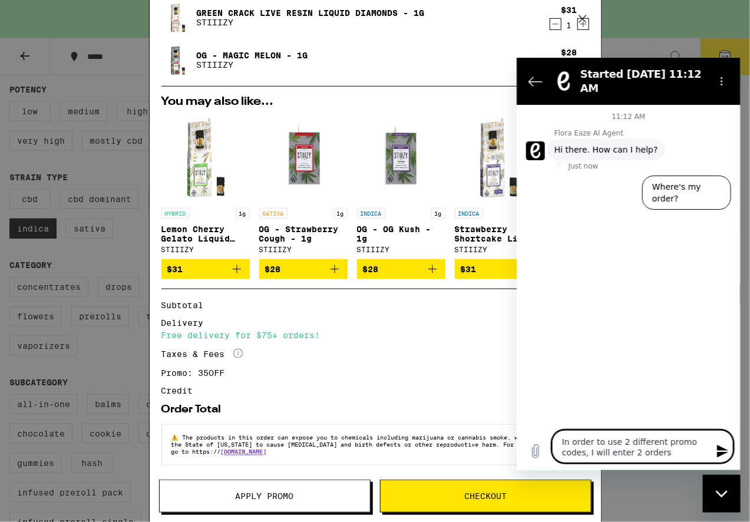
type textarea "x"
type textarea "In order to use 2 different promo codes, I will enter 2 orders."
type textarea "x"
type textarea "In order to use 2 different promo codes, I will enter 2 orders. P"
type textarea "x"
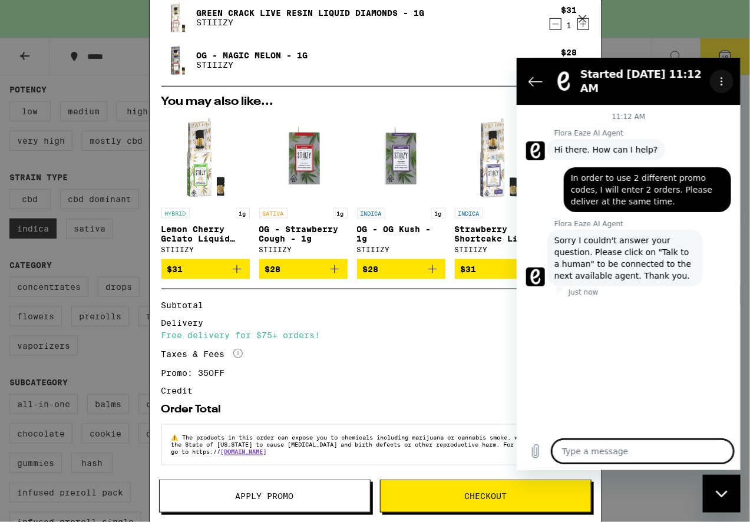
click at [721, 69] on button "Options menu" at bounding box center [722, 81] width 24 height 24
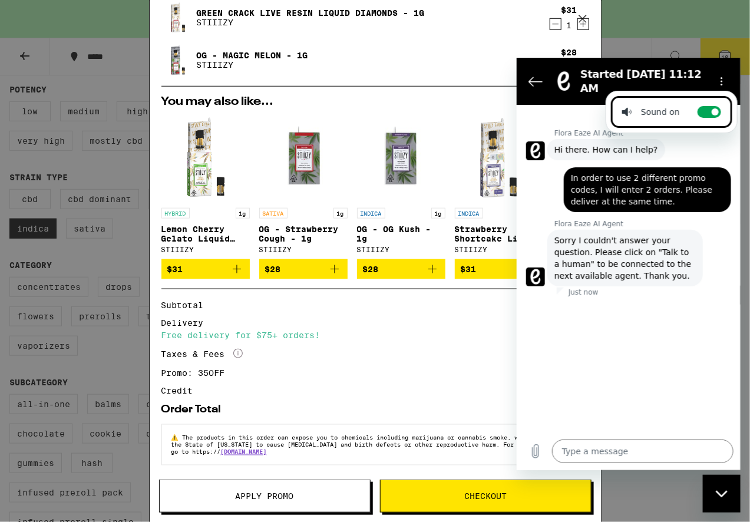
click at [661, 344] on div "11:12 AM Flora Eaze AI Agent Flora Eaze AI Agent says: Hi there. How can I help…" at bounding box center [628, 268] width 224 height 328
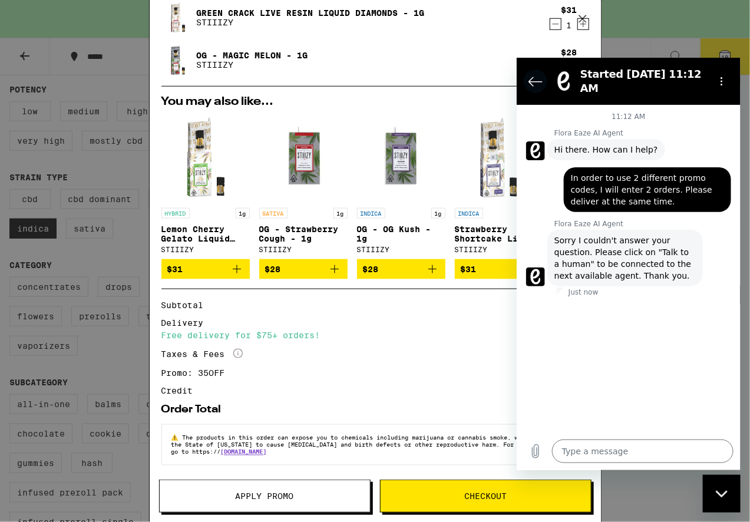
click at [532, 77] on icon "Back to the conversation list" at bounding box center [535, 81] width 13 height 9
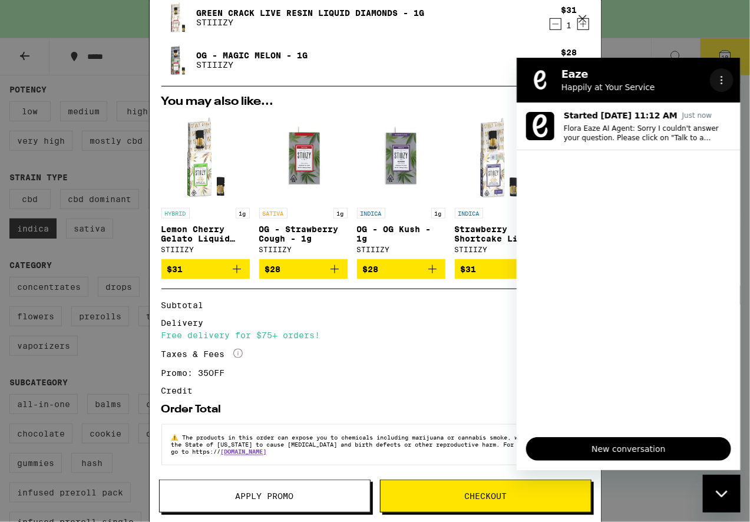
click at [722, 72] on button "Options menu" at bounding box center [722, 80] width 24 height 24
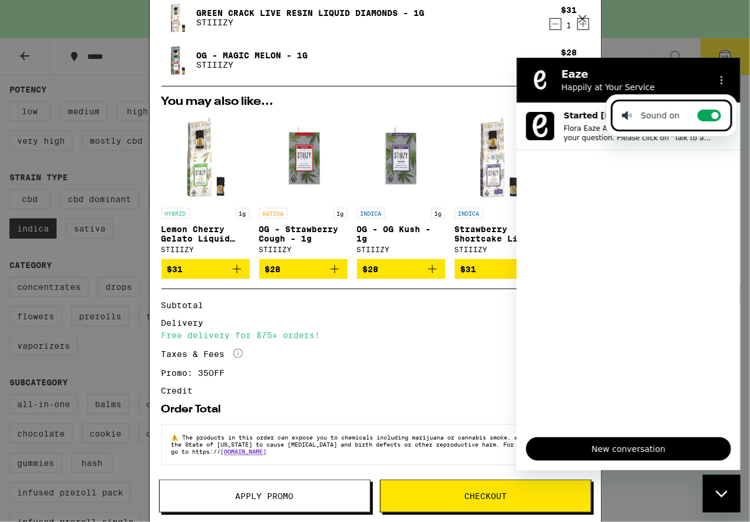
click at [681, 77] on h2 "Eaze" at bounding box center [633, 74] width 144 height 14
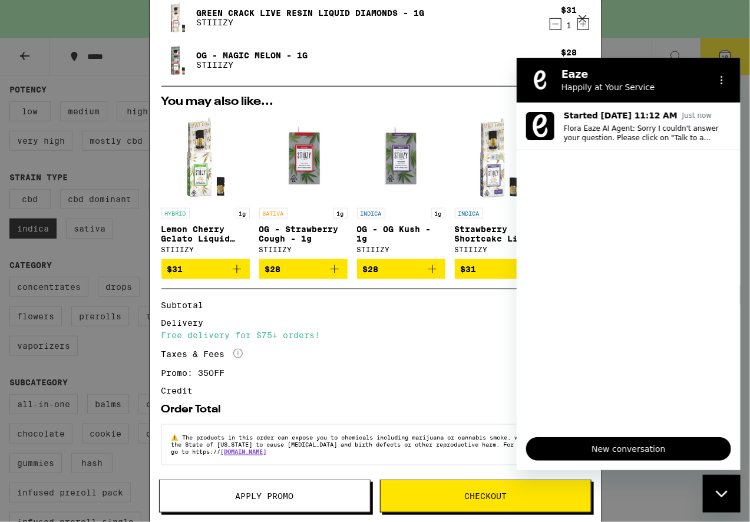
click at [648, 87] on p "Happily at Your Service" at bounding box center [633, 87] width 144 height 12
click at [721, 493] on icon "Close messaging window" at bounding box center [721, 494] width 12 height 8
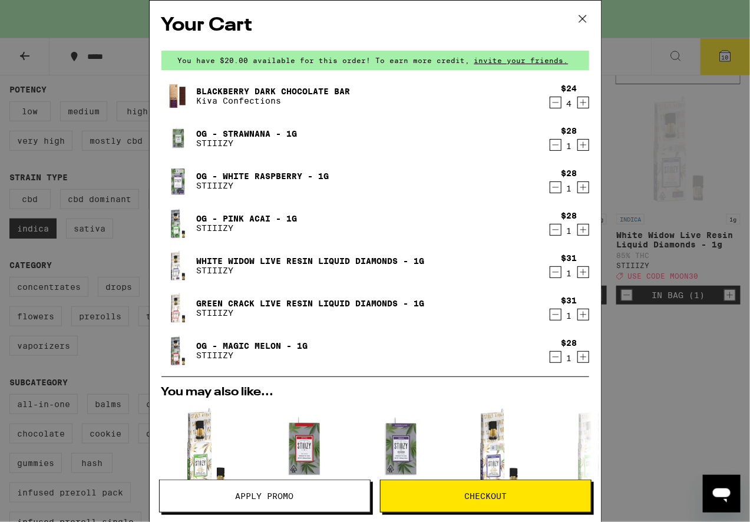
click at [550, 101] on icon "Decrement" at bounding box center [555, 102] width 11 height 14
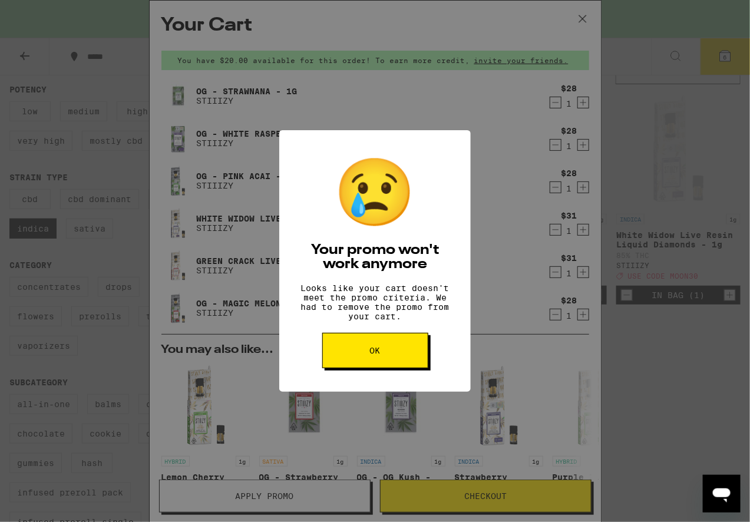
click at [398, 359] on button "OK" at bounding box center [375, 350] width 106 height 35
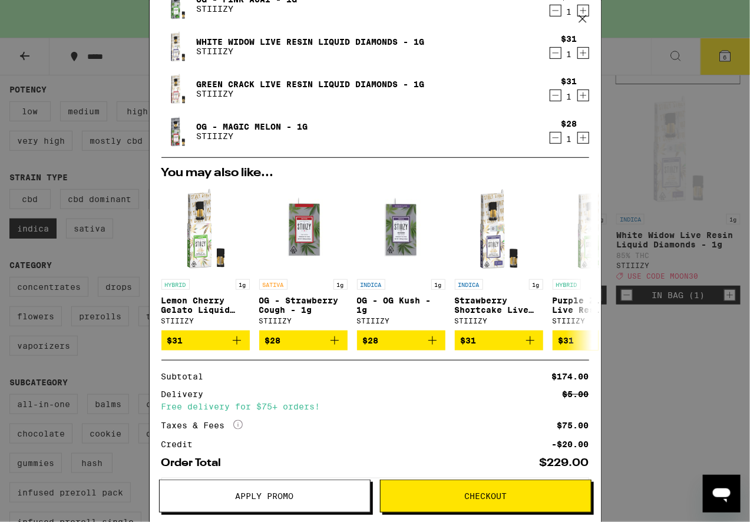
scroll to position [236, 0]
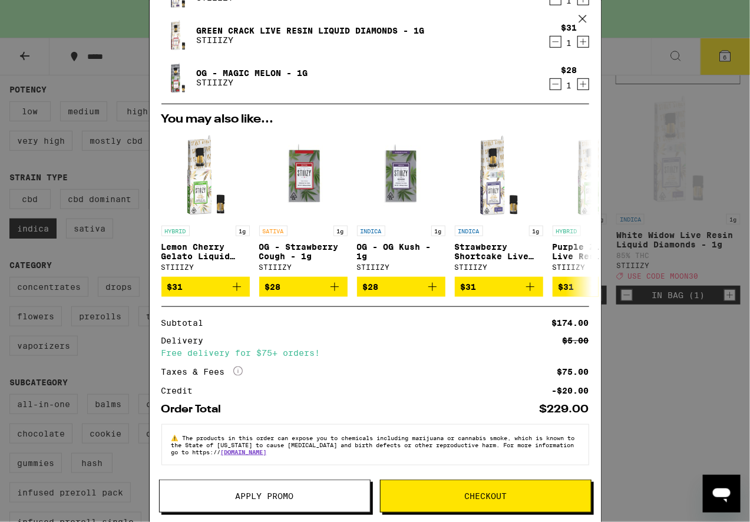
click at [320, 494] on span "Apply Promo" at bounding box center [265, 496] width 210 height 8
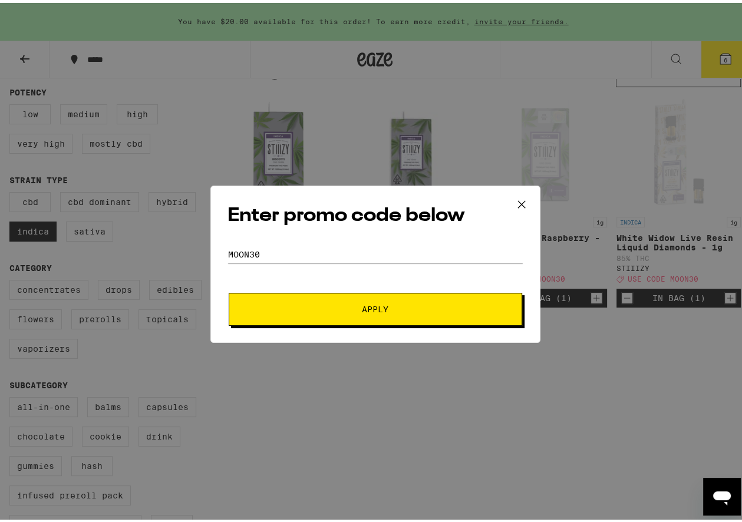
click at [381, 307] on span "Apply" at bounding box center [375, 306] width 27 height 8
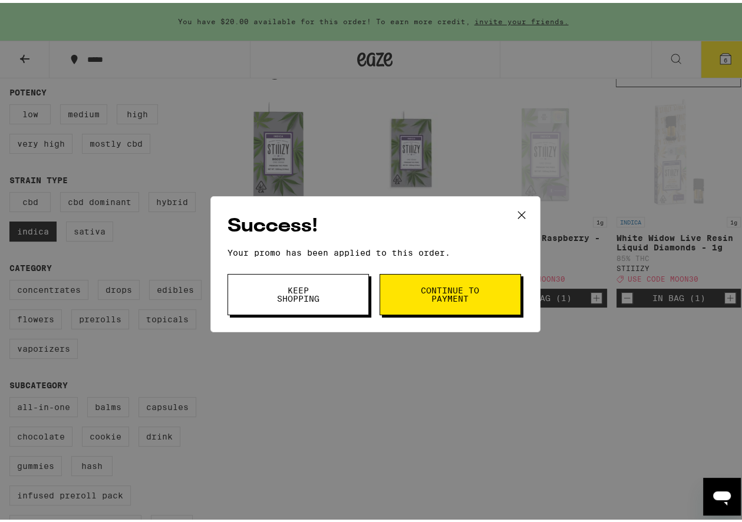
click at [292, 291] on span "Keep Shopping" at bounding box center [298, 291] width 60 height 17
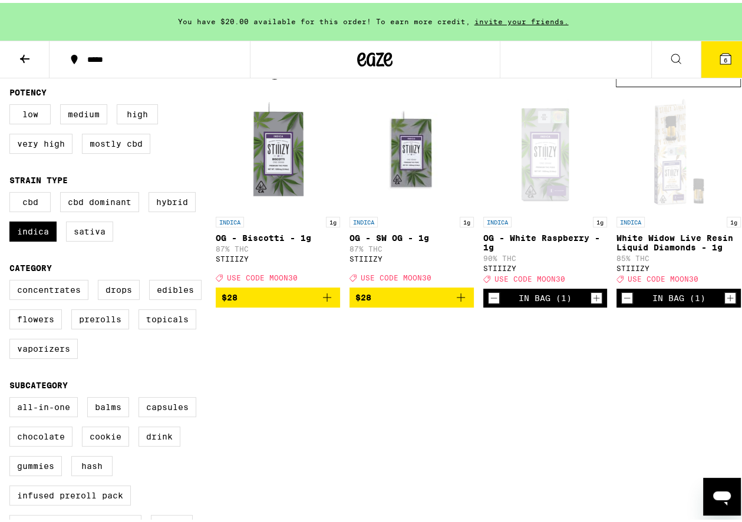
click at [715, 48] on button "6" at bounding box center [726, 56] width 50 height 37
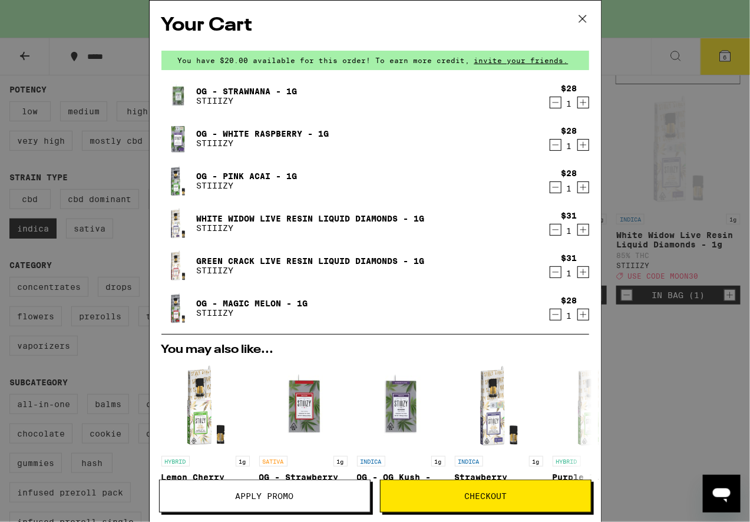
scroll to position [253, 0]
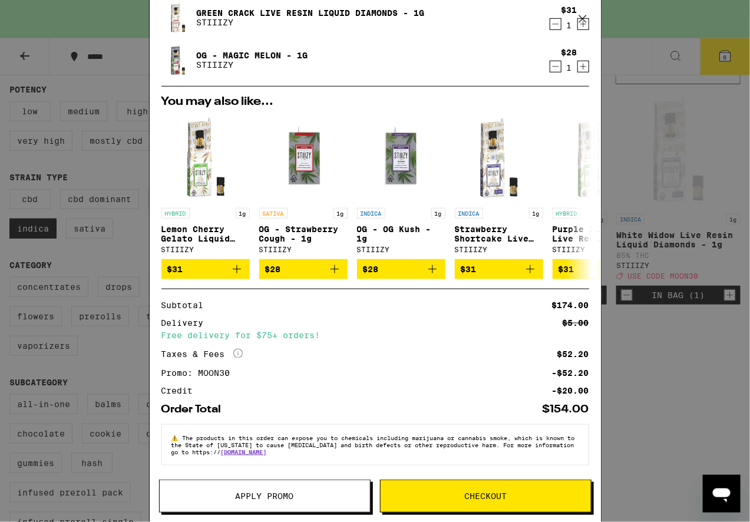
click at [461, 494] on span "Checkout" at bounding box center [486, 496] width 210 height 8
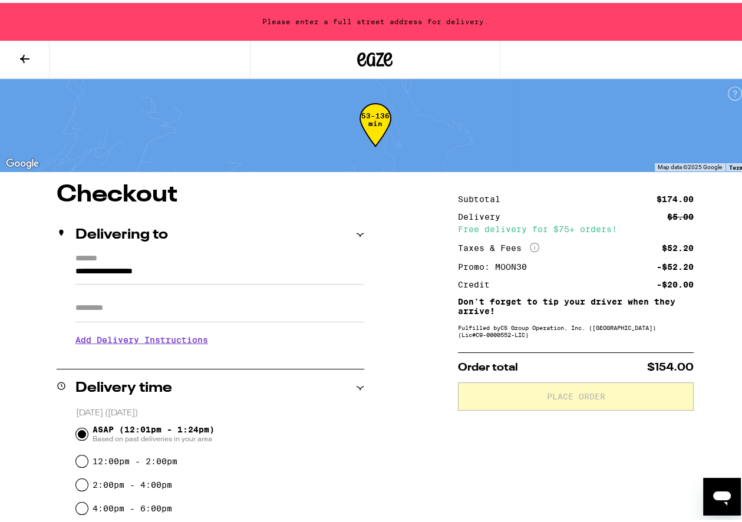
click at [350, 232] on div "Delivering to" at bounding box center [211, 232] width 308 height 14
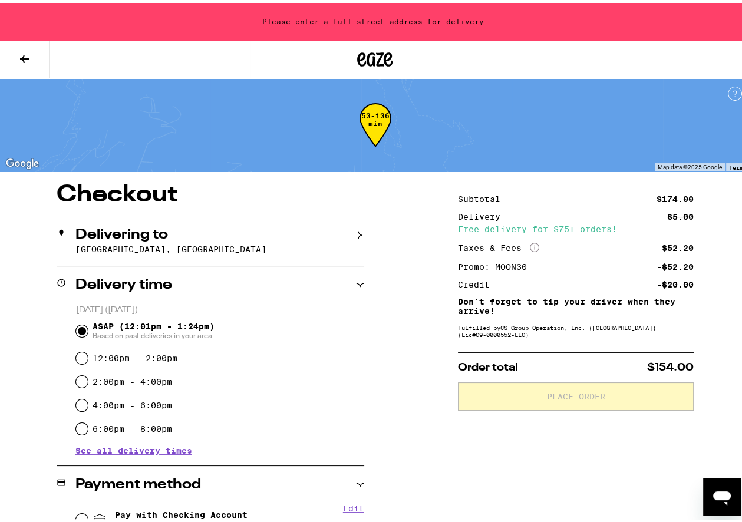
click at [243, 245] on p "91001, Altadena, CA" at bounding box center [219, 246] width 289 height 9
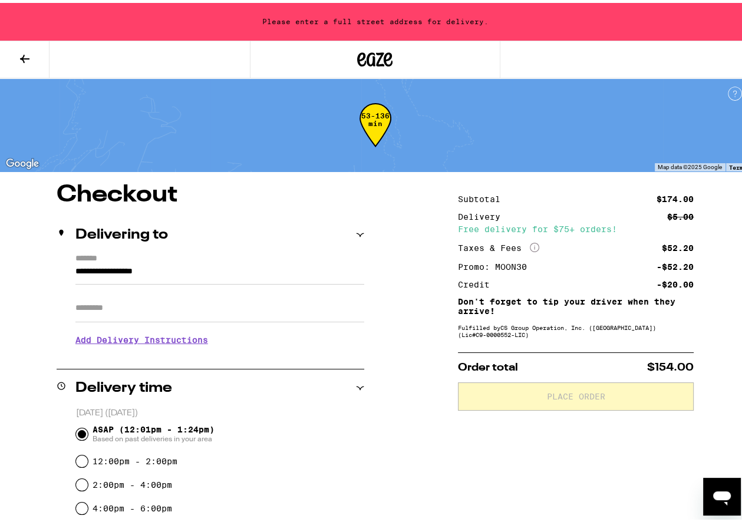
click at [24, 45] on button at bounding box center [25, 56] width 50 height 37
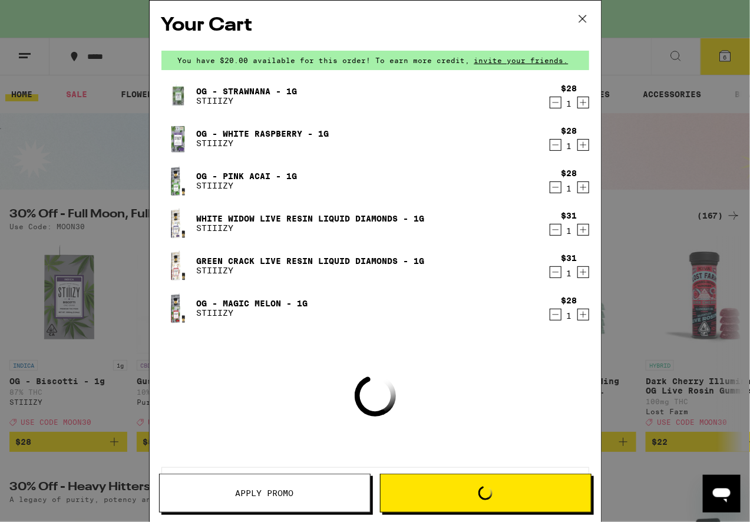
click at [580, 16] on icon at bounding box center [582, 18] width 7 height 7
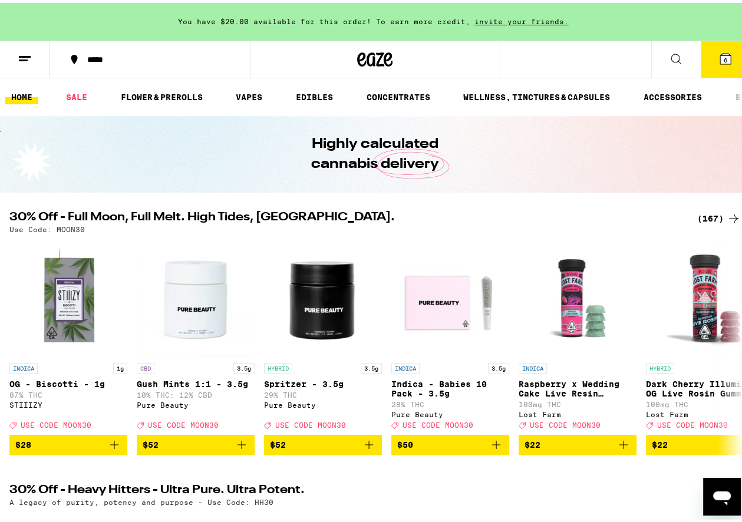
click at [21, 54] on icon at bounding box center [25, 56] width 14 height 14
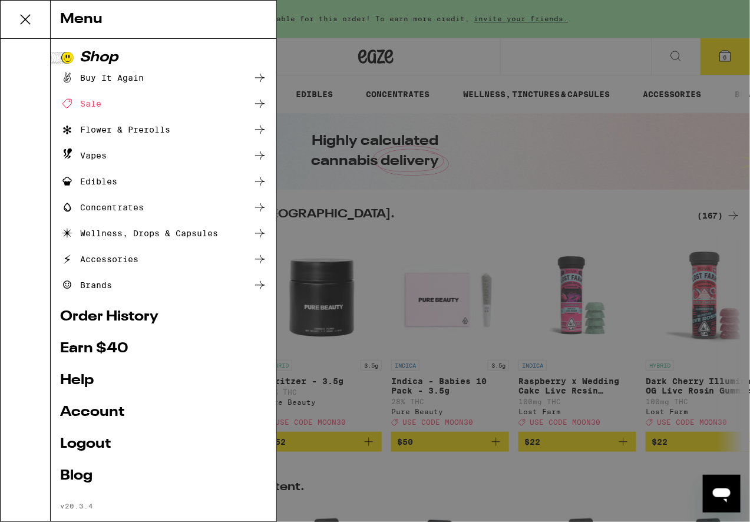
click at [145, 322] on link "Order History" at bounding box center [163, 317] width 207 height 14
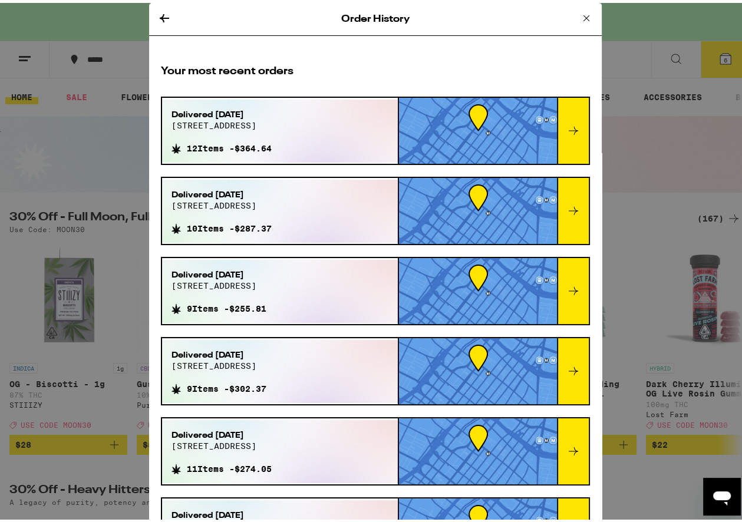
click at [557, 139] on div at bounding box center [573, 128] width 32 height 66
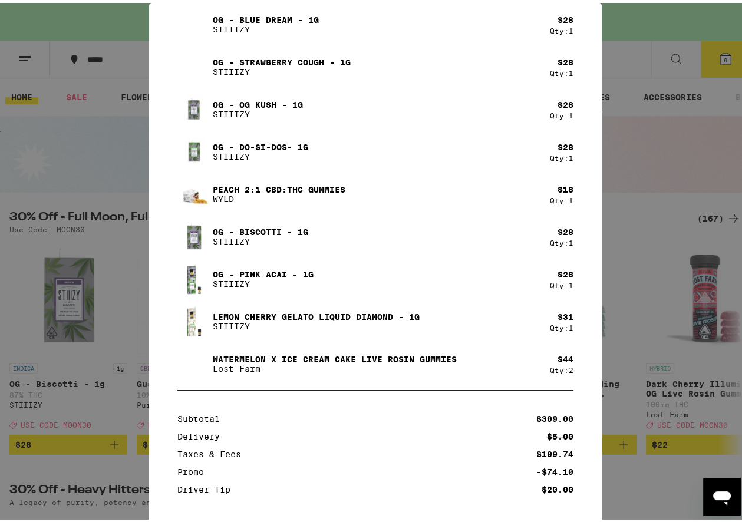
scroll to position [270, 0]
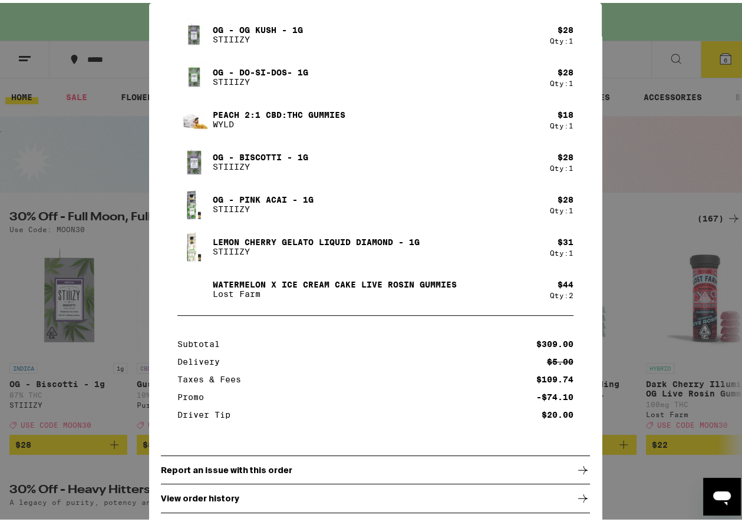
click at [100, 184] on div "Your Order Order Delivered 2:03pm Jul 15, 2025 Items Blackberry Dark Chocolate …" at bounding box center [375, 261] width 750 height 522
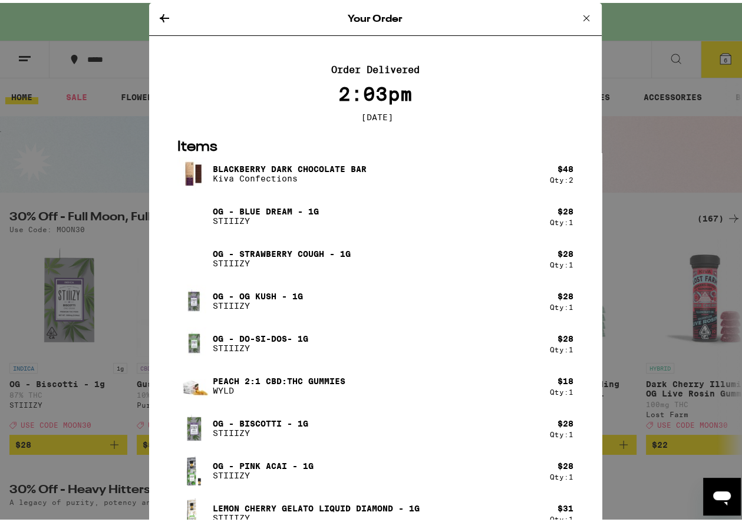
click at [579, 11] on icon at bounding box center [586, 15] width 14 height 14
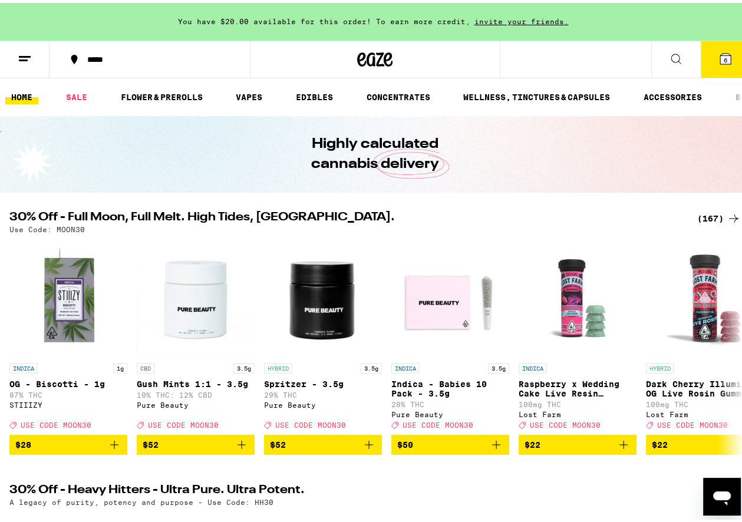
click at [134, 45] on button "*****" at bounding box center [150, 56] width 200 height 35
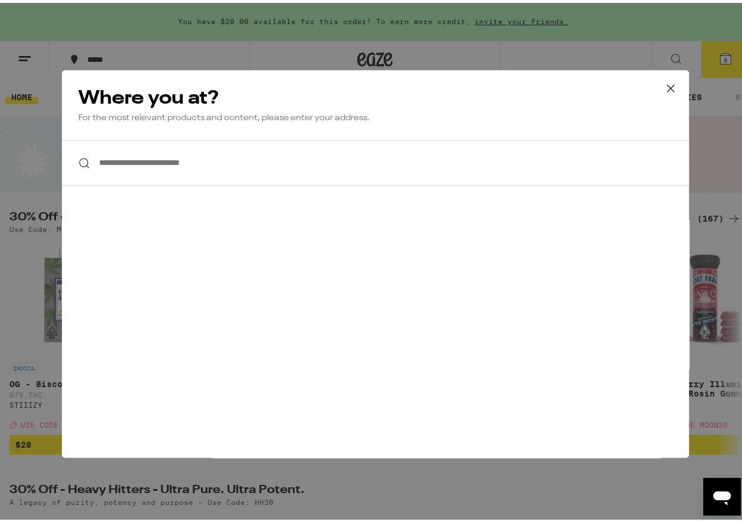
drag, startPoint x: 165, startPoint y: 165, endPoint x: 167, endPoint y: 159, distance: 6.2
click at [165, 164] on input "**********" at bounding box center [375, 159] width 627 height 45
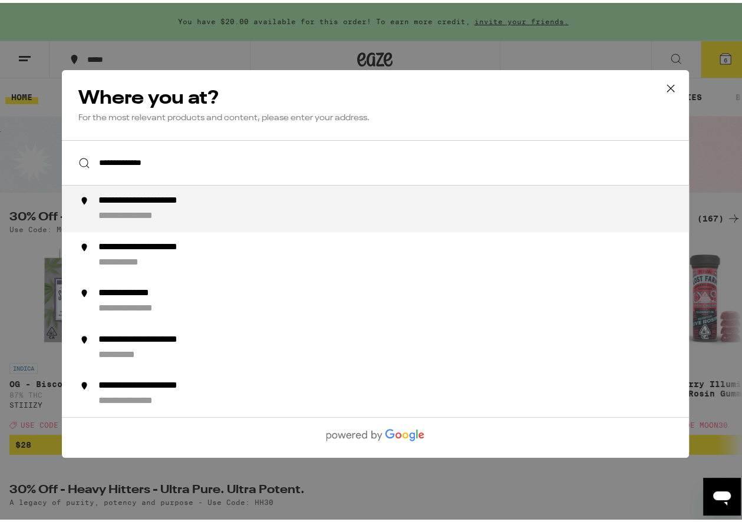
click at [207, 202] on div "**********" at bounding box center [165, 198] width 134 height 12
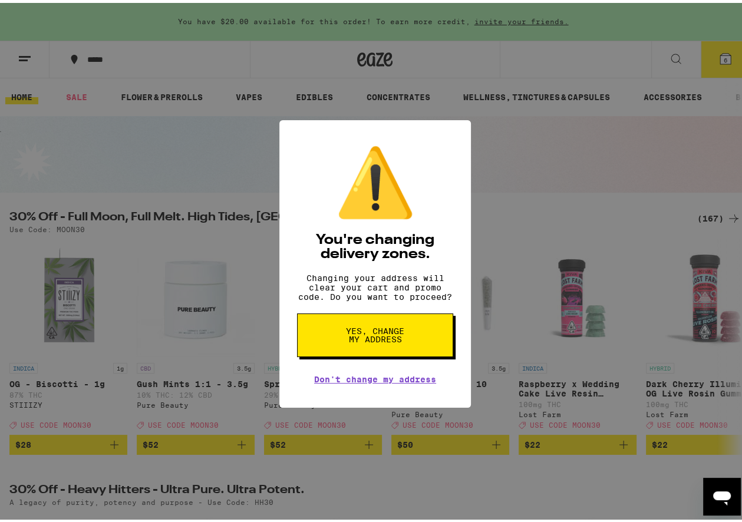
click at [383, 338] on span "Yes, change my address" at bounding box center [375, 332] width 61 height 17
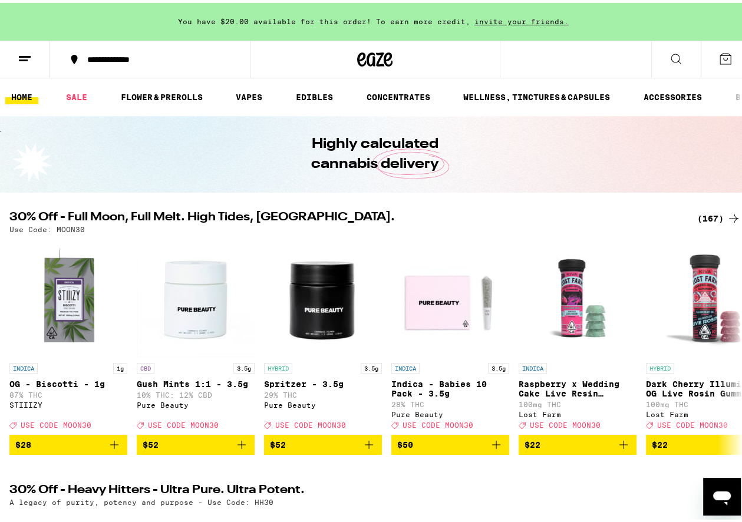
click at [720, 50] on icon at bounding box center [725, 56] width 14 height 14
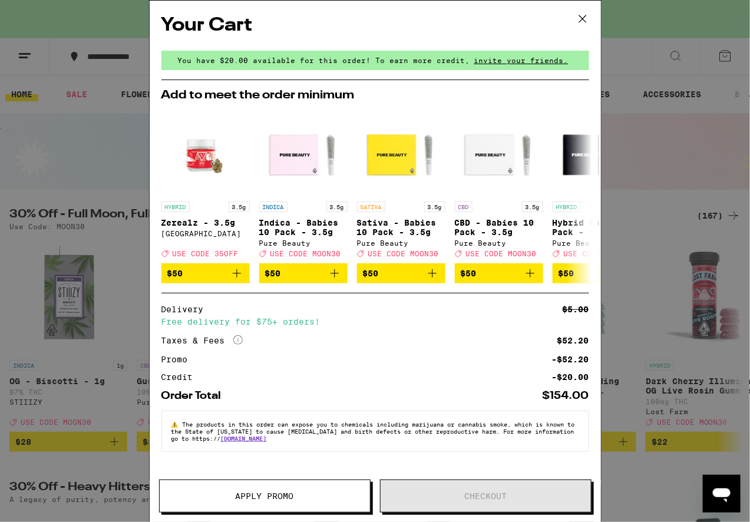
click at [579, 13] on icon at bounding box center [583, 19] width 18 height 18
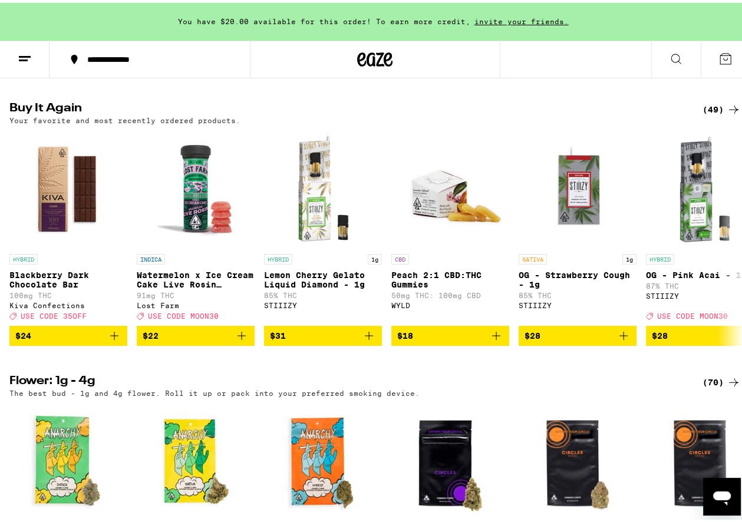
scroll to position [943, 0]
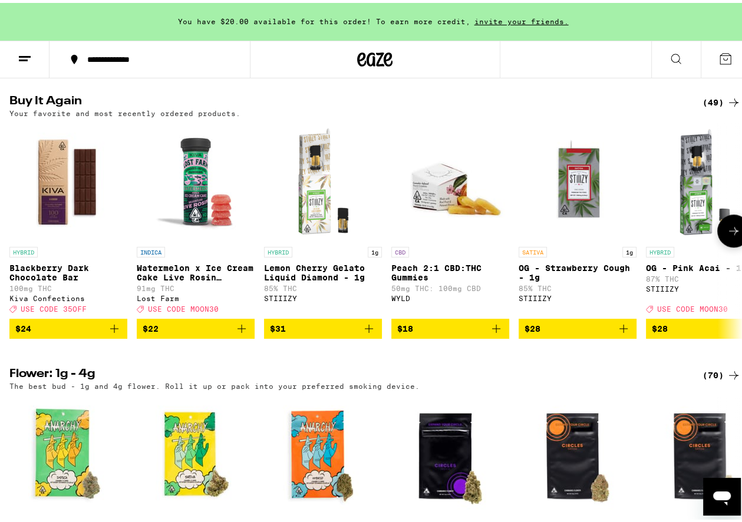
click at [116, 333] on icon "Add to bag" at bounding box center [114, 326] width 14 height 14
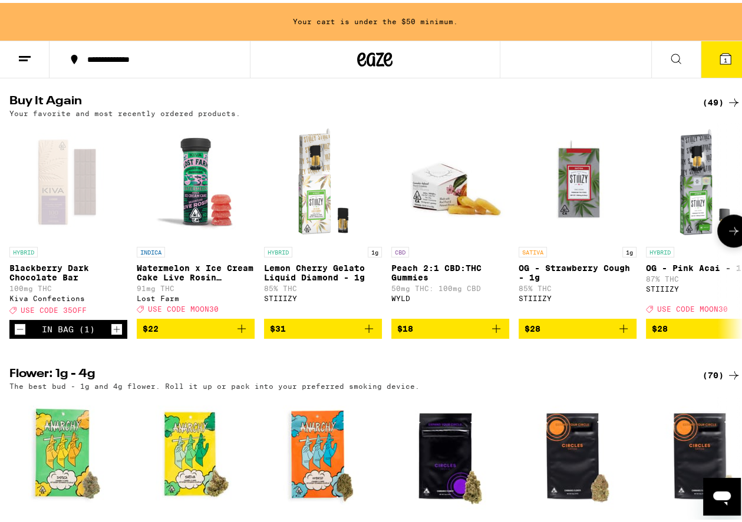
click at [116, 334] on icon "Increment" at bounding box center [116, 326] width 11 height 14
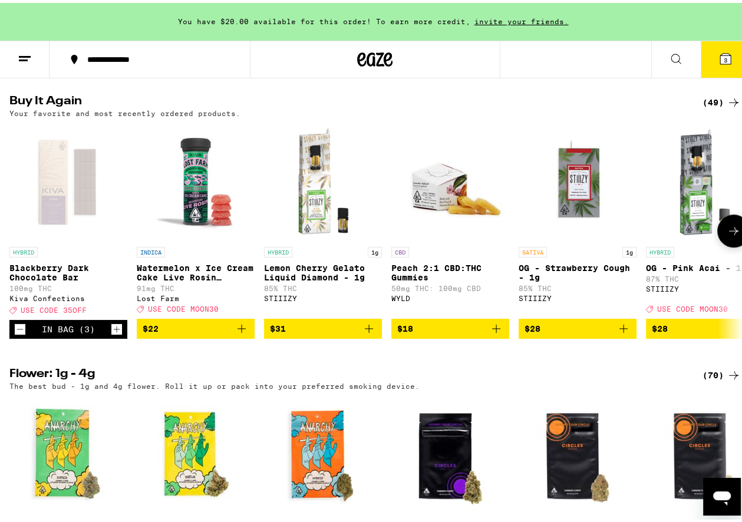
click at [116, 334] on icon "Increment" at bounding box center [116, 326] width 11 height 14
click at [718, 51] on icon at bounding box center [725, 56] width 14 height 14
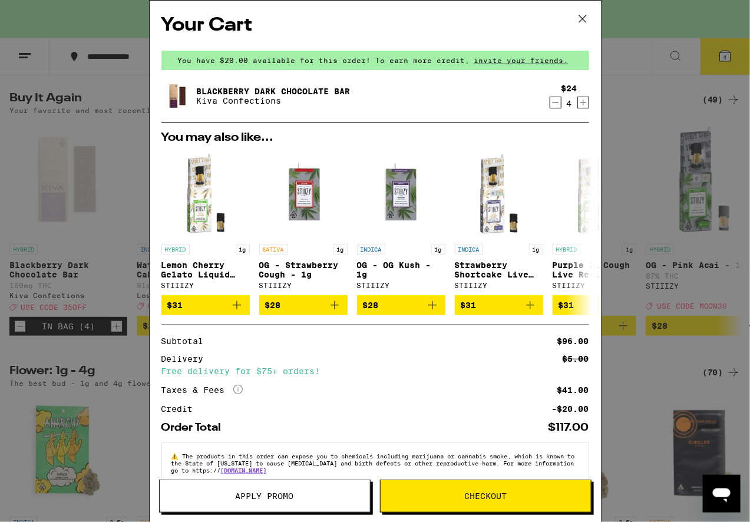
click at [309, 493] on span "Apply Promo" at bounding box center [265, 496] width 210 height 8
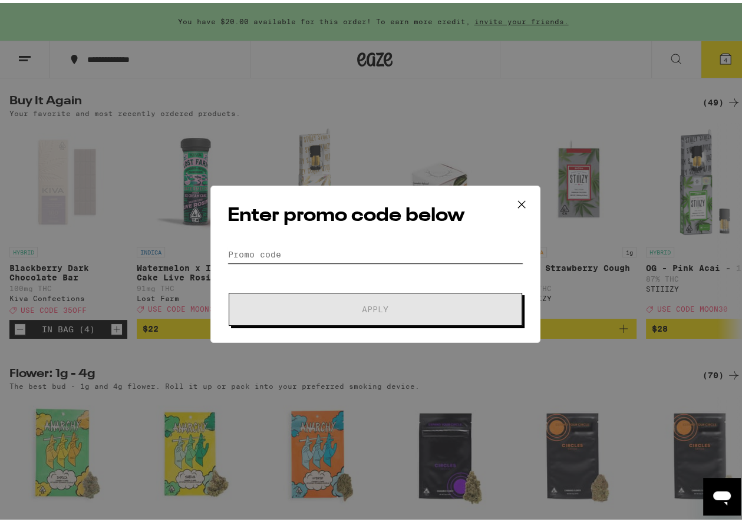
click at [324, 250] on input "Promo Code" at bounding box center [375, 252] width 296 height 18
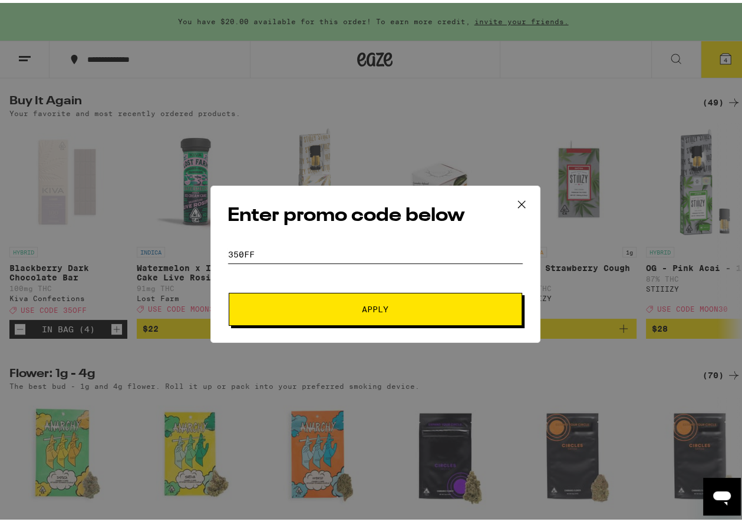
type input "350ff"
click at [393, 309] on span "Apply" at bounding box center [375, 306] width 212 height 8
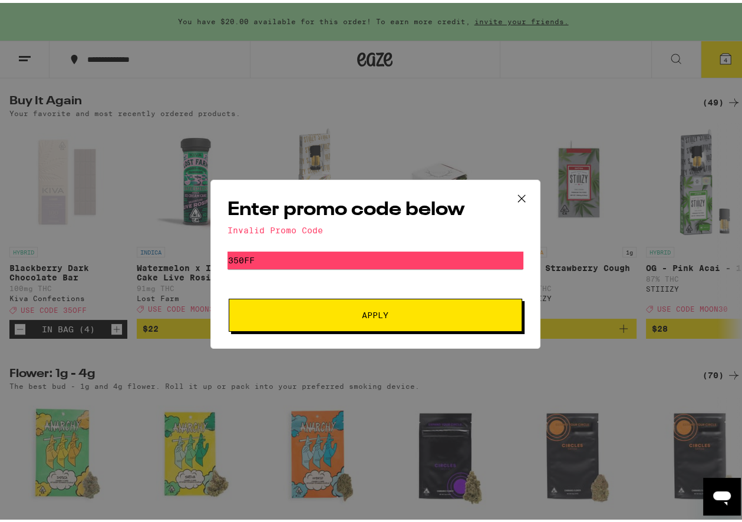
click at [516, 191] on icon at bounding box center [522, 196] width 18 height 18
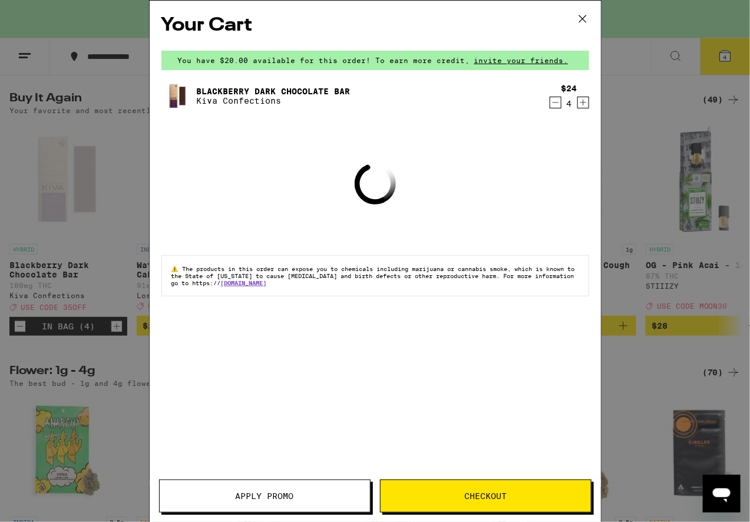
click at [582, 14] on icon at bounding box center [583, 19] width 18 height 18
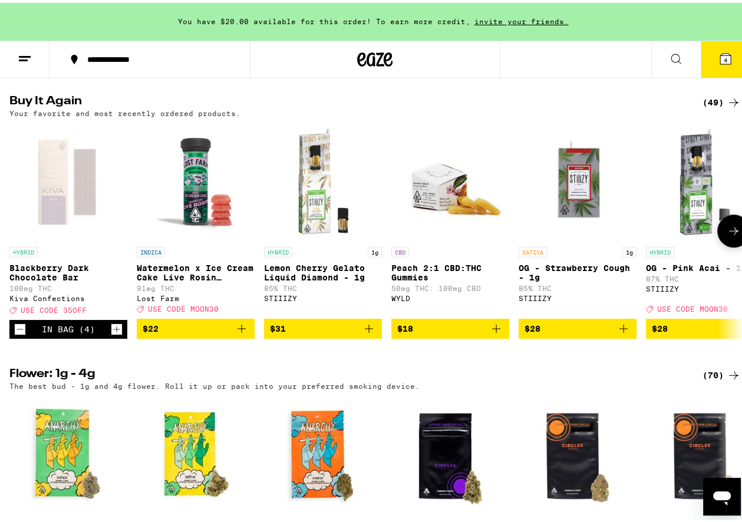
click at [72, 311] on span "USE CODE 35OFF" at bounding box center [54, 308] width 66 height 8
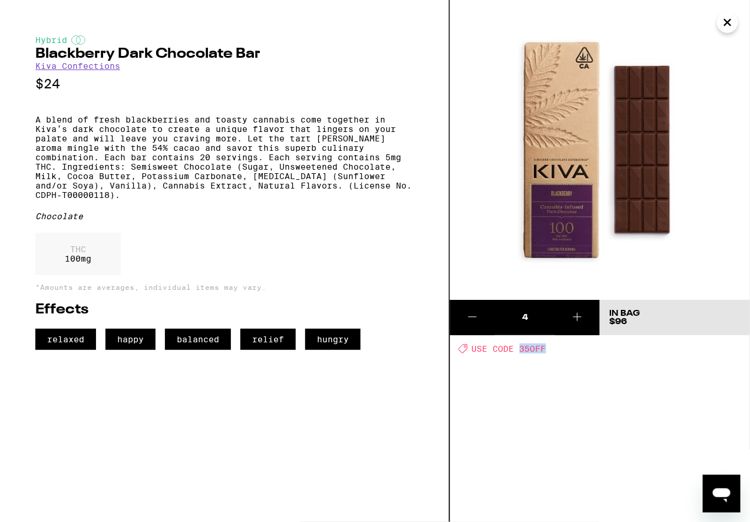
drag, startPoint x: 543, startPoint y: 348, endPoint x: 522, endPoint y: 348, distance: 21.2
click at [522, 348] on div "Deal Created with Sketch. USE CODE 35OFF" at bounding box center [605, 349] width 292 height 10
copy span "35OFF"
click at [728, 22] on icon "Close" at bounding box center [728, 22] width 6 height 6
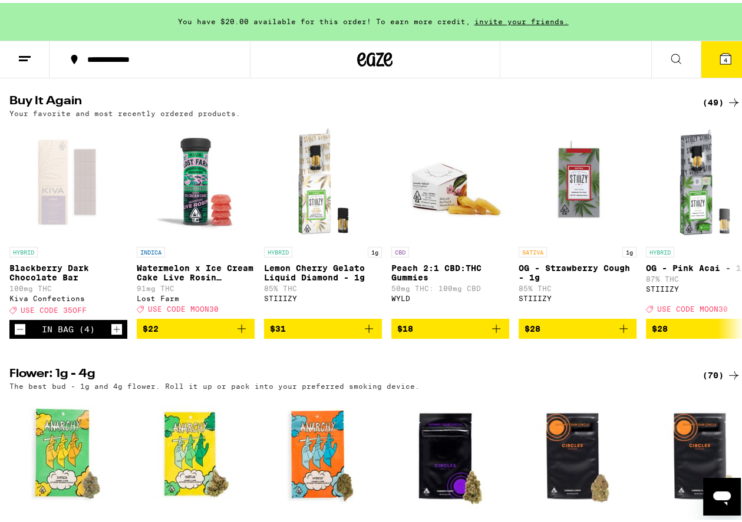
click at [722, 53] on icon at bounding box center [725, 56] width 11 height 11
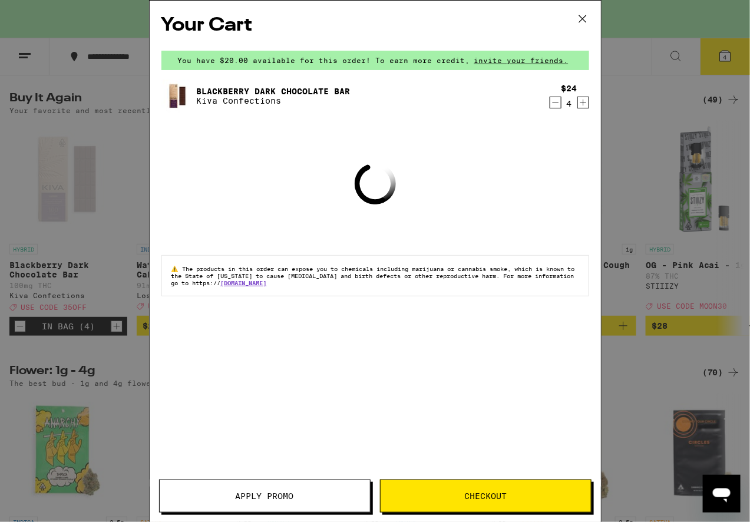
click at [277, 493] on span "Apply Promo" at bounding box center [265, 496] width 58 height 8
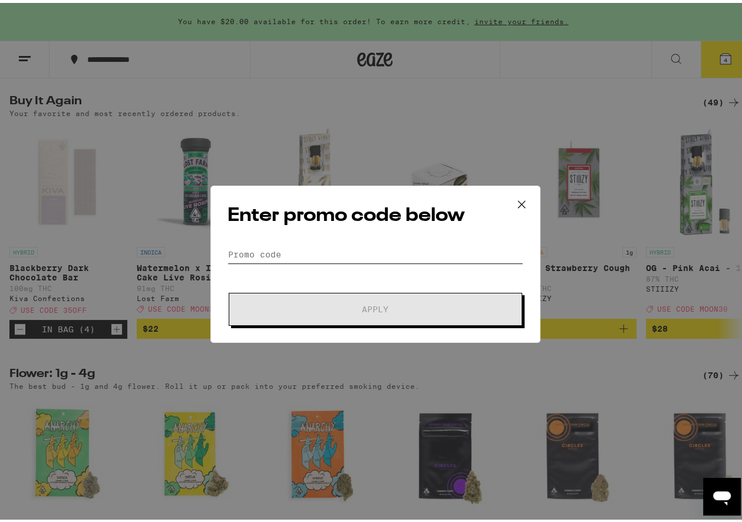
paste input "35OFF"
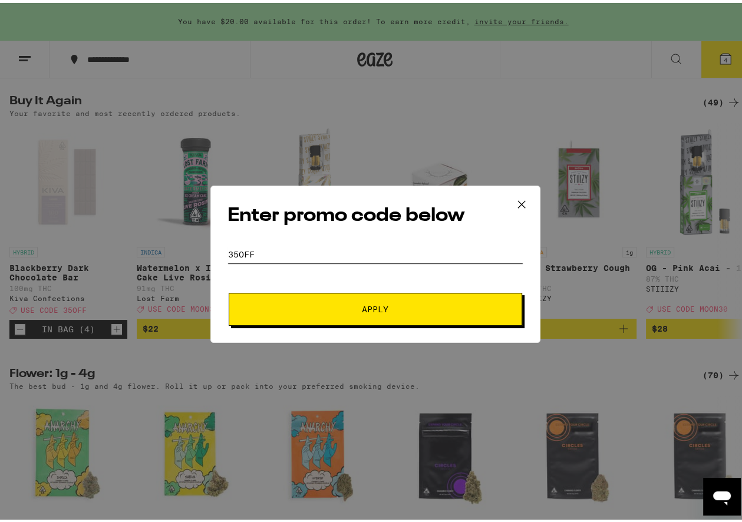
type input "35OFF"
click at [347, 300] on button "Apply" at bounding box center [375, 306] width 293 height 33
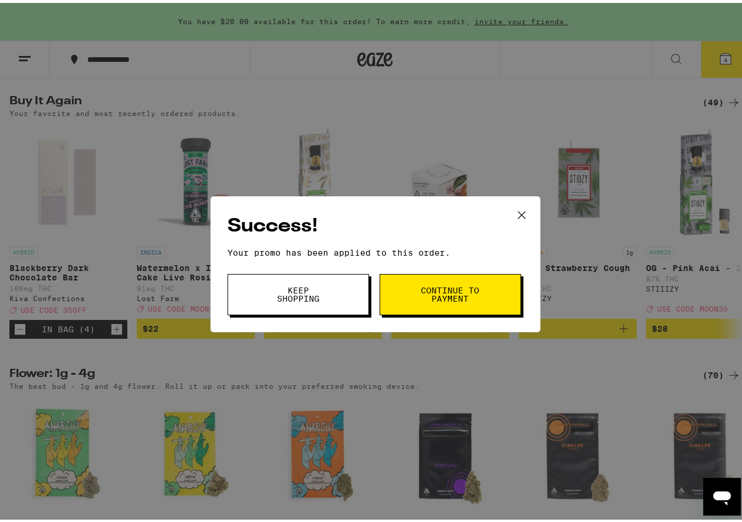
click at [321, 286] on span "Keep Shopping" at bounding box center [298, 291] width 60 height 17
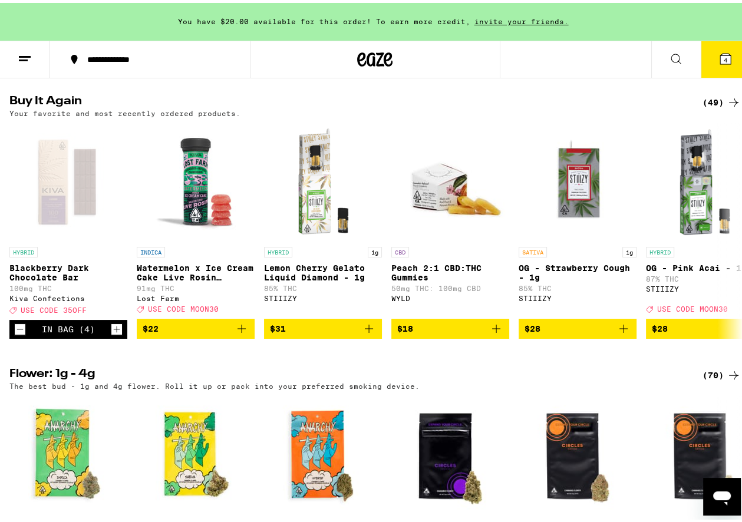
click at [724, 55] on span "4" at bounding box center [726, 57] width 4 height 7
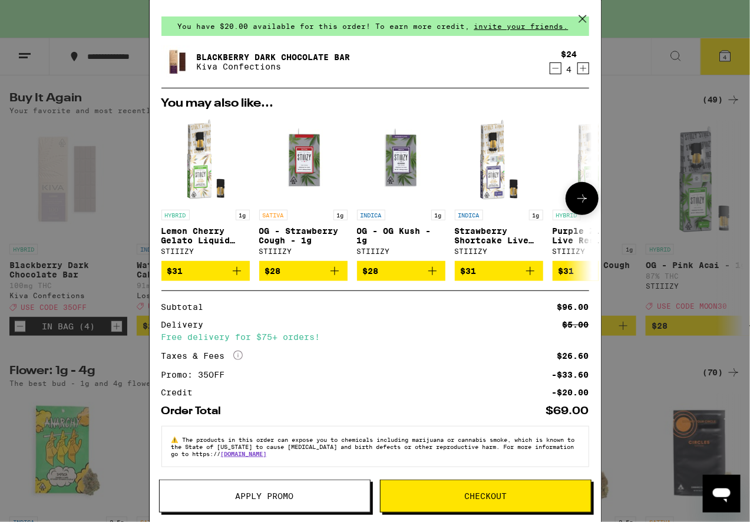
scroll to position [41, 0]
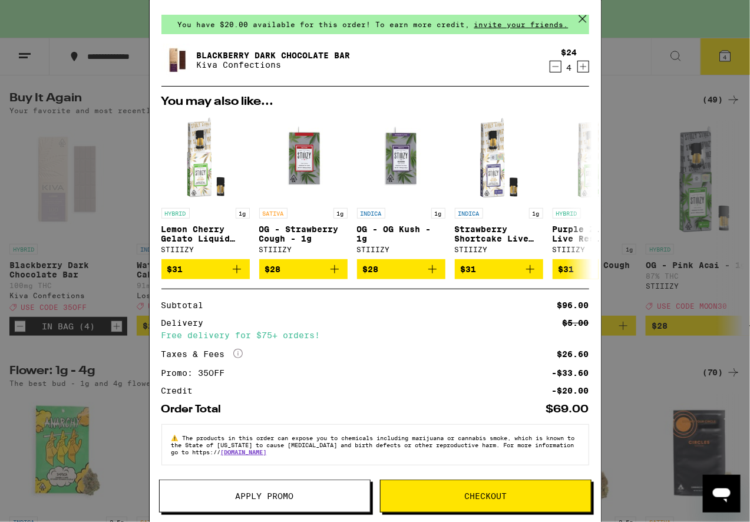
click at [476, 492] on span "Checkout" at bounding box center [485, 496] width 42 height 8
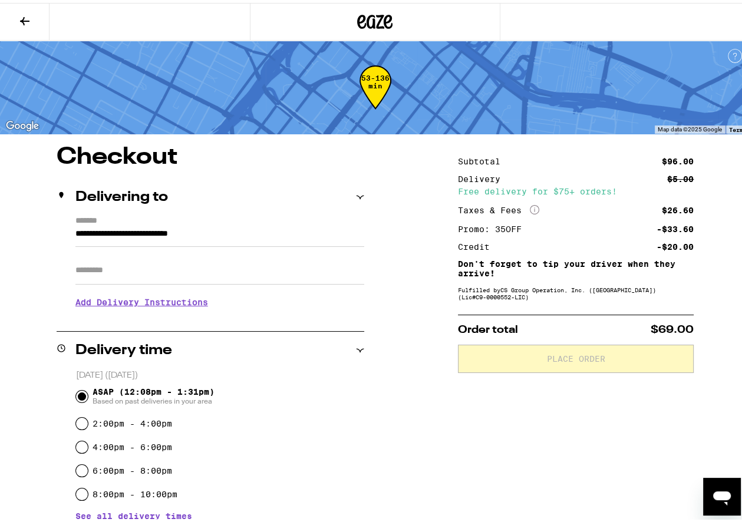
click at [189, 273] on input "Apt/Suite" at bounding box center [219, 267] width 289 height 28
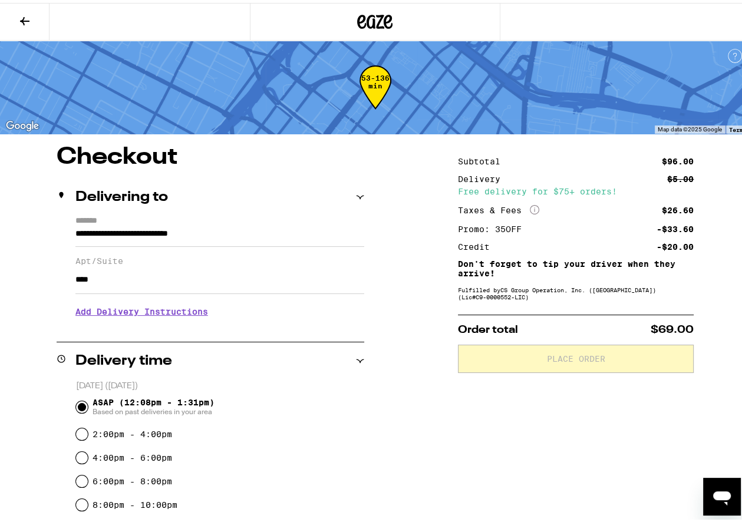
type input "****"
click at [191, 314] on h3 "Add Delivery Instructions" at bounding box center [219, 308] width 289 height 27
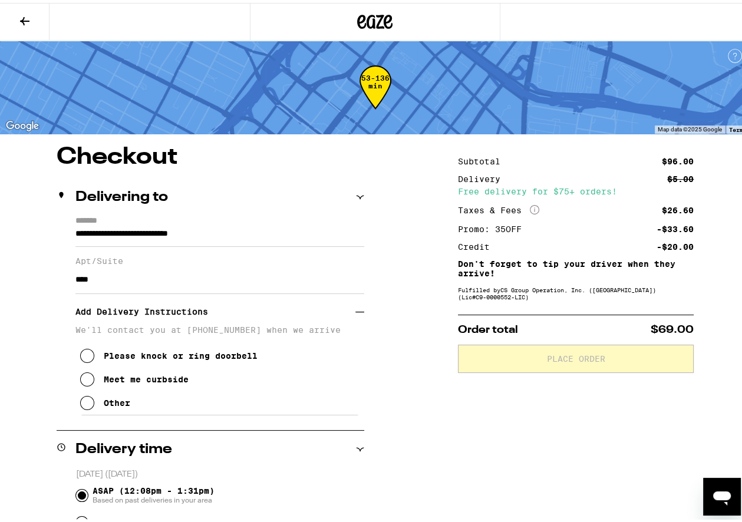
click at [87, 405] on icon at bounding box center [87, 400] width 14 height 14
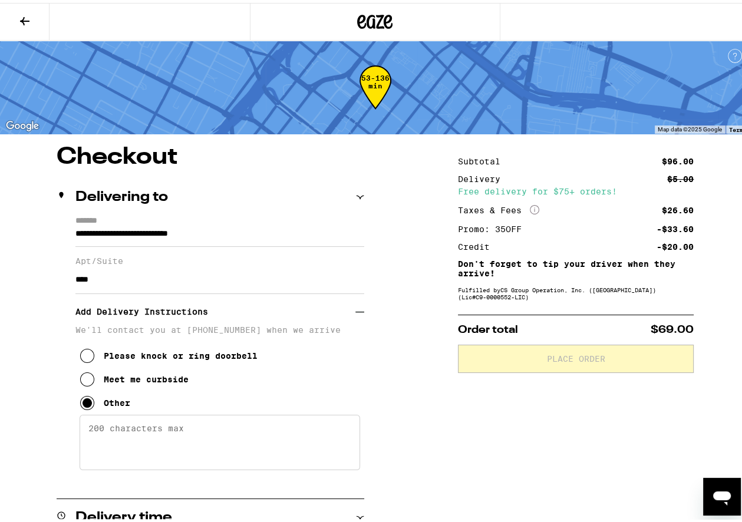
click at [114, 433] on textarea "Enter any other delivery instructions you want driver to know" at bounding box center [220, 439] width 281 height 55
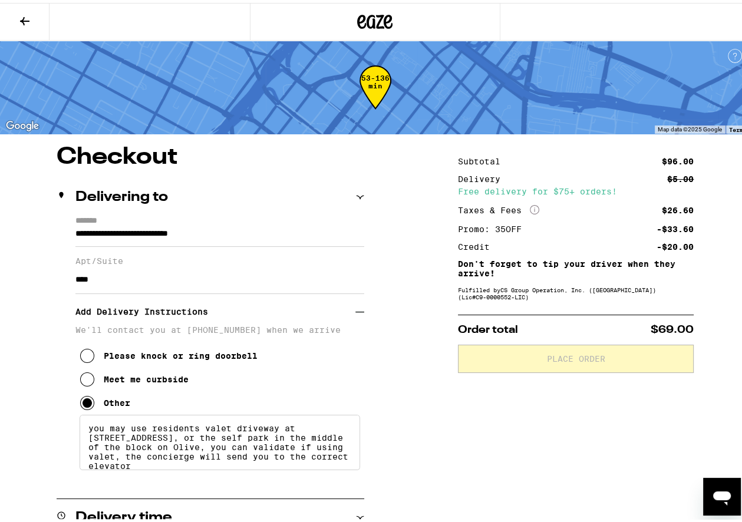
click at [150, 433] on textarea "you may use residents valet driveway at 555 w 2nd, or the self park in the midd…" at bounding box center [220, 439] width 281 height 55
click at [199, 444] on textarea "you may use The Grand residents valet driveway at 555 w 2nd, or the self park i…" at bounding box center [220, 439] width 281 height 55
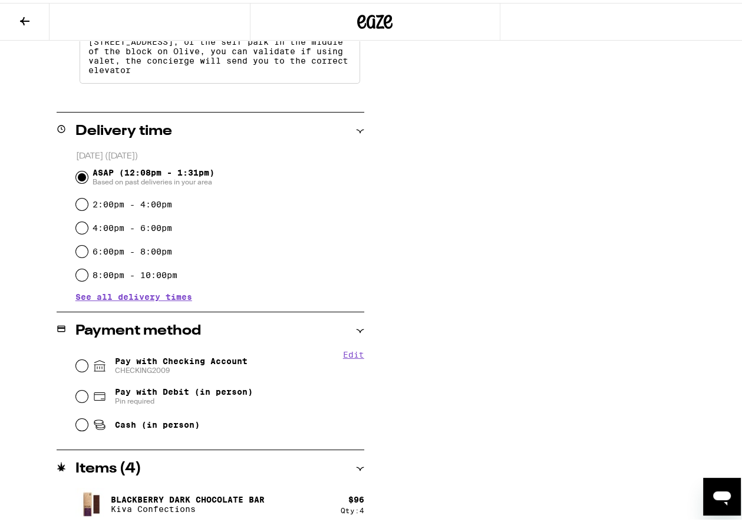
scroll to position [391, 0]
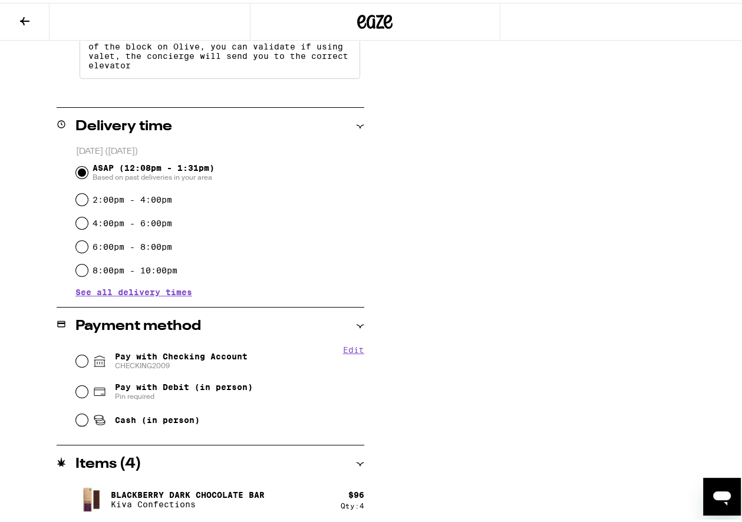
type textarea "you may use The Grand residents valet driveway at 555 w 2nd, or the self park i…"
click at [80, 361] on input "Pay with Checking Account CHECKING2009" at bounding box center [82, 358] width 12 height 12
radio input "true"
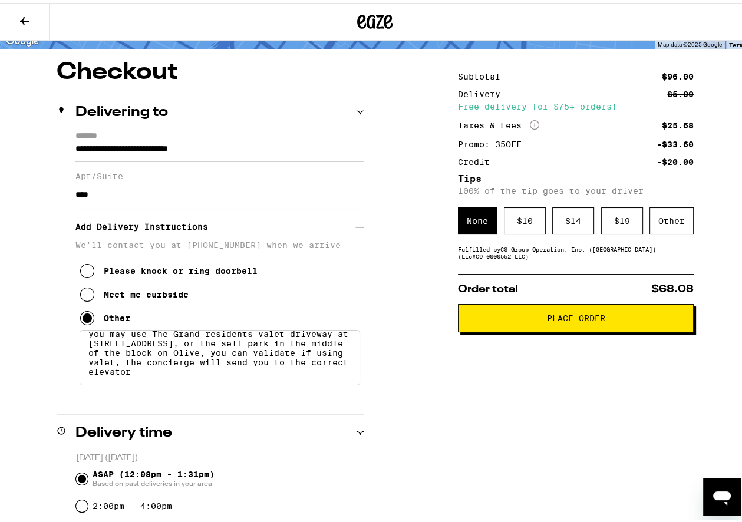
scroll to position [0, 0]
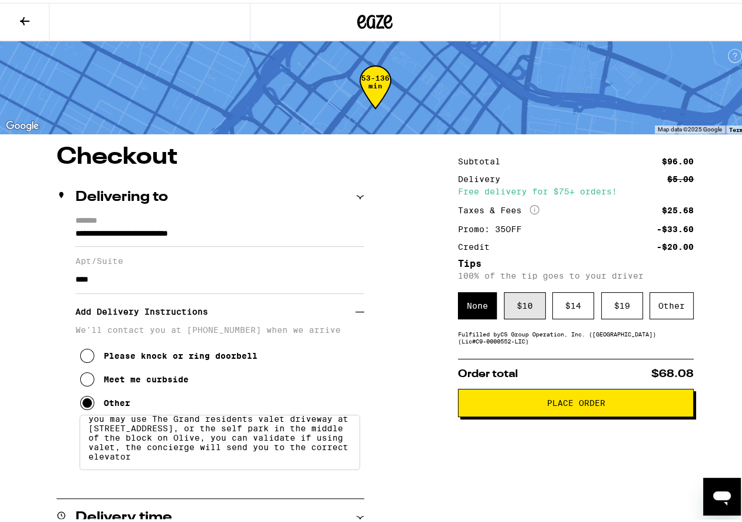
click at [525, 309] on div "$ 10" at bounding box center [525, 302] width 42 height 27
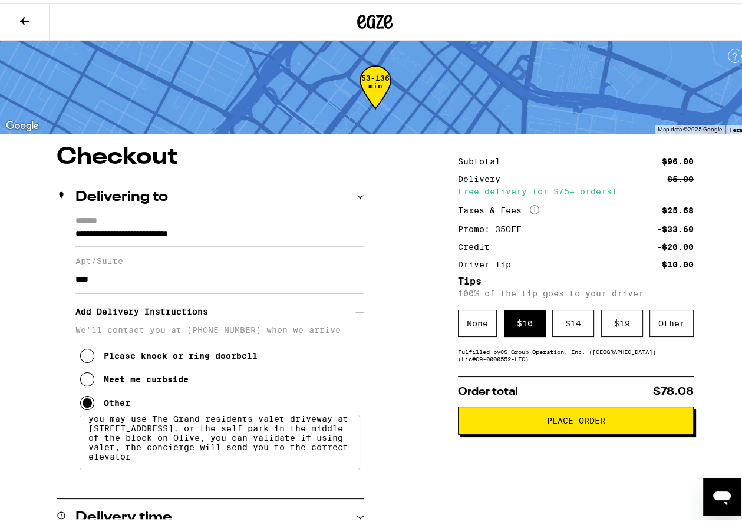
click at [588, 418] on span "Place Order" at bounding box center [576, 418] width 58 height 8
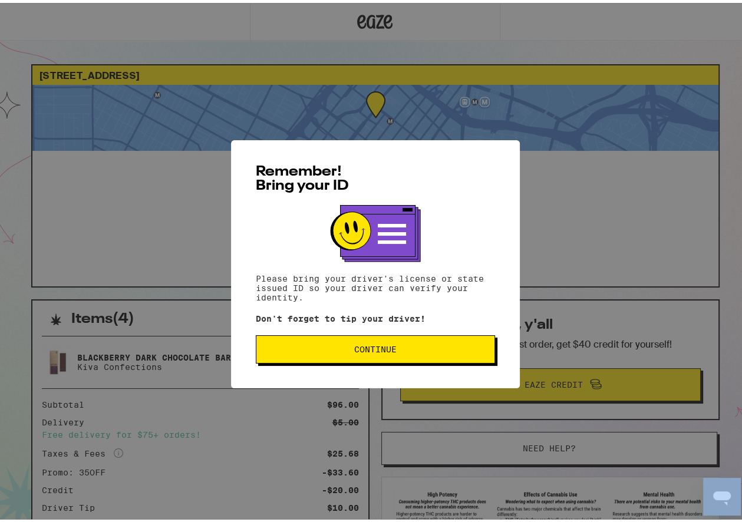
drag, startPoint x: 183, startPoint y: 466, endPoint x: 94, endPoint y: 445, distance: 90.9
click at [386, 344] on span "Continue" at bounding box center [375, 346] width 42 height 8
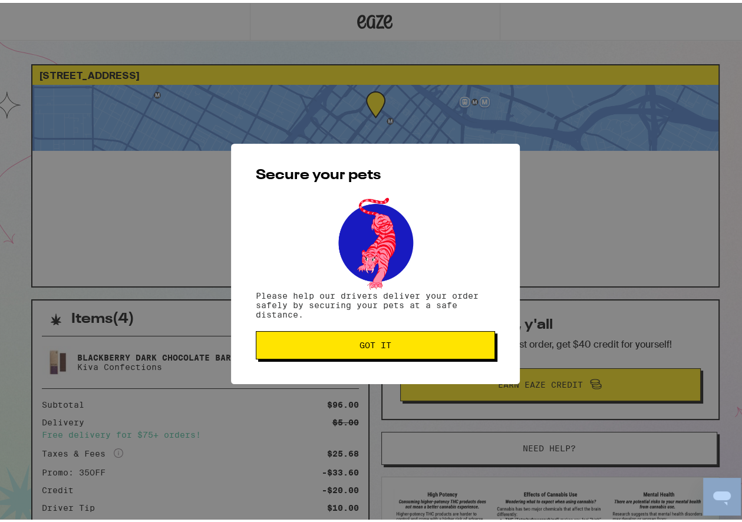
click at [386, 345] on span "Got it" at bounding box center [375, 342] width 32 height 8
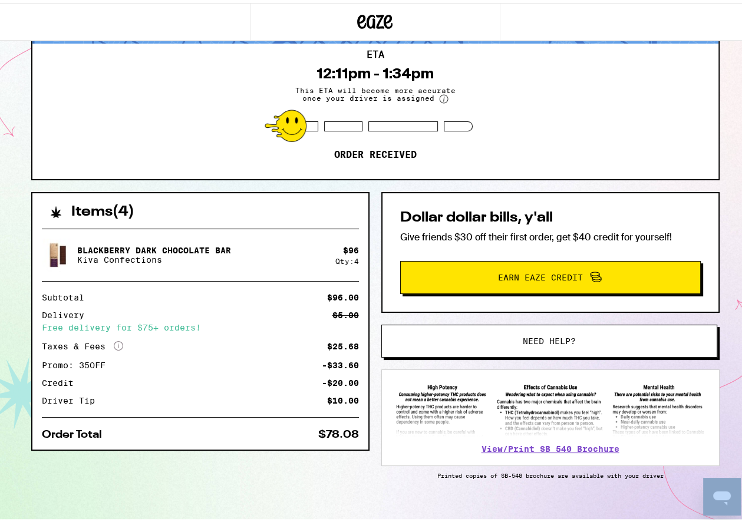
scroll to position [120, 0]
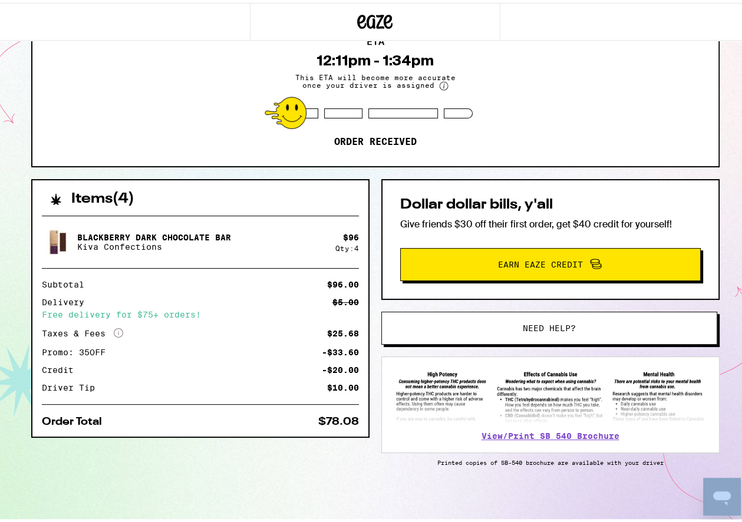
click at [252, 477] on div "Items ( 4 ) Blackberry Dark Chocolate Bar Kiva Confections $ 96 Qty: 4 Subtotal…" at bounding box center [375, 349] width 688 height 346
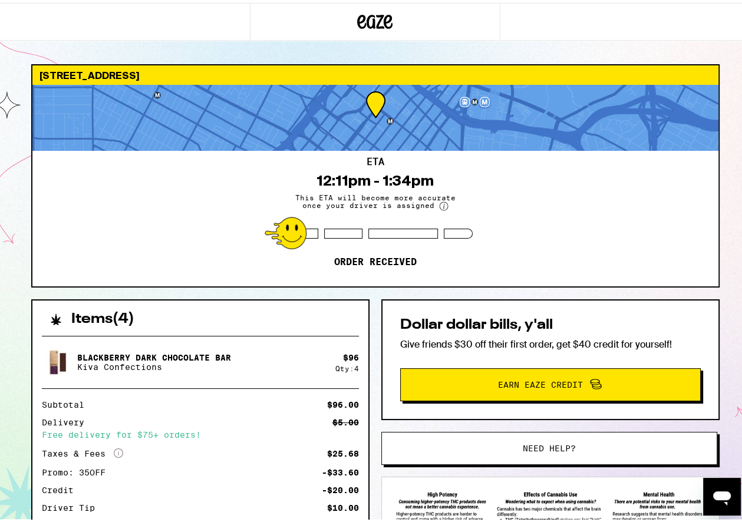
scroll to position [0, 0]
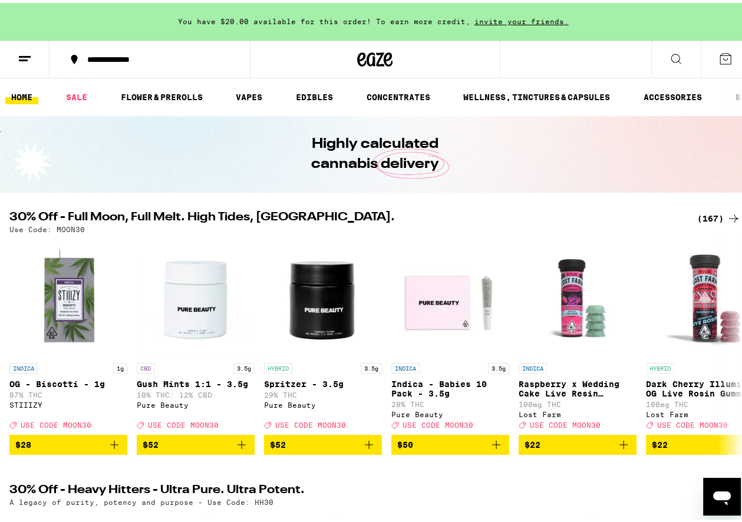
click at [704, 215] on div "(167)" at bounding box center [719, 216] width 44 height 14
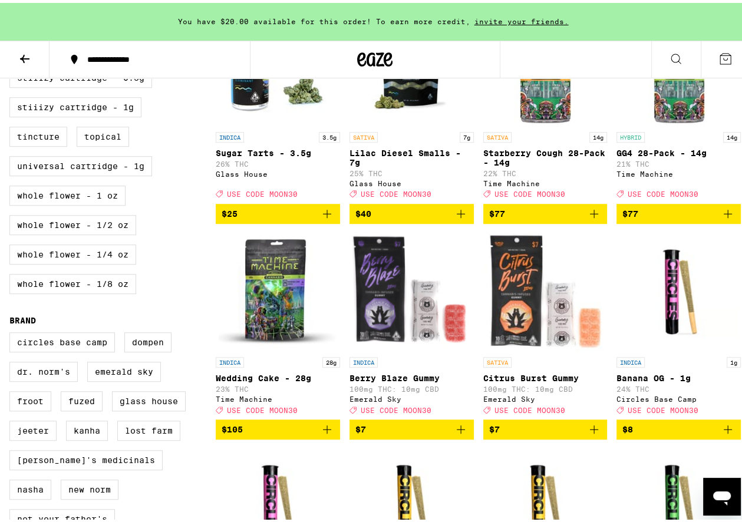
scroll to position [648, 0]
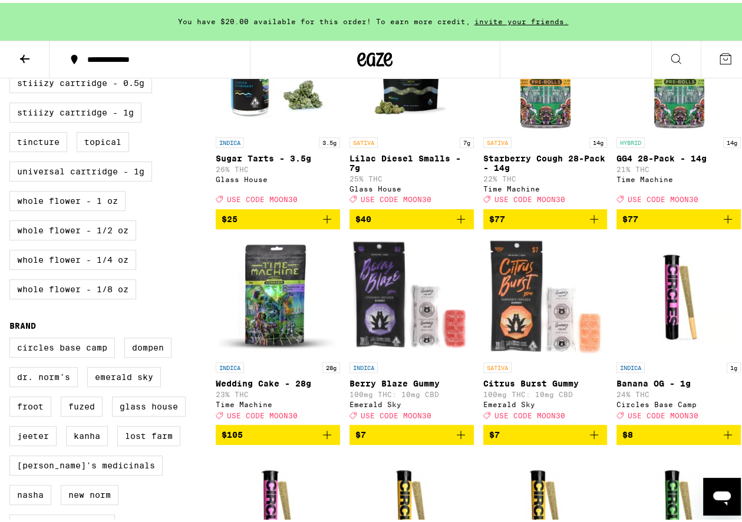
click at [115, 120] on label "STIIIZY Cartridge - 1g" at bounding box center [75, 110] width 132 height 20
checkbox input "true"
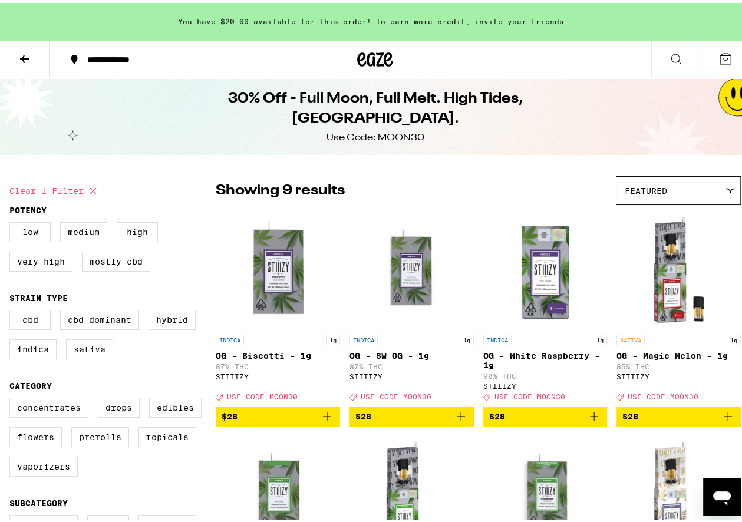
click at [88, 353] on label "Sativa" at bounding box center [89, 347] width 47 height 20
click at [12, 309] on input "Sativa" at bounding box center [12, 309] width 1 height 1
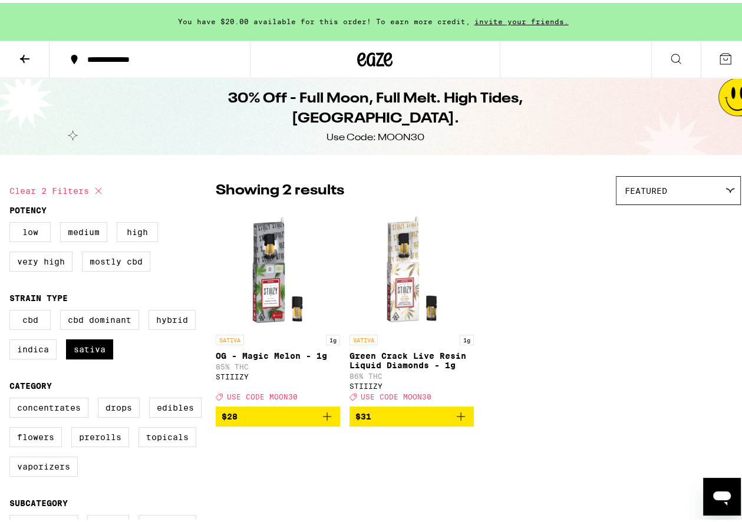
click at [454, 421] on icon "Add to bag" at bounding box center [461, 414] width 14 height 14
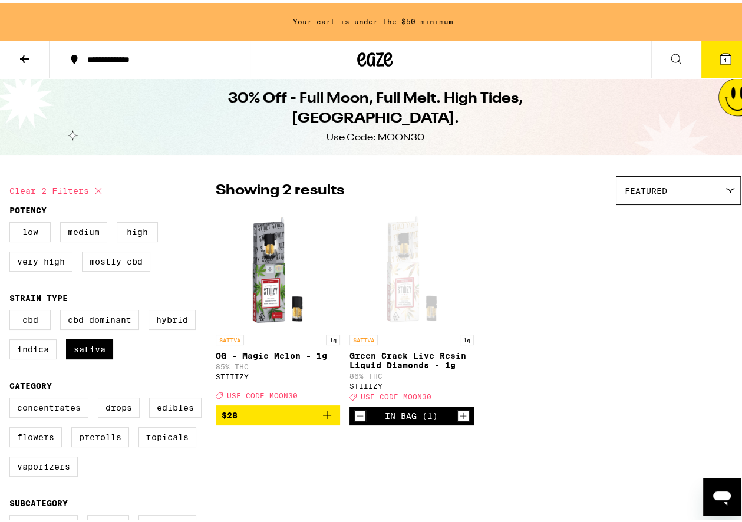
click at [323, 418] on icon "Add to bag" at bounding box center [327, 412] width 14 height 14
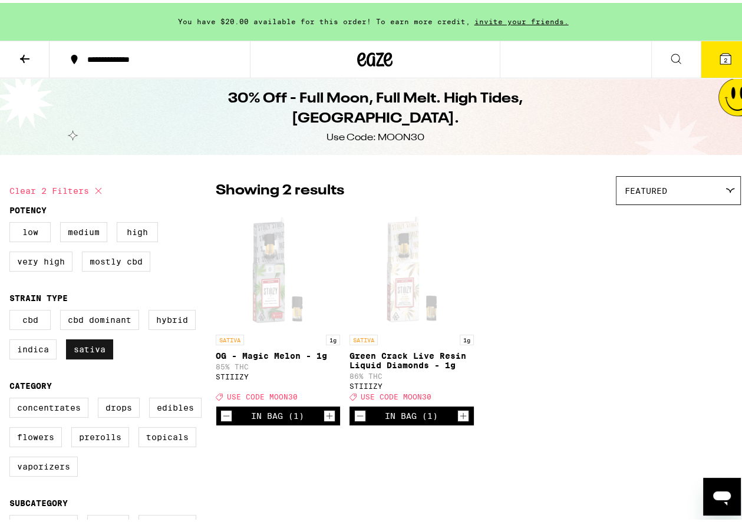
click at [84, 351] on label "Sativa" at bounding box center [89, 347] width 47 height 20
click at [12, 309] on input "Sativa" at bounding box center [12, 309] width 1 height 1
checkbox input "false"
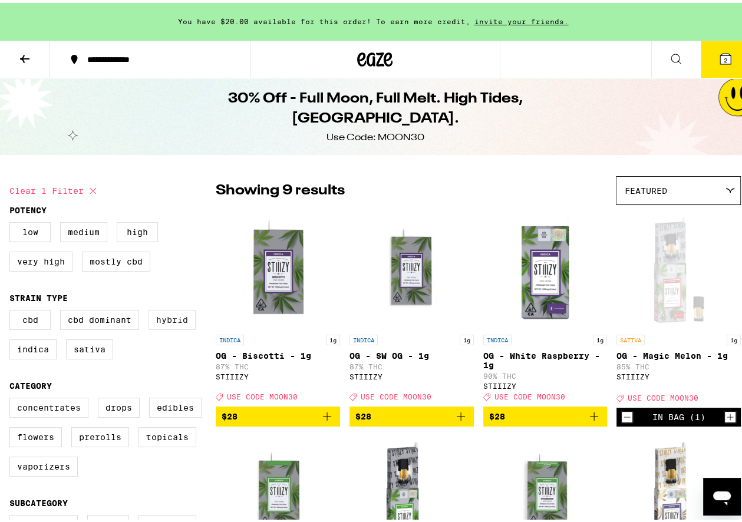
click at [183, 322] on label "Hybrid" at bounding box center [172, 317] width 47 height 20
click at [12, 309] on input "Hybrid" at bounding box center [12, 309] width 1 height 1
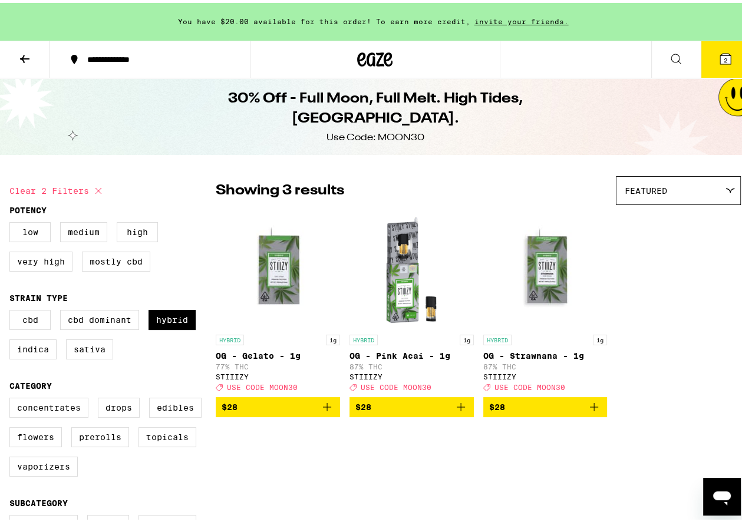
click at [587, 408] on icon "Add to bag" at bounding box center [594, 404] width 14 height 14
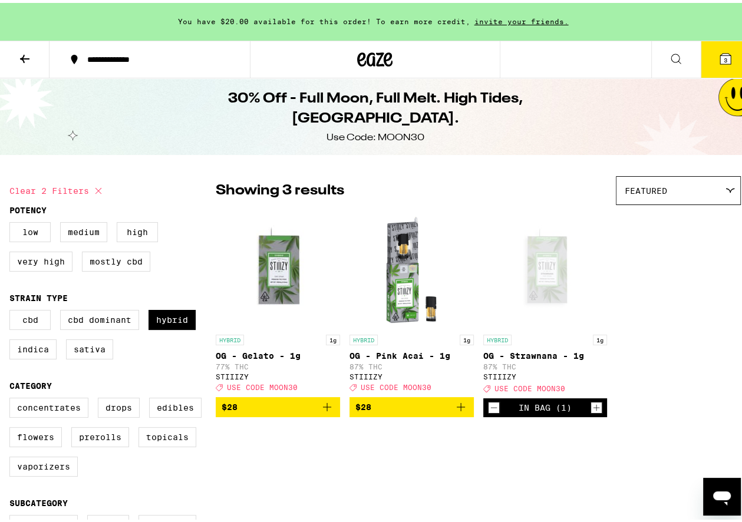
click at [457, 408] on icon "Add to bag" at bounding box center [461, 404] width 8 height 8
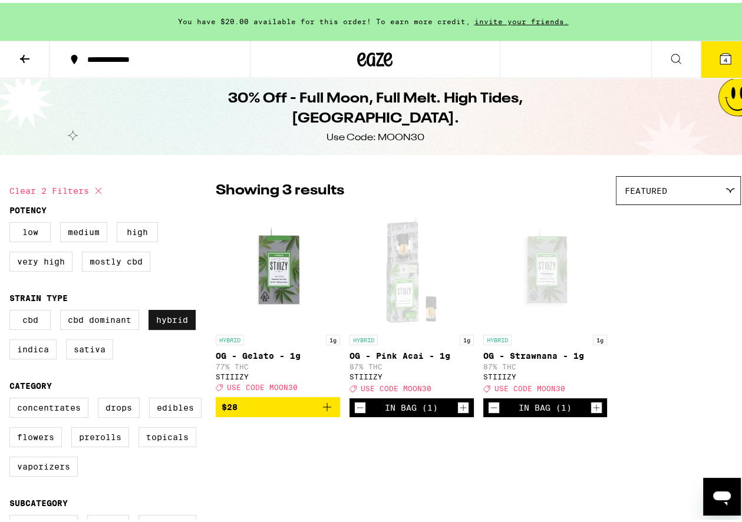
click at [171, 314] on label "Hybrid" at bounding box center [172, 317] width 47 height 20
click at [12, 309] on input "Hybrid" at bounding box center [12, 309] width 1 height 1
checkbox input "false"
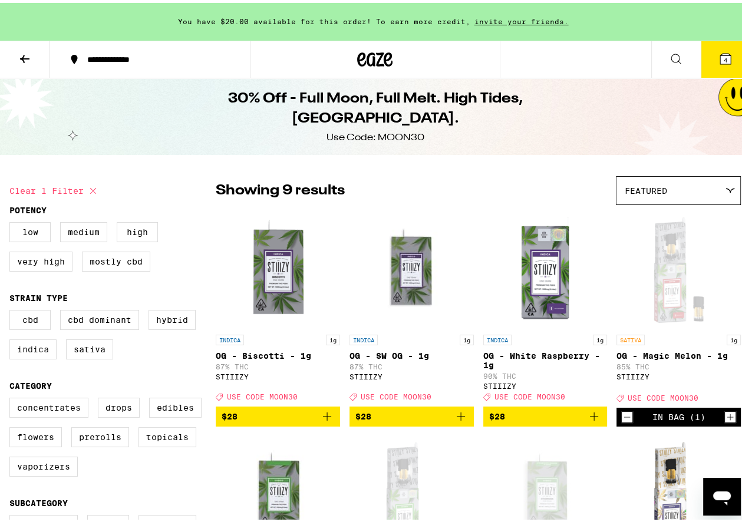
click at [44, 350] on label "Indica" at bounding box center [32, 347] width 47 height 20
click at [12, 309] on input "Indica" at bounding box center [12, 309] width 1 height 1
checkbox input "true"
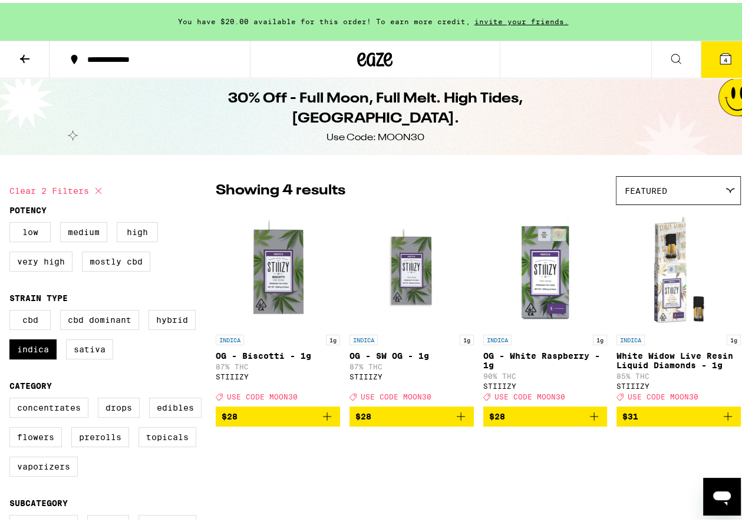
click at [718, 413] on button "$31" at bounding box center [678, 414] width 124 height 20
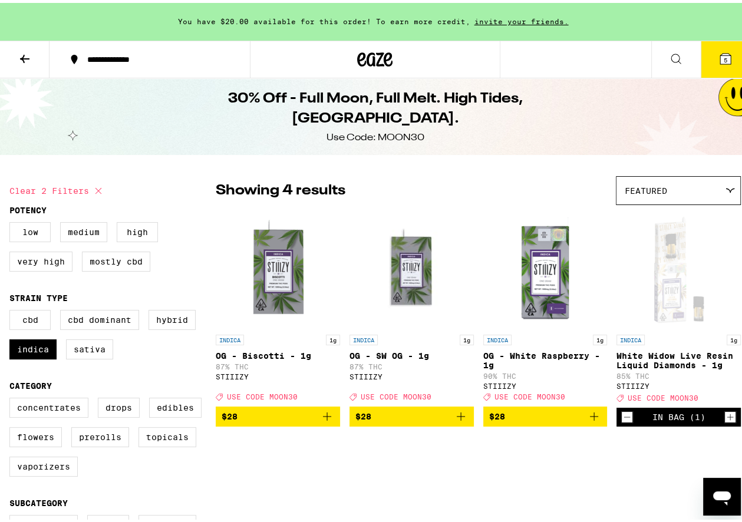
click at [595, 418] on icon "Add to bag" at bounding box center [594, 414] width 14 height 14
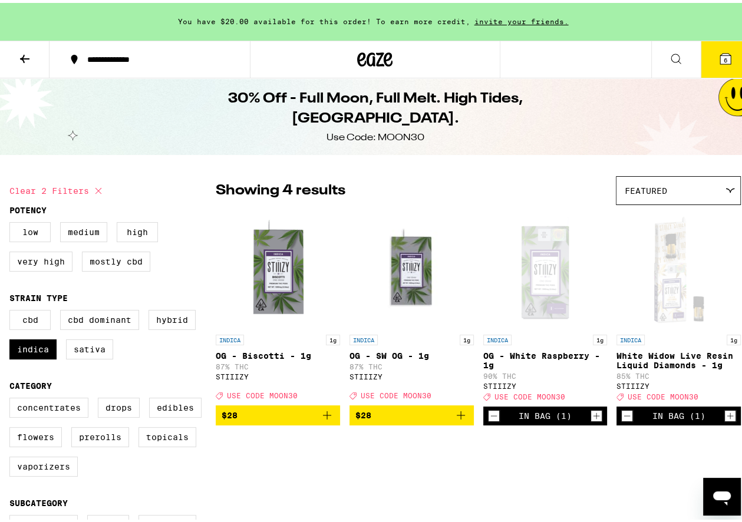
click at [718, 61] on icon at bounding box center [725, 56] width 14 height 14
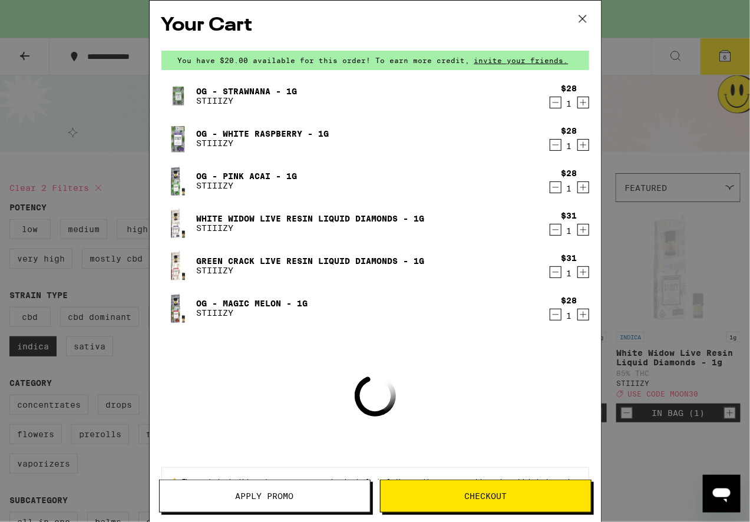
click at [302, 487] on button "Apply Promo" at bounding box center [265, 496] width 212 height 33
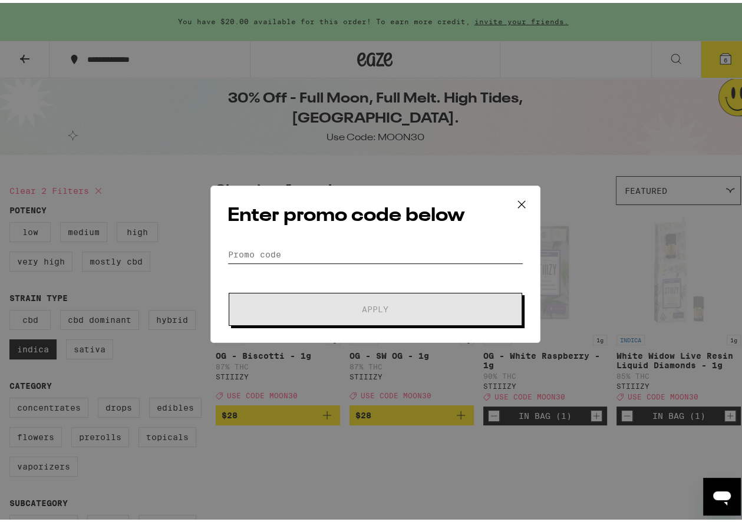
click at [318, 250] on input "Promo Code" at bounding box center [375, 252] width 296 height 18
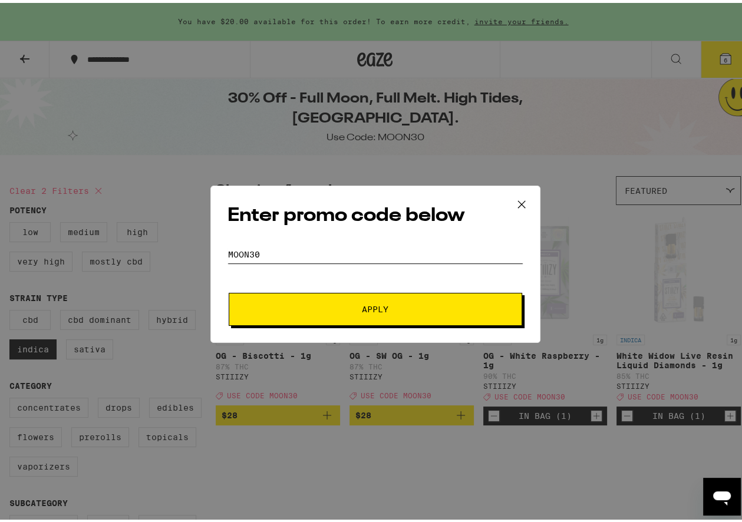
type input "moon30"
click at [379, 304] on span "Apply" at bounding box center [375, 306] width 27 height 8
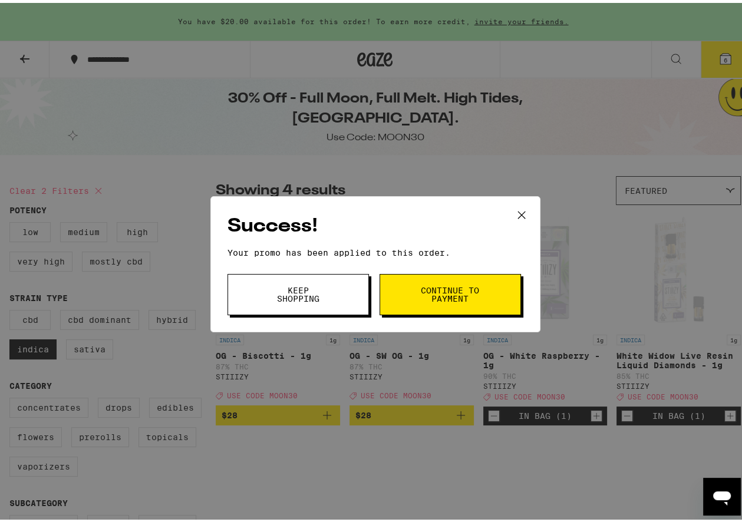
click at [275, 291] on span "Keep Shopping" at bounding box center [298, 291] width 60 height 17
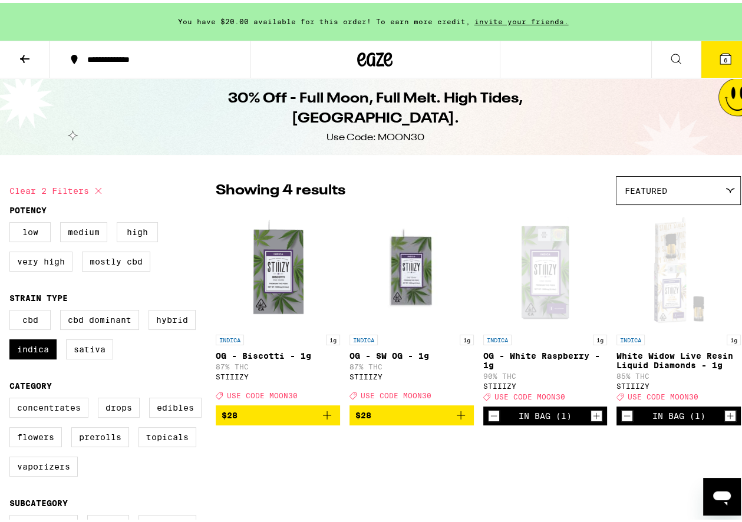
click at [724, 58] on span "6" at bounding box center [726, 57] width 4 height 7
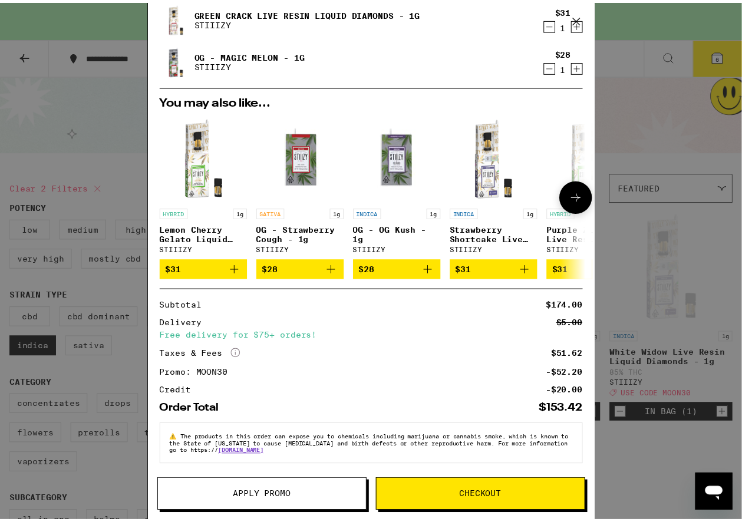
scroll to position [253, 0]
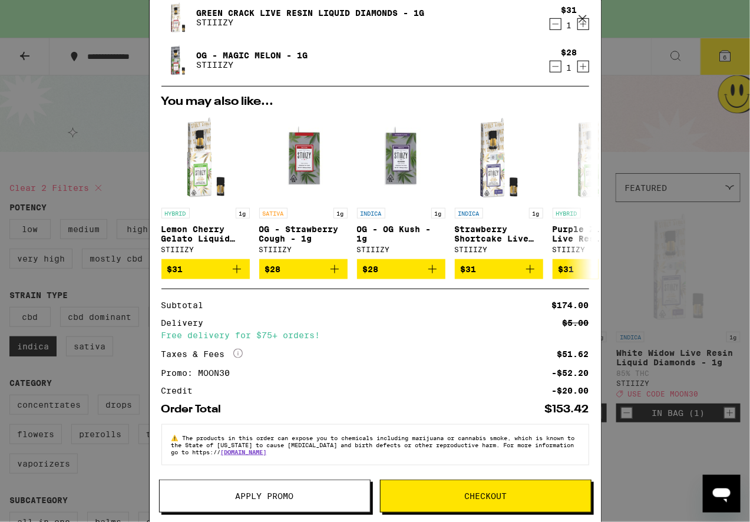
click at [480, 499] on span "Checkout" at bounding box center [485, 496] width 42 height 8
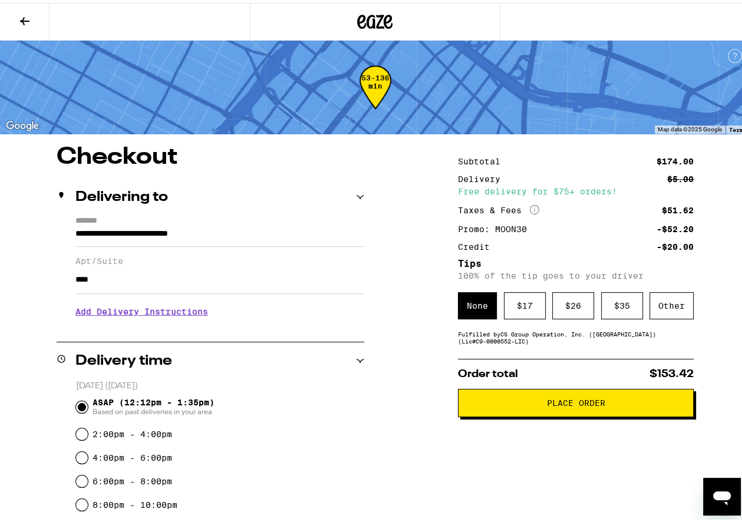
click at [163, 314] on h3 "Add Delivery Instructions" at bounding box center [219, 308] width 289 height 27
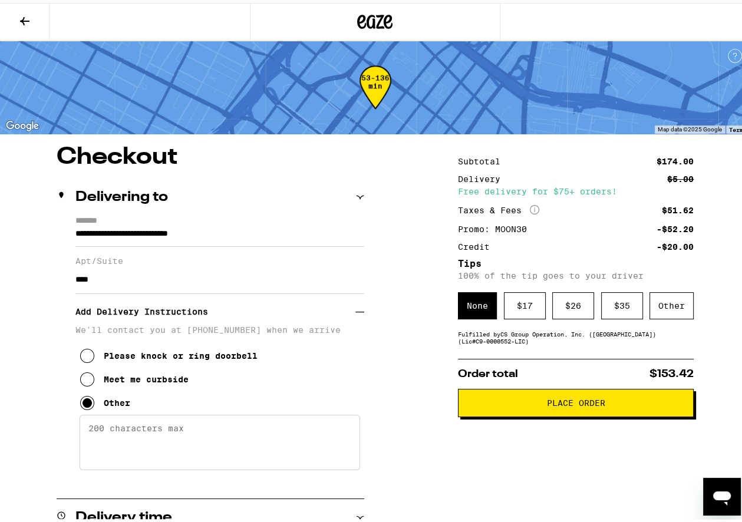
click at [154, 438] on textarea "Enter any other delivery instructions you want driver to know" at bounding box center [220, 439] width 281 height 55
type textarea "y"
type textarea "please see previous order and bring both together"
click at [670, 305] on div "Other" at bounding box center [671, 302] width 44 height 27
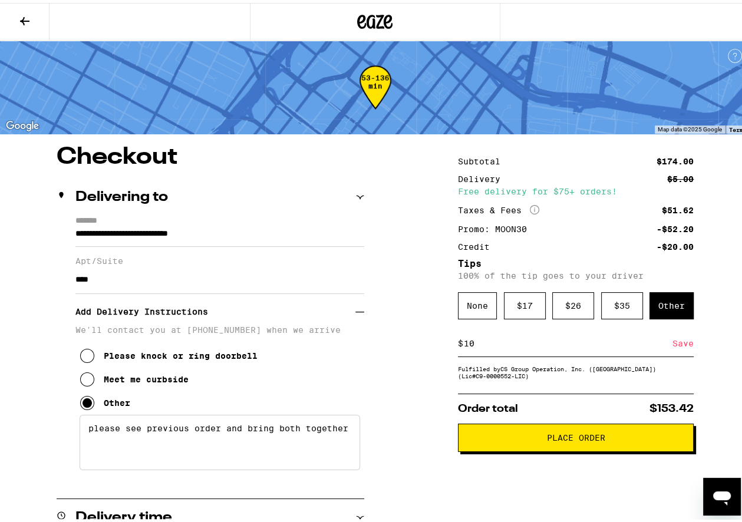
type input "10"
click at [680, 340] on div "Save" at bounding box center [682, 341] width 21 height 26
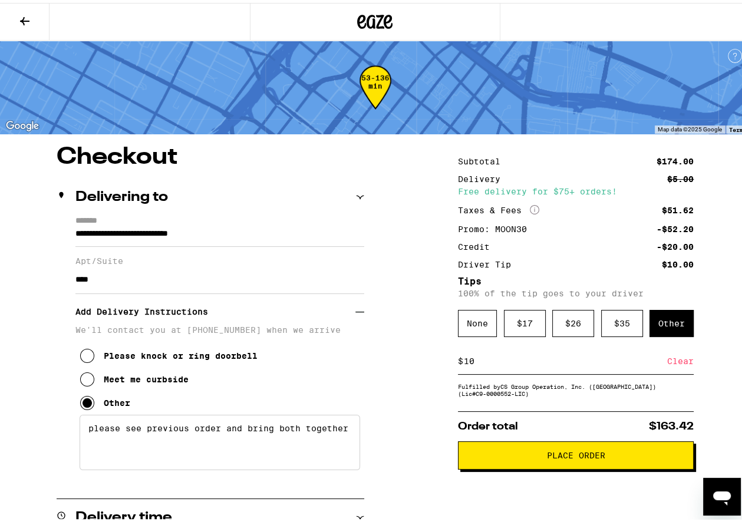
click at [572, 454] on span "Place Order" at bounding box center [576, 452] width 58 height 8
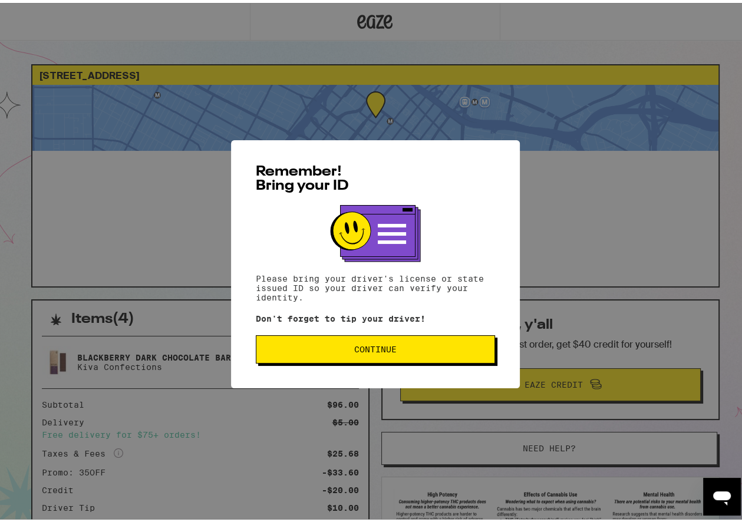
click at [371, 348] on span "Continue" at bounding box center [375, 346] width 42 height 8
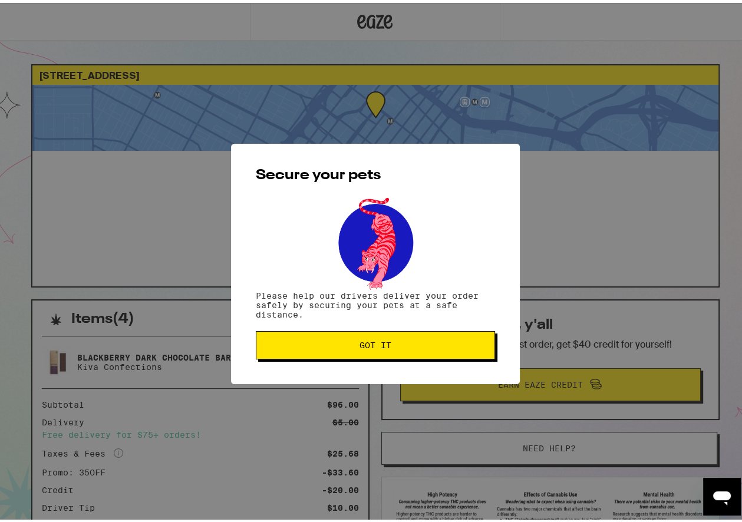
click at [373, 343] on span "Got it" at bounding box center [375, 342] width 32 height 8
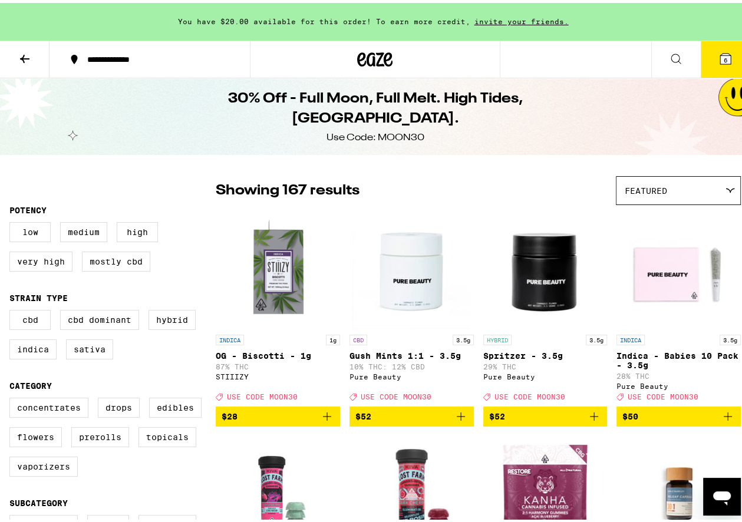
click at [22, 47] on button at bounding box center [25, 56] width 50 height 37
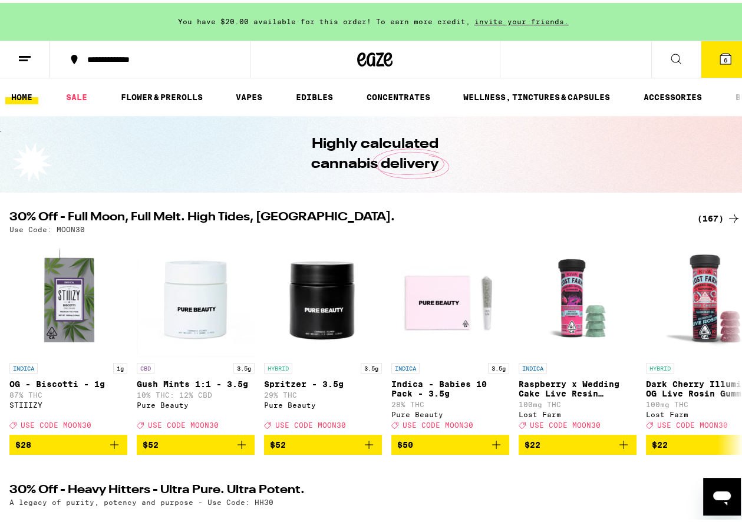
click at [25, 97] on link "HOME" at bounding box center [21, 94] width 33 height 14
click at [28, 54] on line at bounding box center [25, 54] width 12 height 0
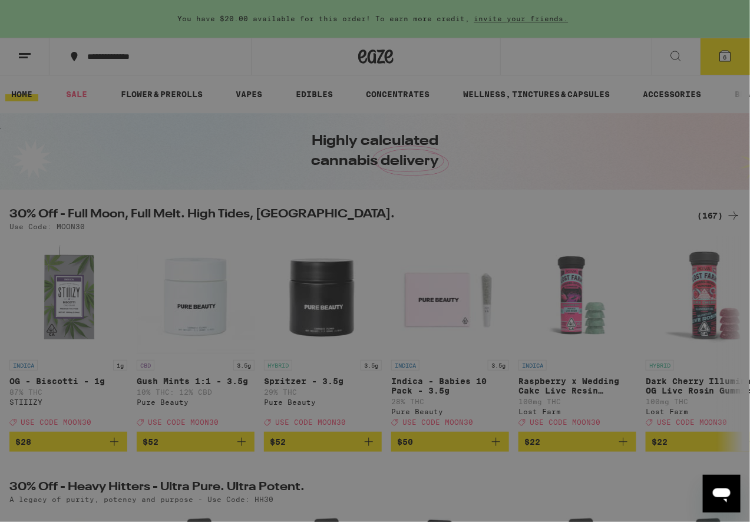
click at [123, 319] on link "Order History" at bounding box center [163, 317] width 207 height 14
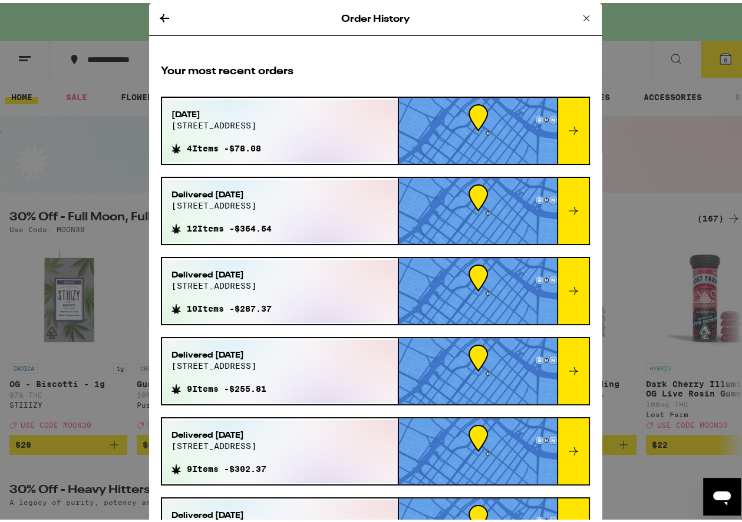
click at [344, 198] on div "Delivered Jul 15, 2025 151 s olive st 12 Items - $364.64" at bounding box center [280, 208] width 236 height 63
click at [338, 129] on div "Sep 13, 2025 151 s olive st 4 Items - $78.08" at bounding box center [280, 128] width 236 height 63
click at [566, 122] on icon at bounding box center [573, 128] width 14 height 14
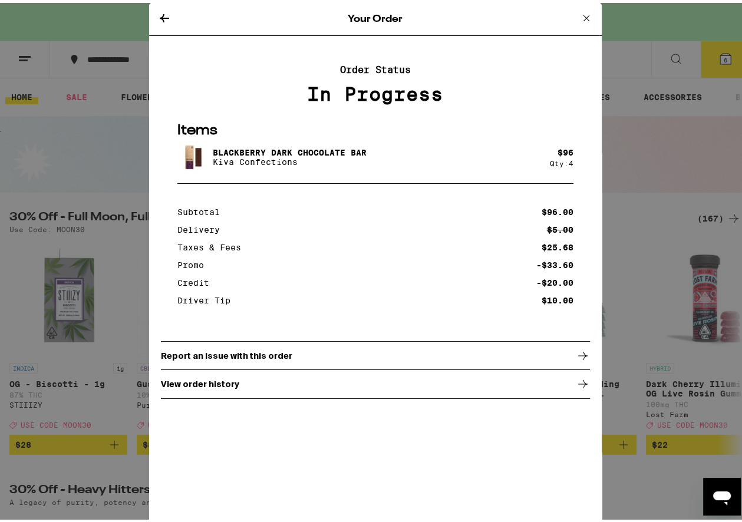
click at [157, 9] on icon at bounding box center [164, 15] width 14 height 14
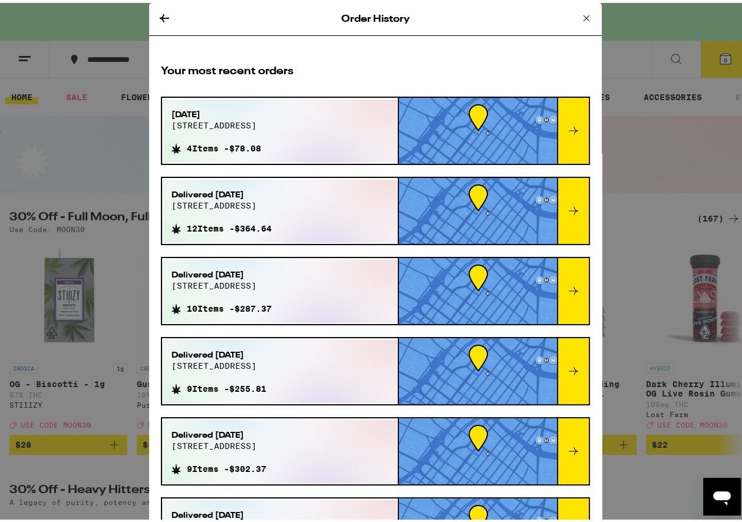
click at [579, 12] on icon at bounding box center [586, 15] width 14 height 14
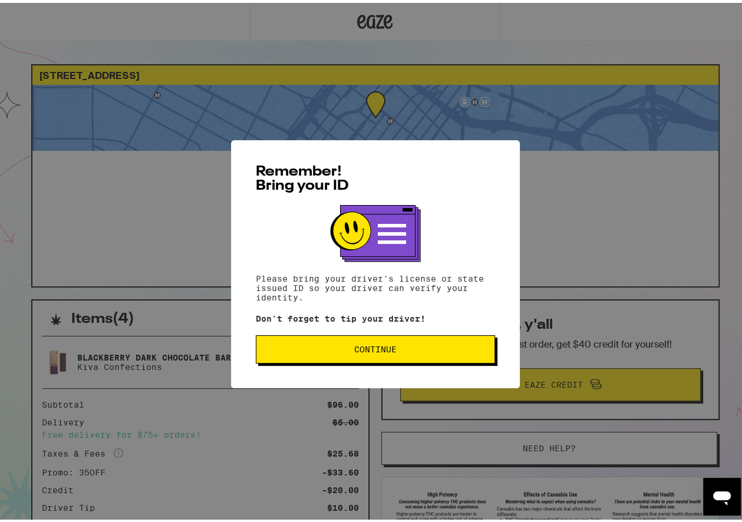
click at [375, 347] on span "Continue" at bounding box center [375, 346] width 42 height 8
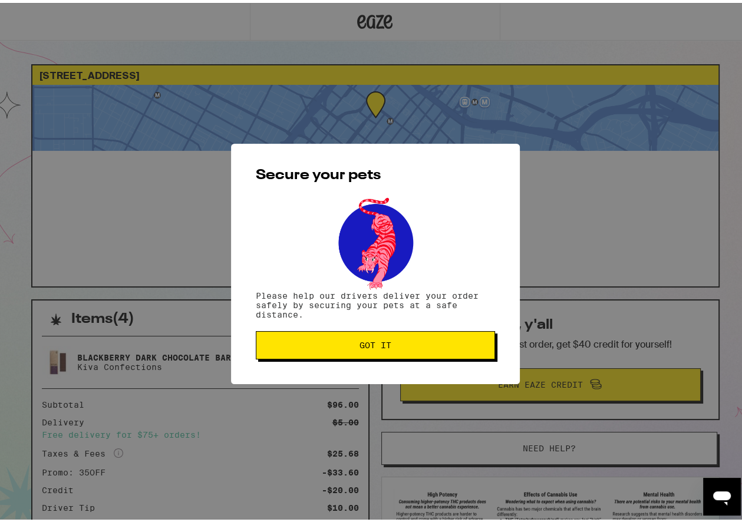
click at [400, 337] on button "Got it" at bounding box center [375, 342] width 239 height 28
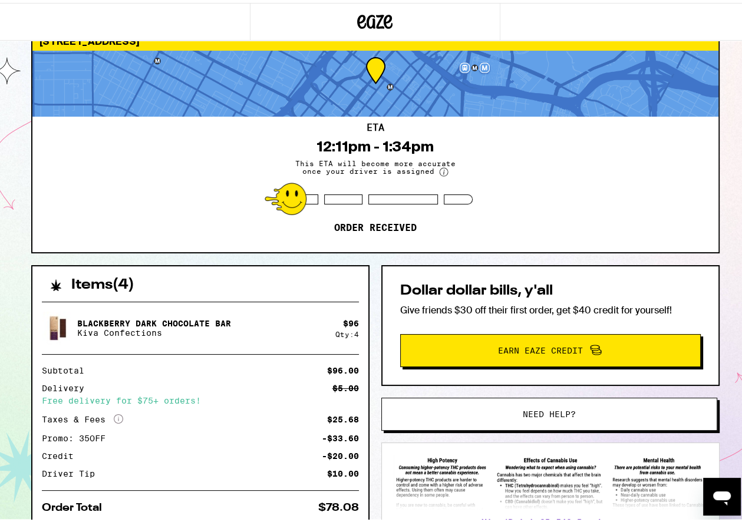
scroll to position [120, 0]
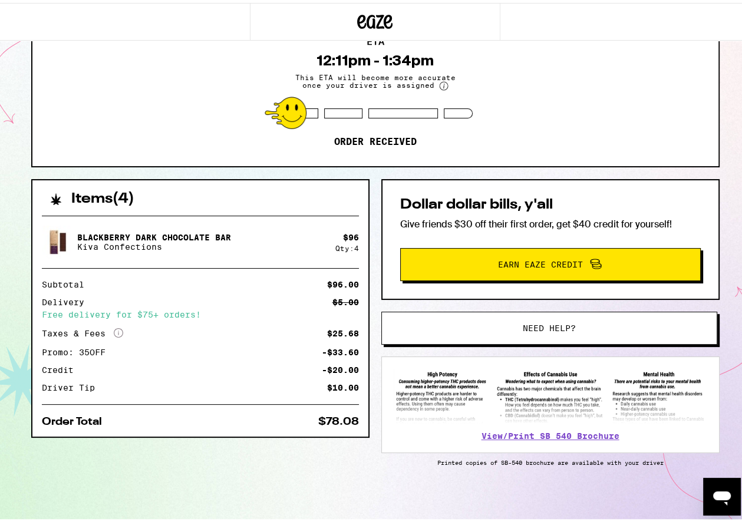
click at [722, 487] on icon "Open messaging window" at bounding box center [721, 496] width 21 height 21
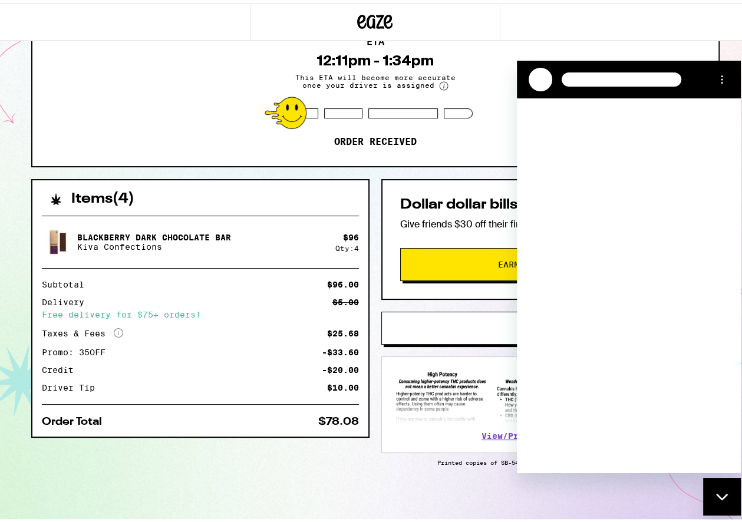
scroll to position [0, 0]
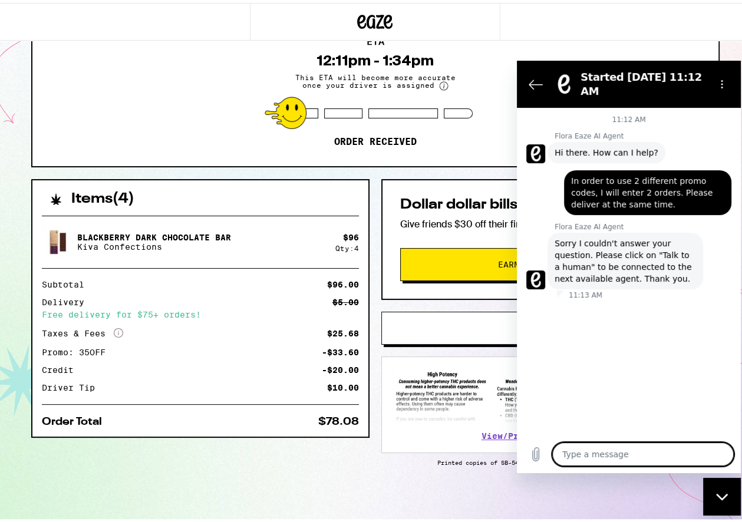
click at [623, 457] on textarea at bounding box center [643, 454] width 182 height 24
click at [722, 79] on icon "Options menu" at bounding box center [721, 83] width 9 height 9
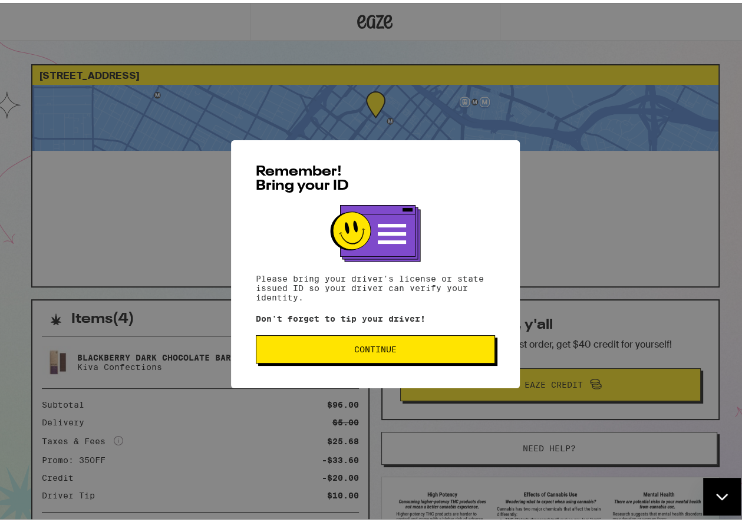
scroll to position [194, 0]
click at [354, 349] on span "Continue" at bounding box center [375, 346] width 42 height 8
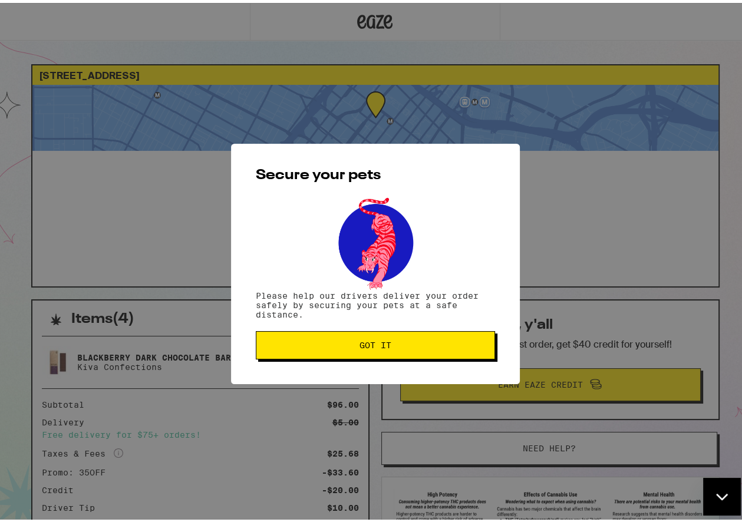
scroll to position [0, 0]
click at [367, 338] on button "Got it" at bounding box center [375, 342] width 239 height 28
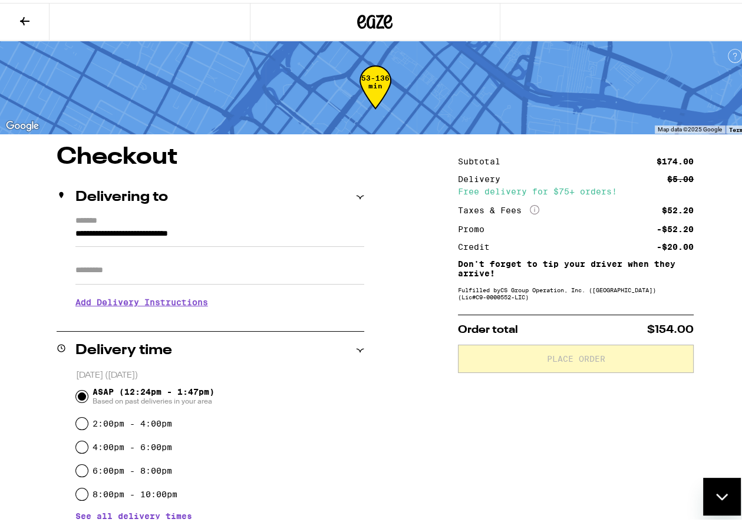
click at [22, 15] on icon at bounding box center [25, 18] width 14 height 14
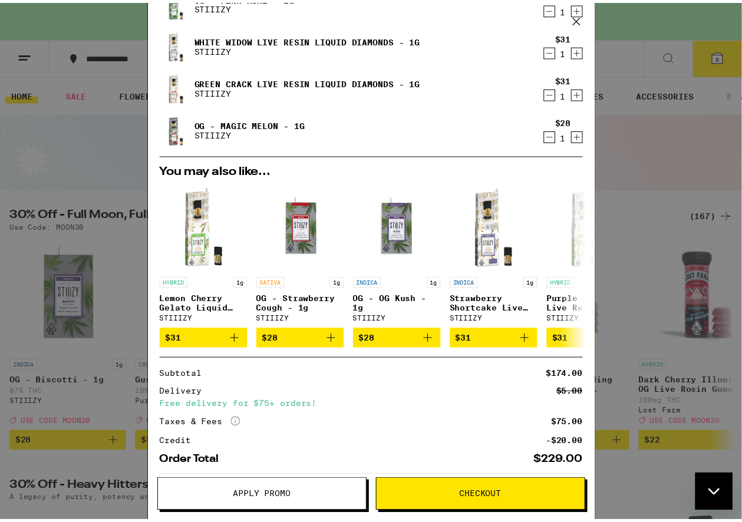
scroll to position [236, 0]
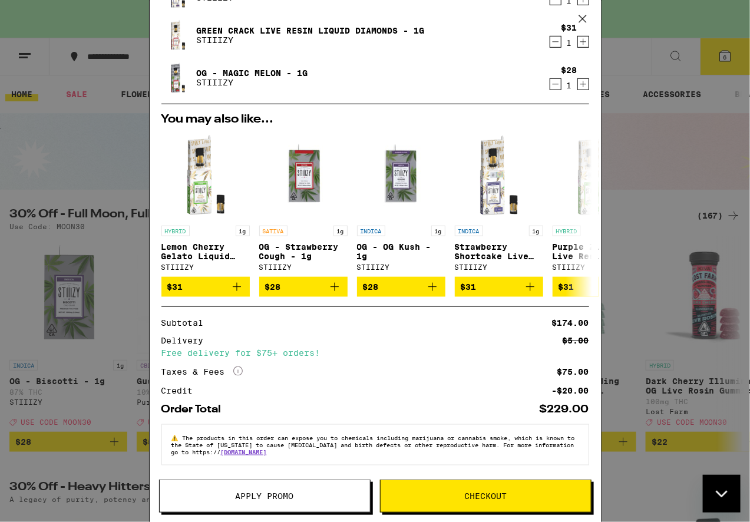
click at [295, 497] on span "Apply Promo" at bounding box center [265, 496] width 210 height 8
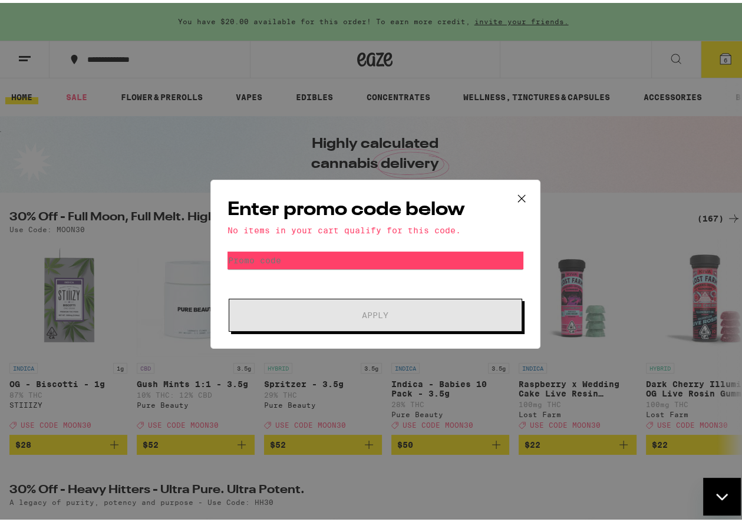
click at [517, 192] on icon at bounding box center [522, 196] width 18 height 18
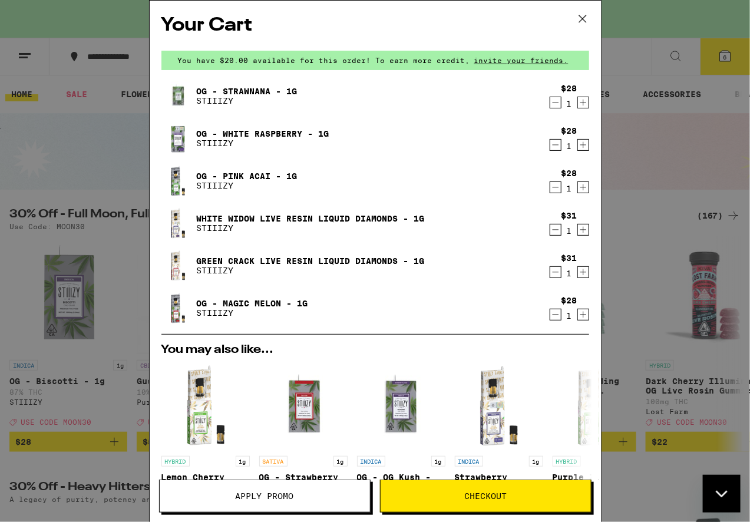
click at [283, 495] on span "Apply Promo" at bounding box center [265, 496] width 58 height 8
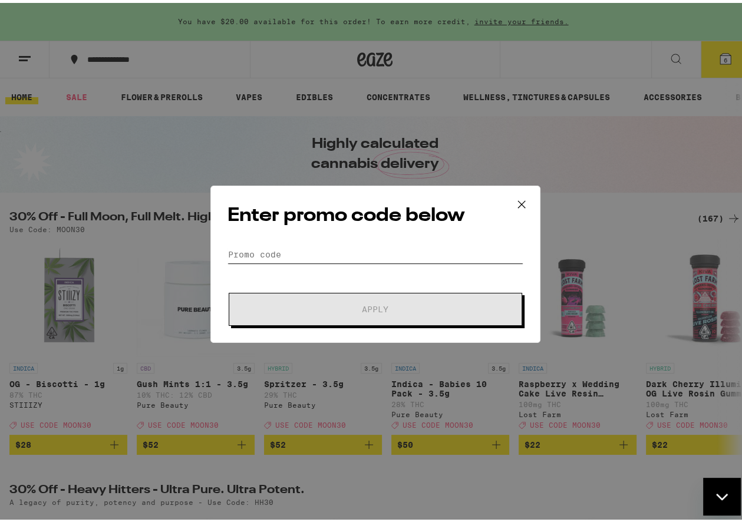
click at [284, 248] on input "Promo Code" at bounding box center [375, 252] width 296 height 18
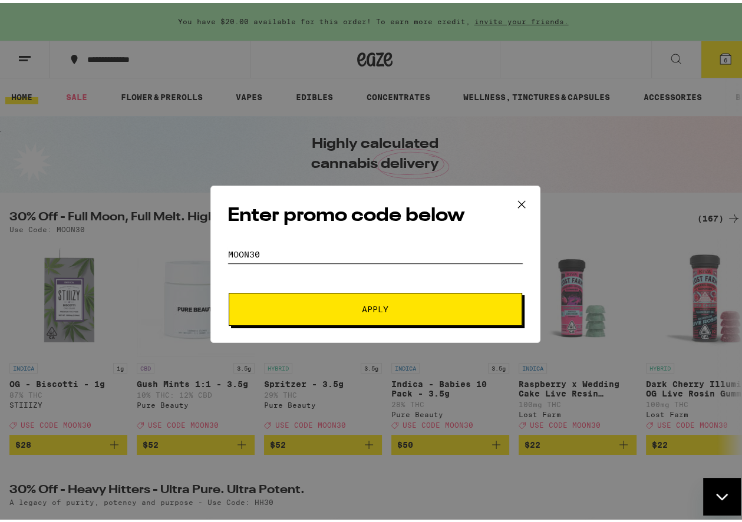
type input "moon30"
click at [378, 309] on span "Apply" at bounding box center [375, 306] width 27 height 8
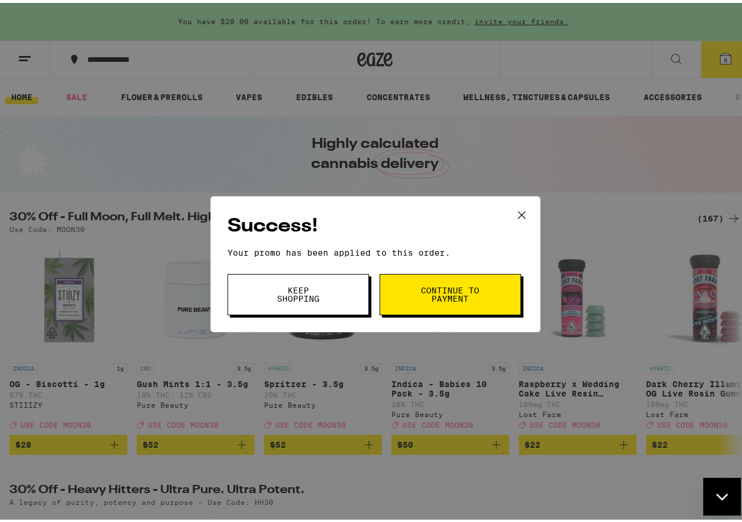
click at [302, 293] on span "Keep Shopping" at bounding box center [298, 291] width 60 height 17
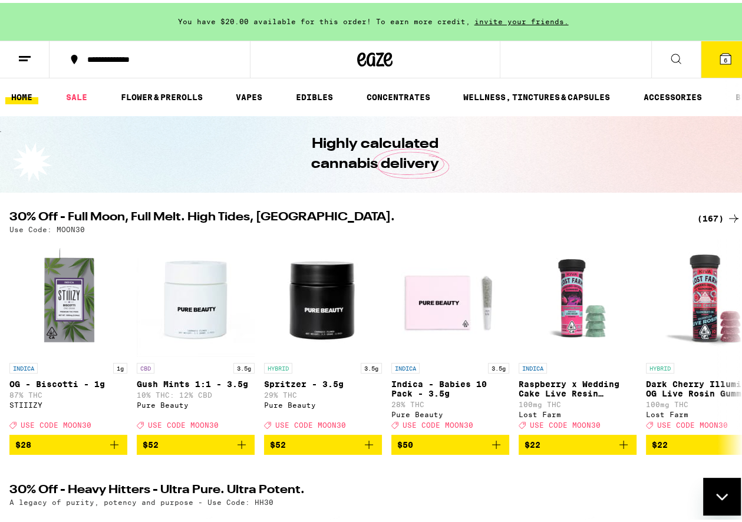
click at [718, 49] on icon at bounding box center [725, 56] width 14 height 14
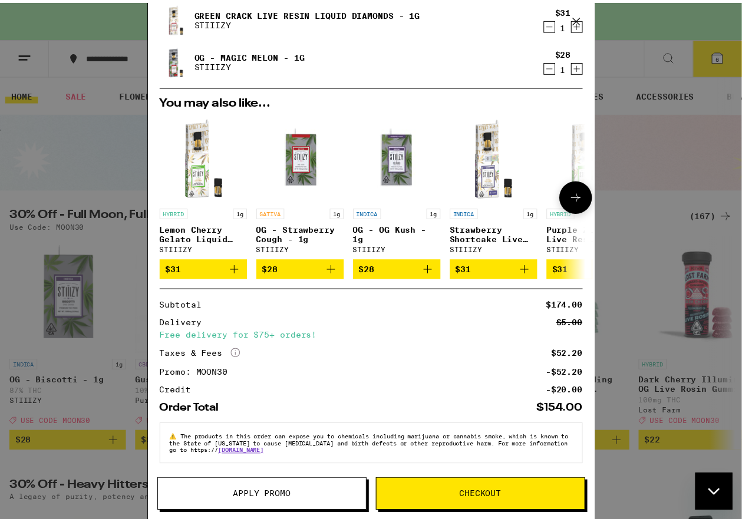
scroll to position [253, 0]
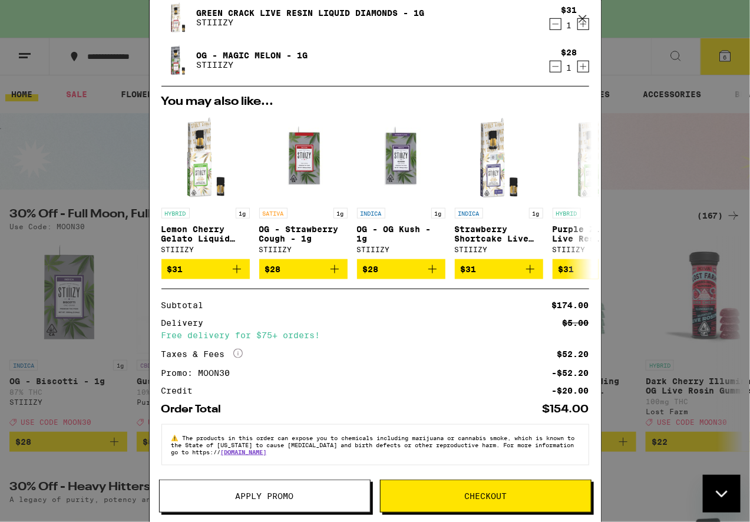
click at [454, 497] on span "Checkout" at bounding box center [486, 496] width 210 height 8
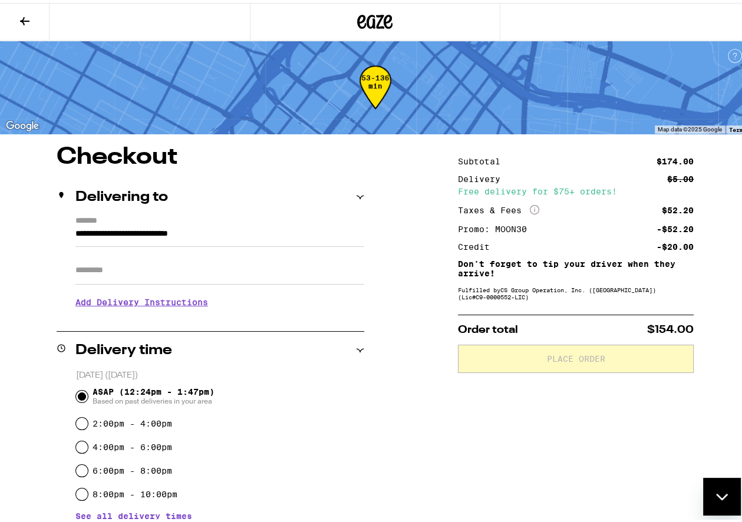
click at [169, 258] on input "Apt/Suite" at bounding box center [219, 267] width 289 height 28
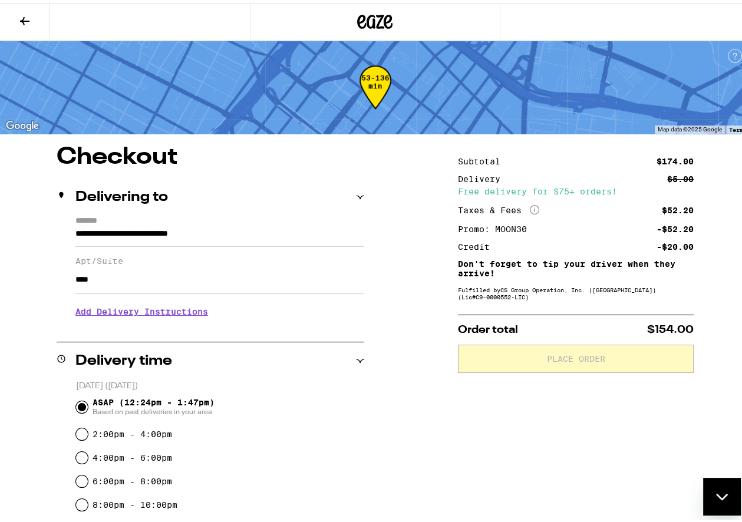
type input "****"
click at [98, 315] on h3 "Add Delivery Instructions" at bounding box center [219, 308] width 289 height 27
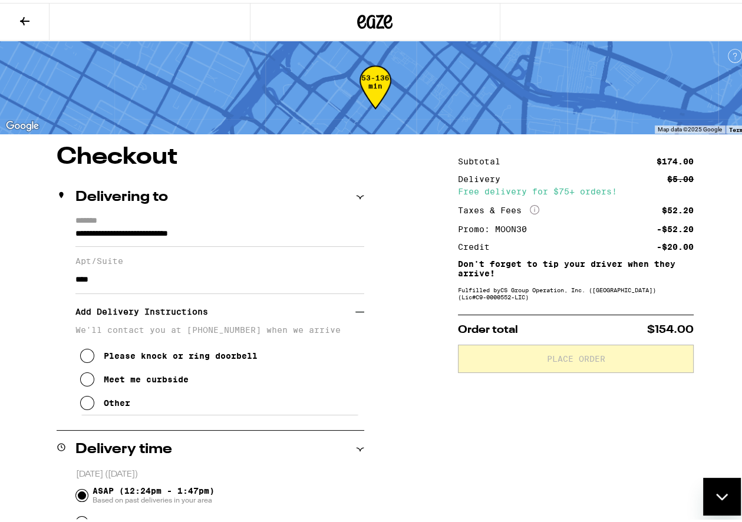
click at [121, 405] on div "Other" at bounding box center [117, 399] width 27 height 9
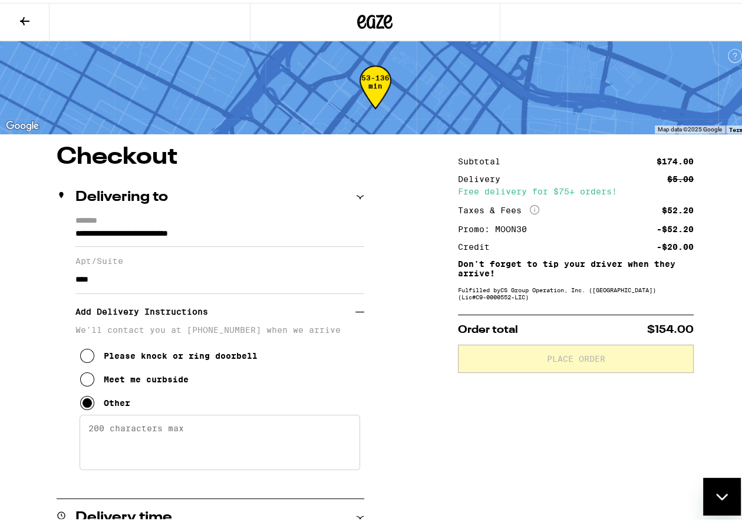
click at [202, 441] on textarea "Enter any other delivery instructions you want driver to know" at bounding box center [220, 439] width 281 height 55
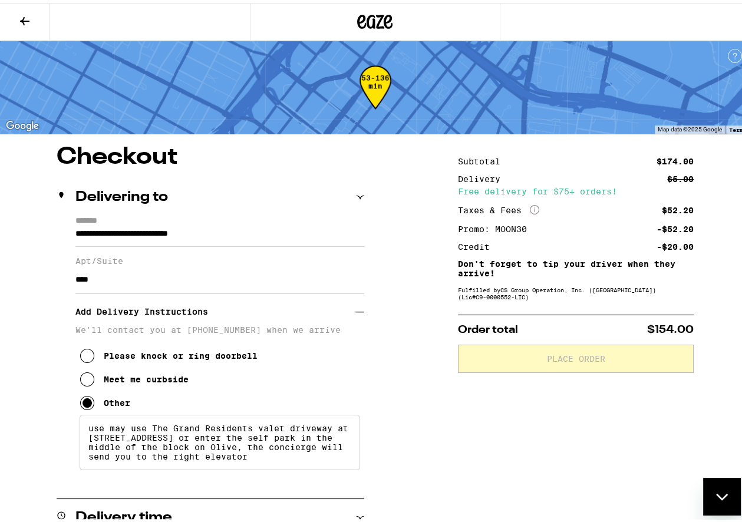
click at [94, 434] on textarea "use may use The Grand Residents valet driveway at [STREET_ADDRESS] or enter the…" at bounding box center [220, 439] width 281 height 55
drag, startPoint x: 103, startPoint y: 433, endPoint x: 92, endPoint y: 433, distance: 10.6
click at [92, 433] on textarea "use may use The Grand Residents valet driveway at [STREET_ADDRESS] or enter the…" at bounding box center [220, 439] width 281 height 55
click at [139, 443] on textarea "You may use The Grand Residents valet driveway at [STREET_ADDRESS] or enter the…" at bounding box center [220, 439] width 281 height 55
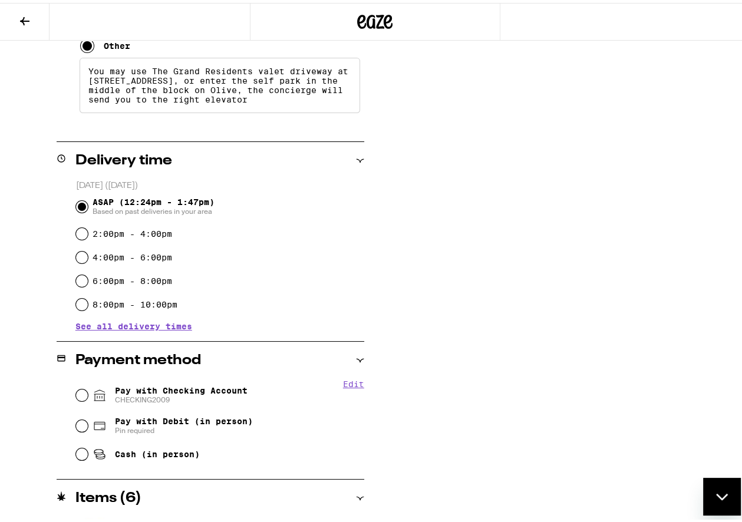
scroll to position [413, 0]
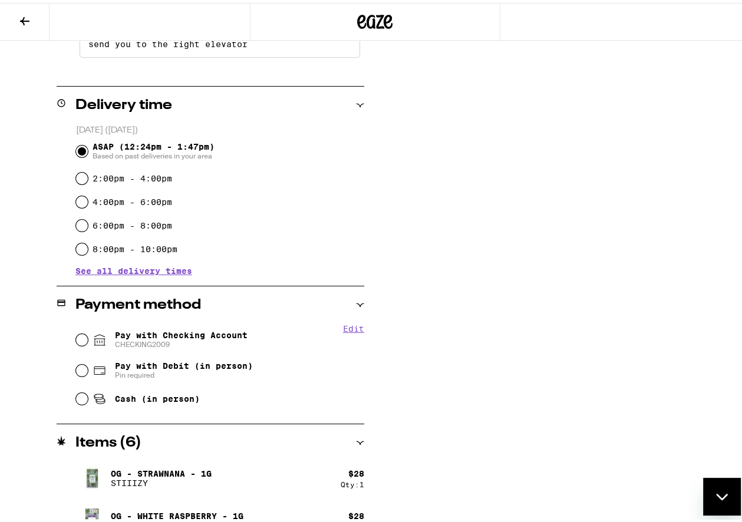
type textarea "You may use The Grand Residents valet driveway at [STREET_ADDRESS], or enter th…"
click at [79, 337] on input "Pay with Checking Account CHECKING2009" at bounding box center [82, 337] width 12 height 12
radio input "true"
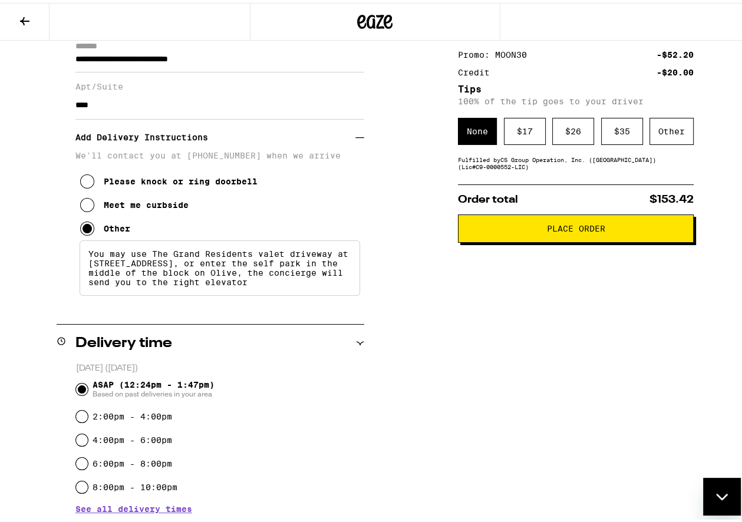
scroll to position [111, 0]
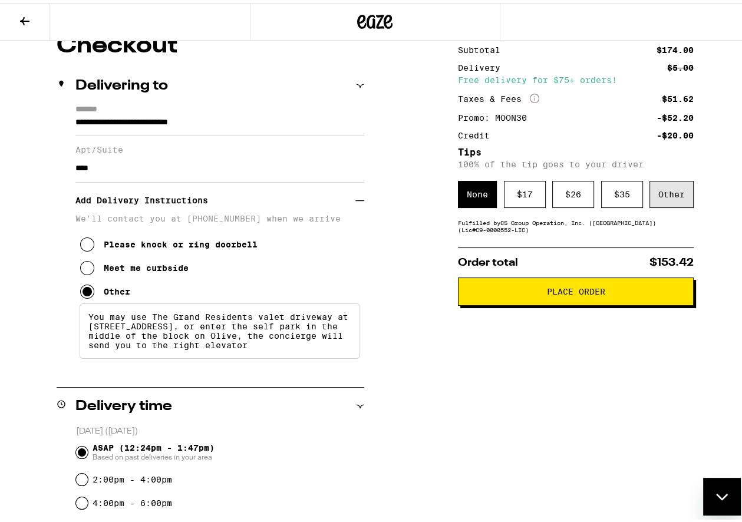
click at [662, 195] on div "Other" at bounding box center [671, 191] width 44 height 27
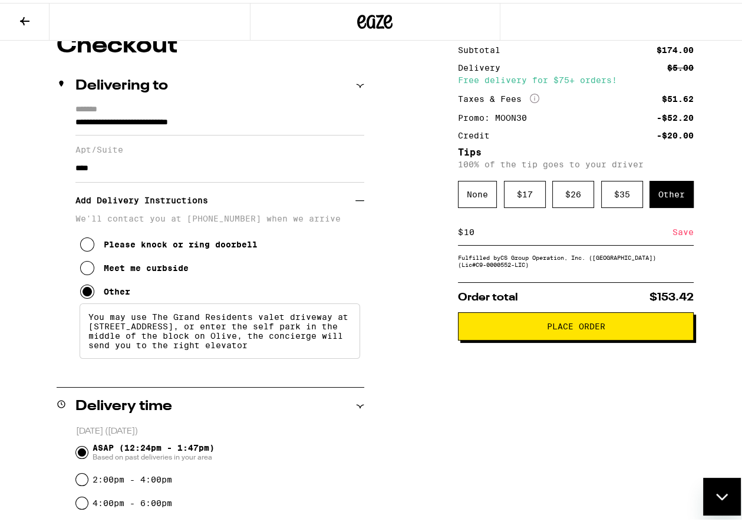
type input "10"
click at [680, 233] on div "Save" at bounding box center [682, 229] width 21 height 26
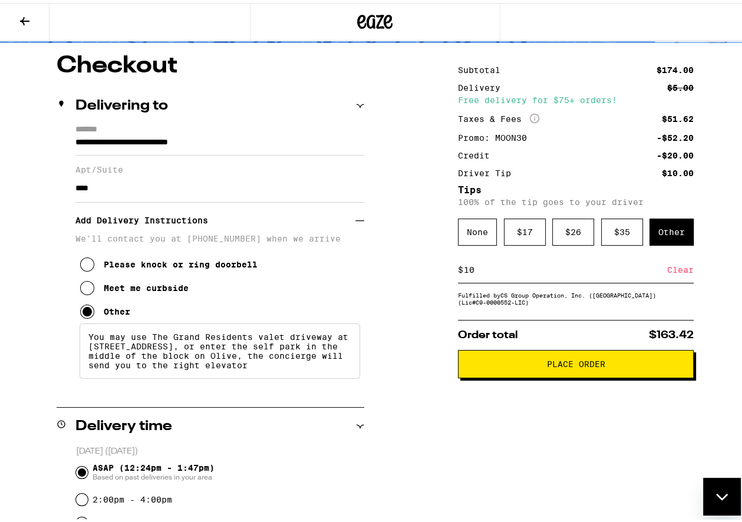
scroll to position [0, 0]
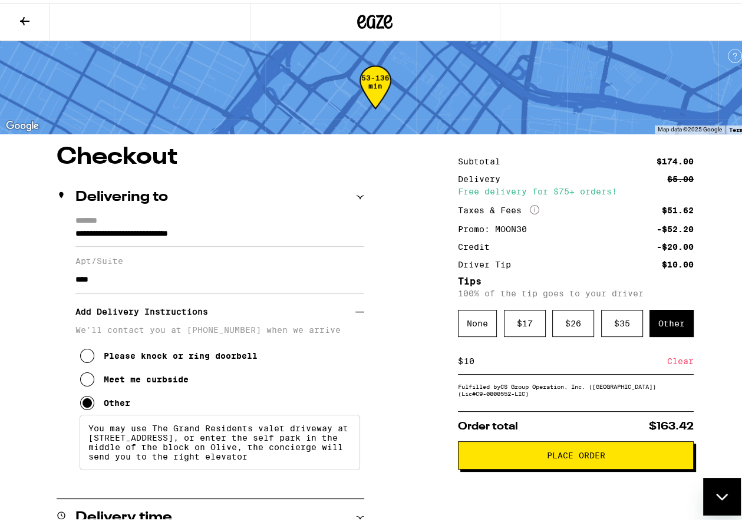
click at [574, 451] on span "Place Order" at bounding box center [576, 452] width 58 height 8
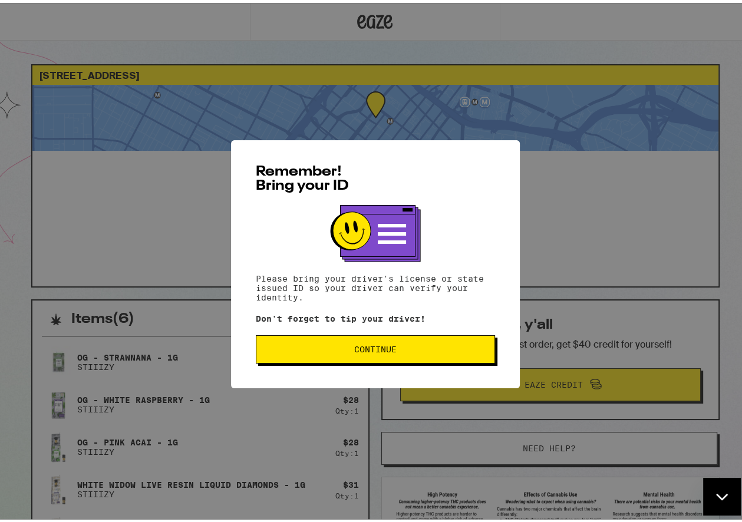
click at [357, 344] on span "Continue" at bounding box center [375, 346] width 42 height 8
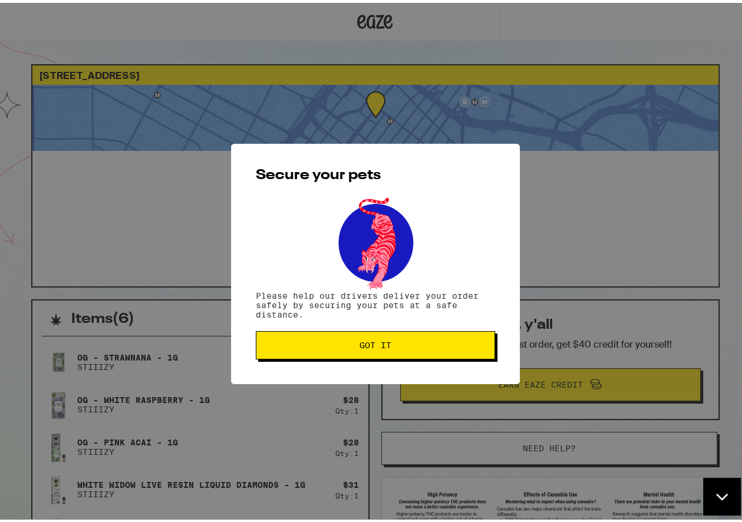
click at [359, 344] on span "Got it" at bounding box center [375, 342] width 32 height 8
